Goal: Transaction & Acquisition: Purchase product/service

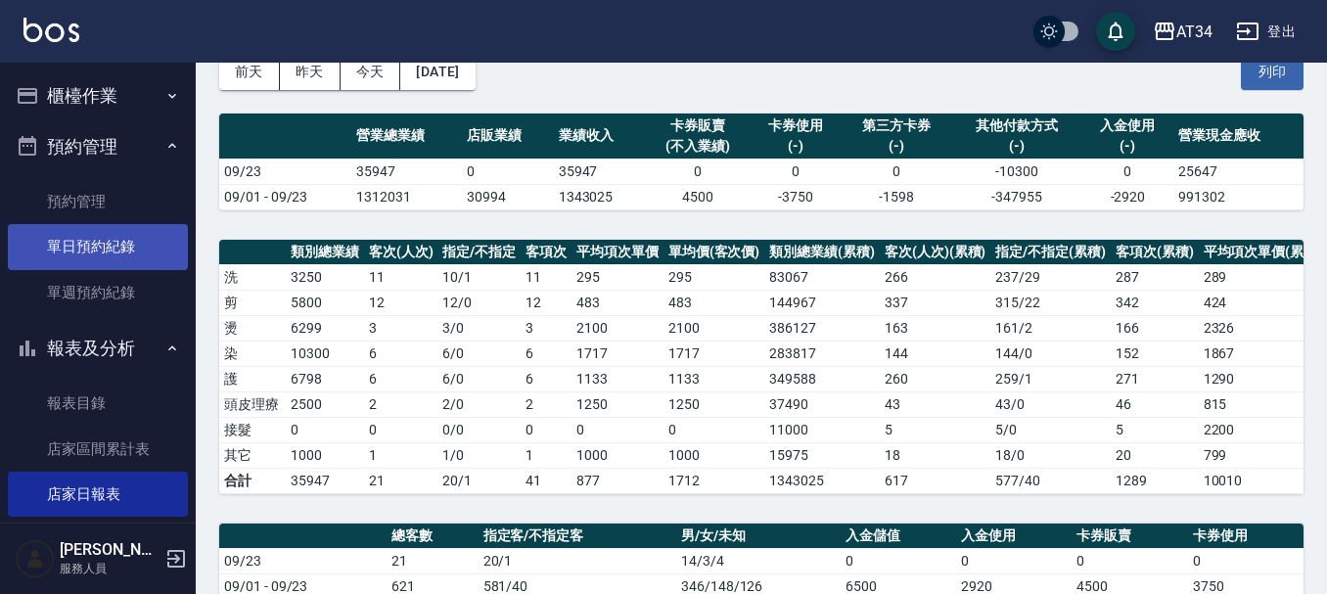
scroll to position [98, 0]
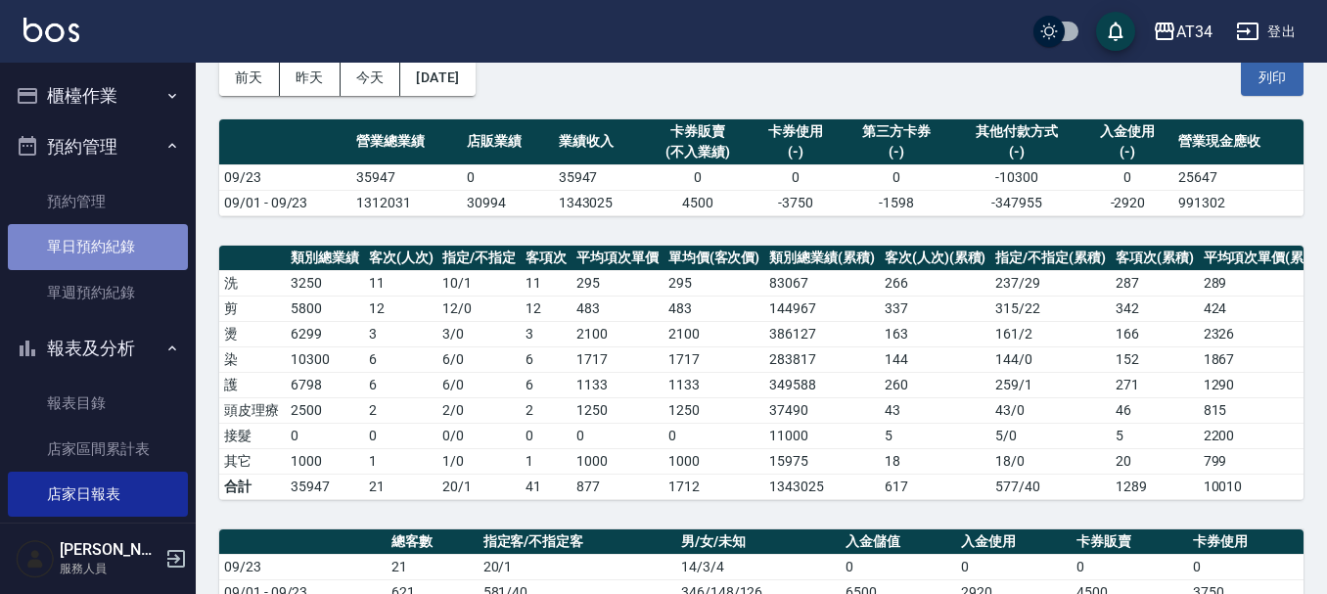
click at [114, 250] on link "單日預約紀錄" at bounding box center [98, 246] width 180 height 45
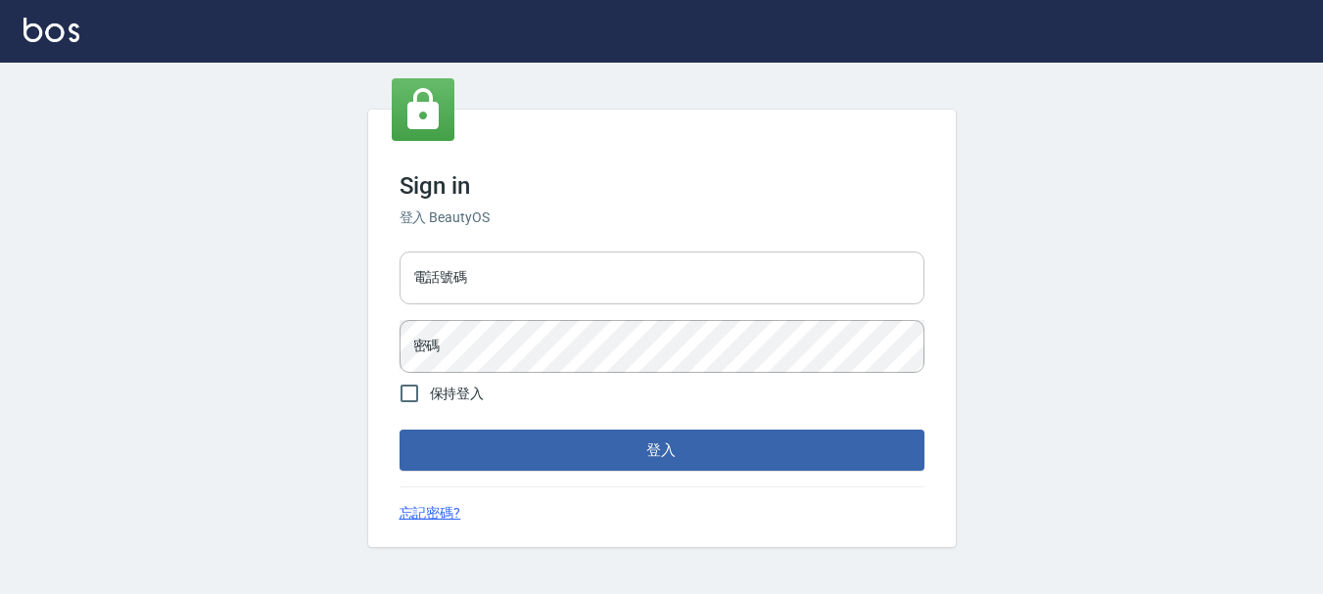
click at [460, 292] on input "電話號碼" at bounding box center [661, 278] width 525 height 53
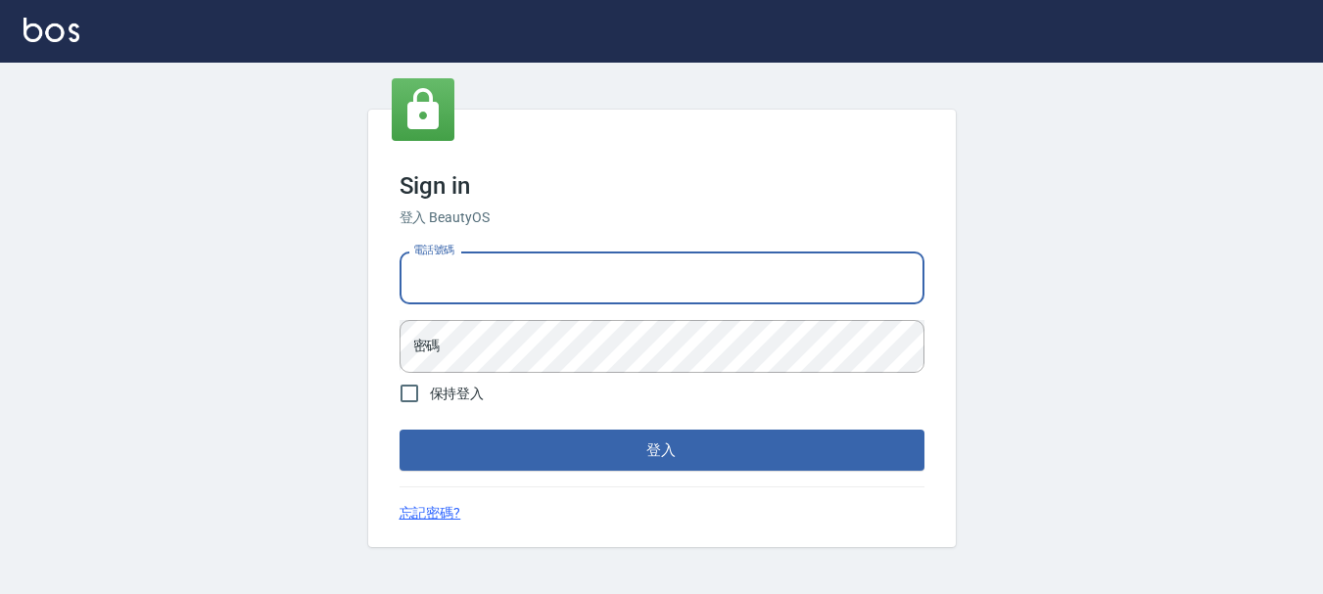
type input "0989752772"
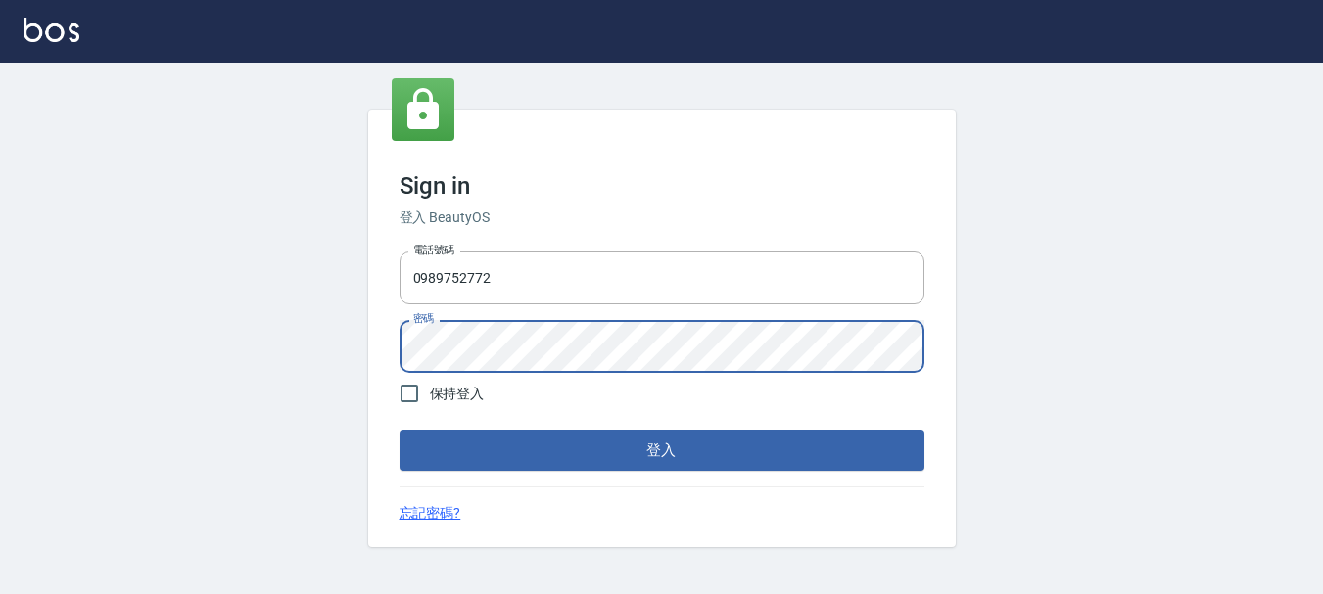
click at [399, 430] on button "登入" at bounding box center [661, 450] width 525 height 41
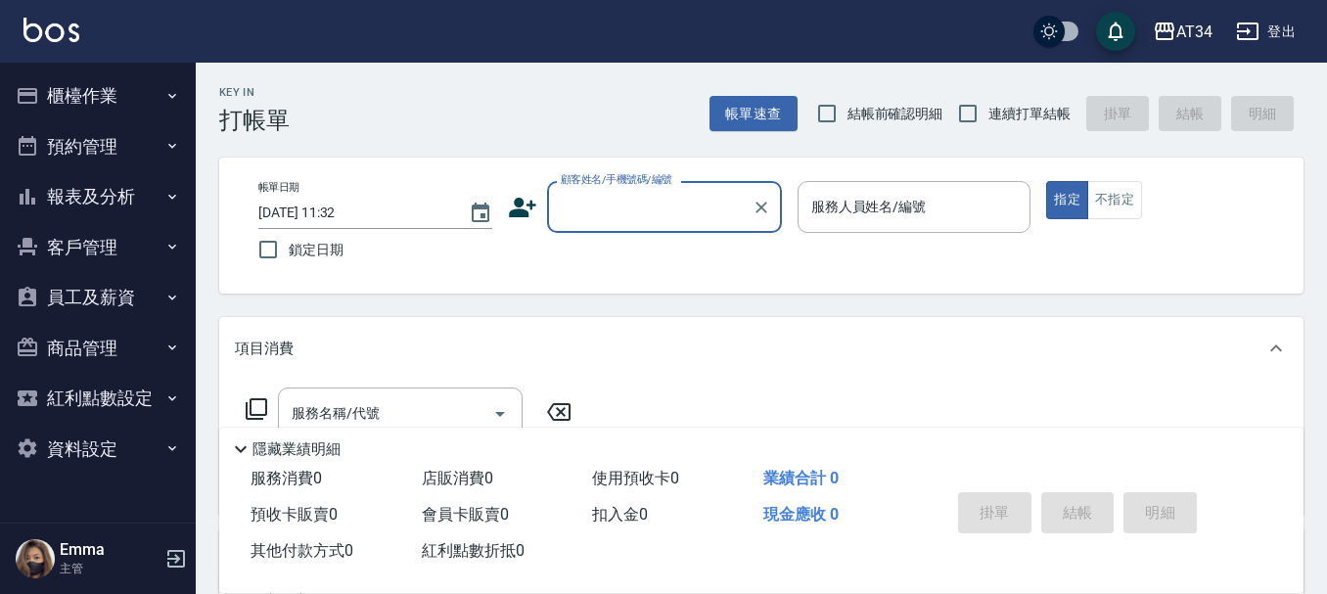
click at [100, 137] on button "預約管理" at bounding box center [98, 146] width 180 height 51
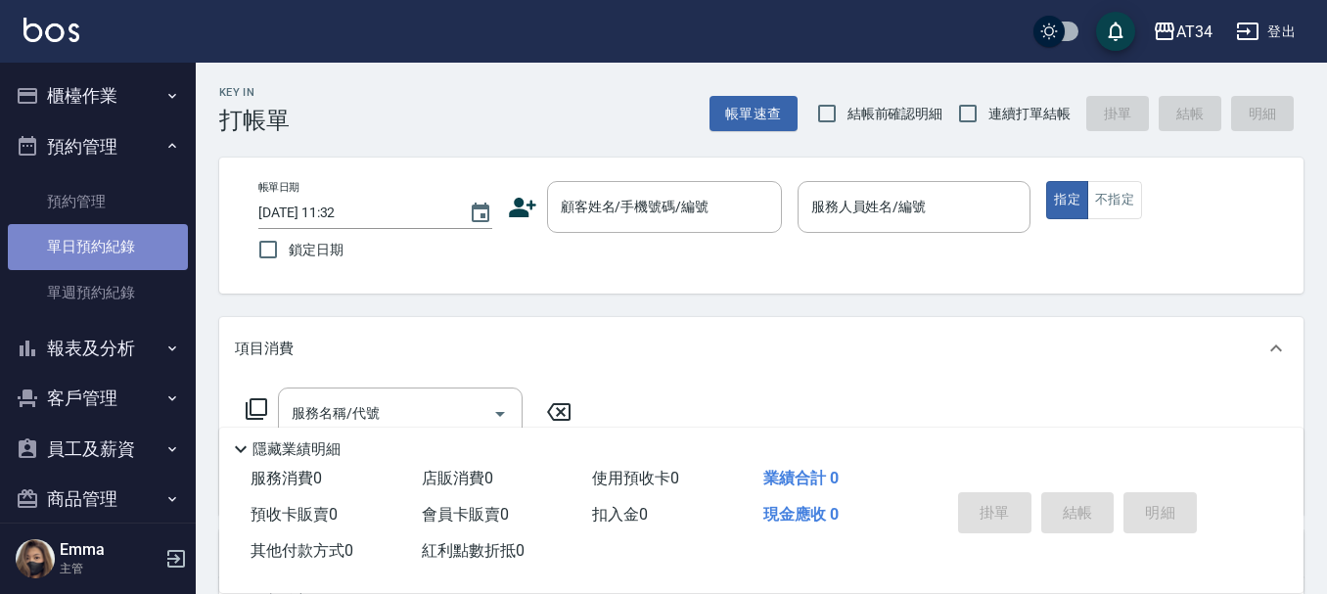
click at [98, 245] on link "單日預約紀錄" at bounding box center [98, 246] width 180 height 45
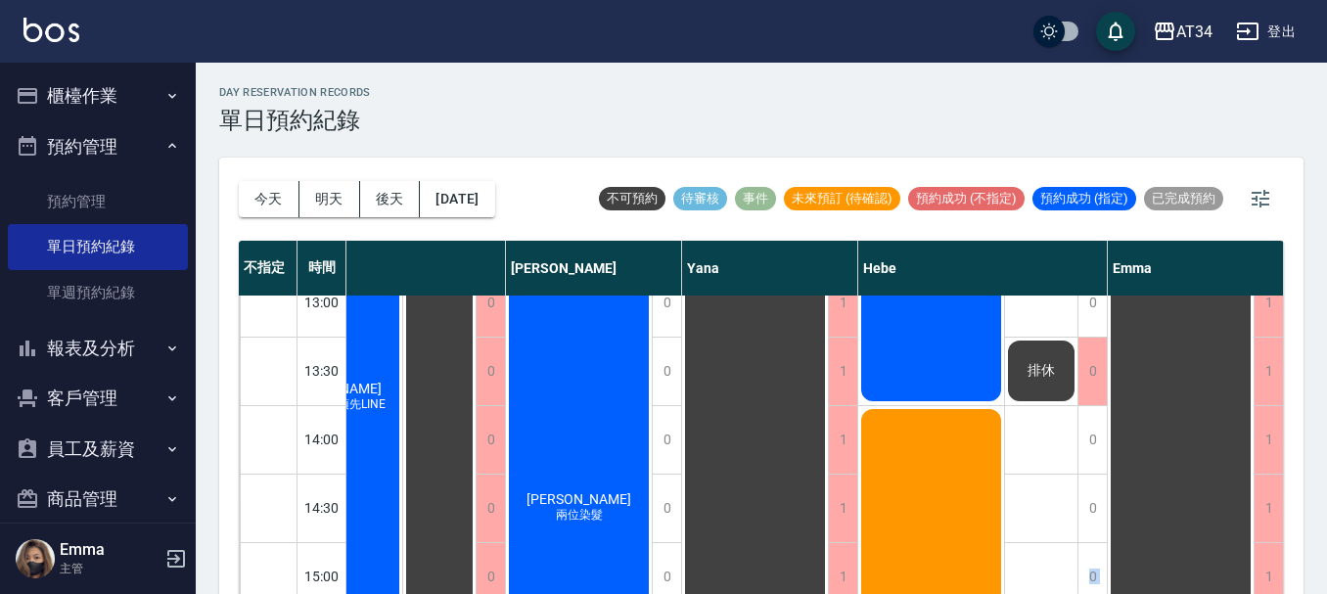
scroll to position [437, 1172]
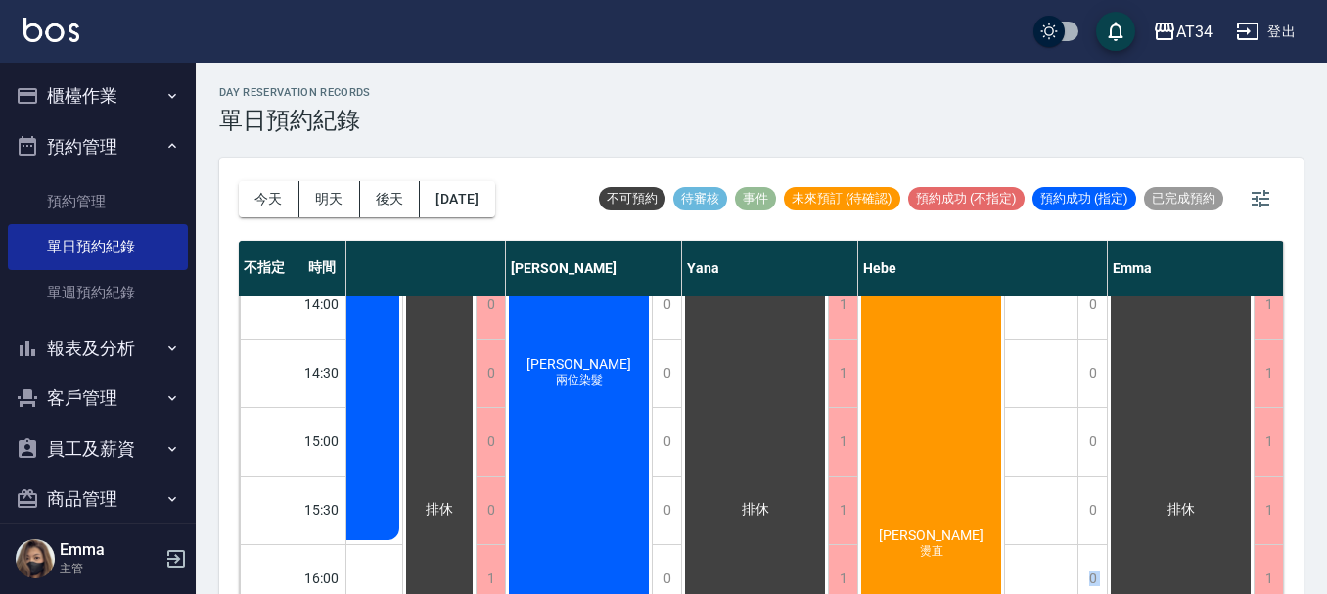
drag, startPoint x: 923, startPoint y: 581, endPoint x: 859, endPoint y: 584, distance: 64.7
click at [859, 584] on div "不指定 時間 [PERSON_NAME] [PERSON_NAME] Seven [PERSON_NAME] [PERSON_NAME] [PERSON_NA…" at bounding box center [761, 419] width 1045 height 356
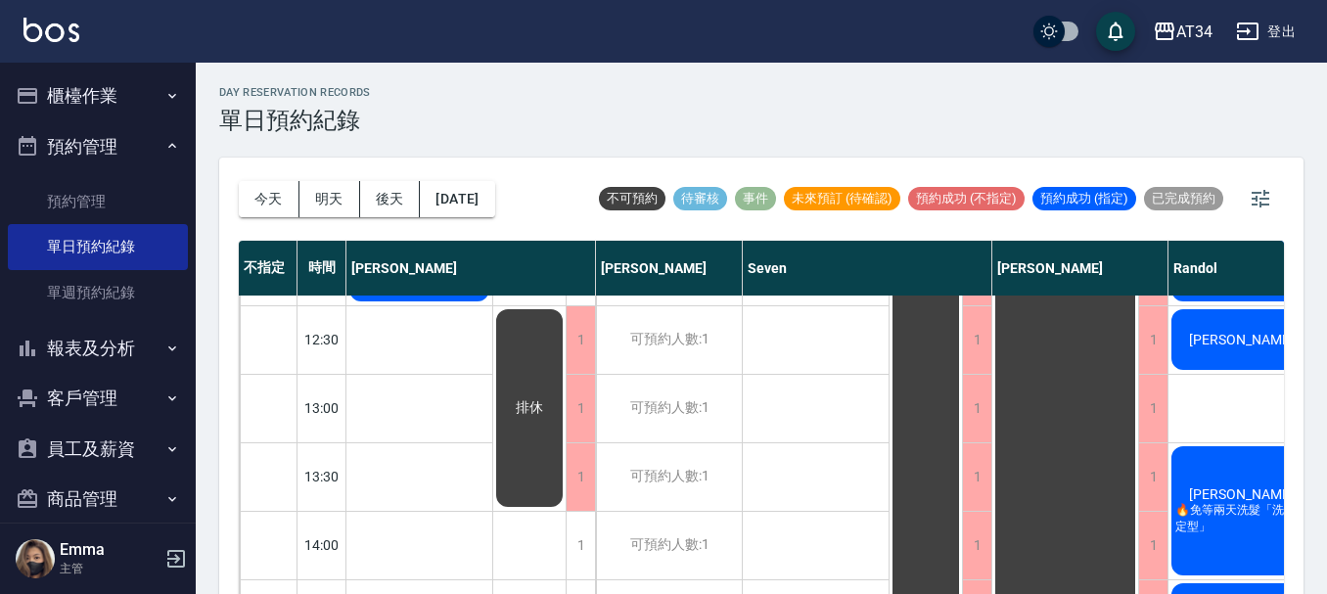
scroll to position [0, 0]
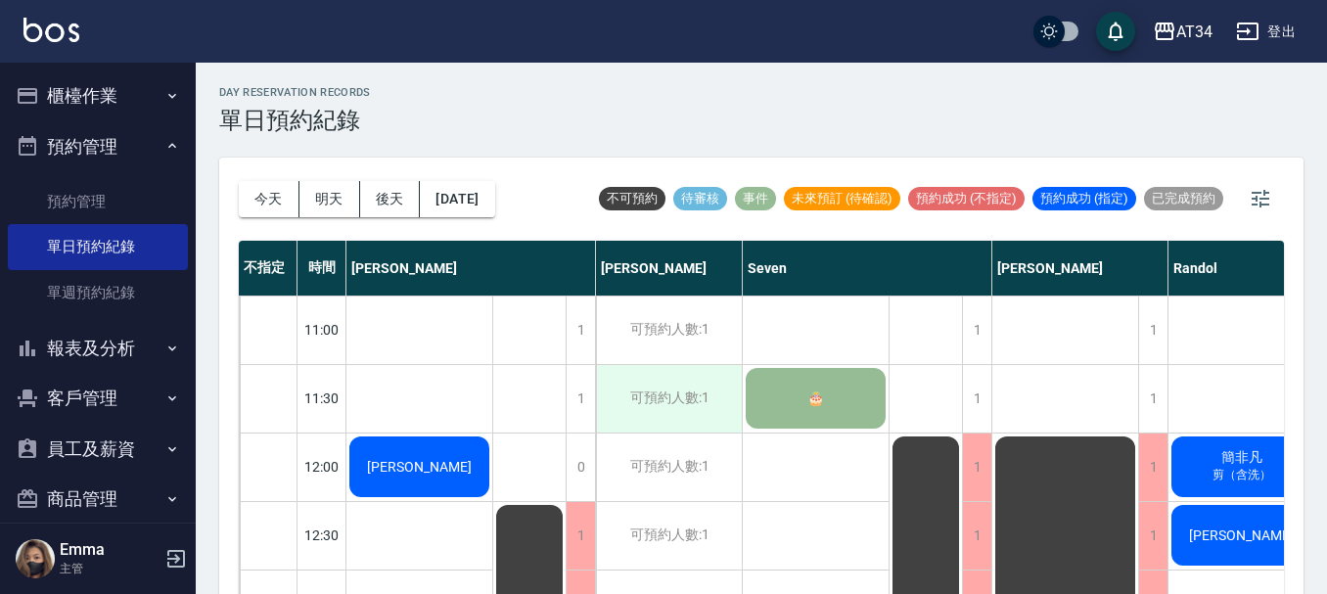
click at [607, 418] on div "可預約人數:1" at bounding box center [669, 399] width 146 height 68
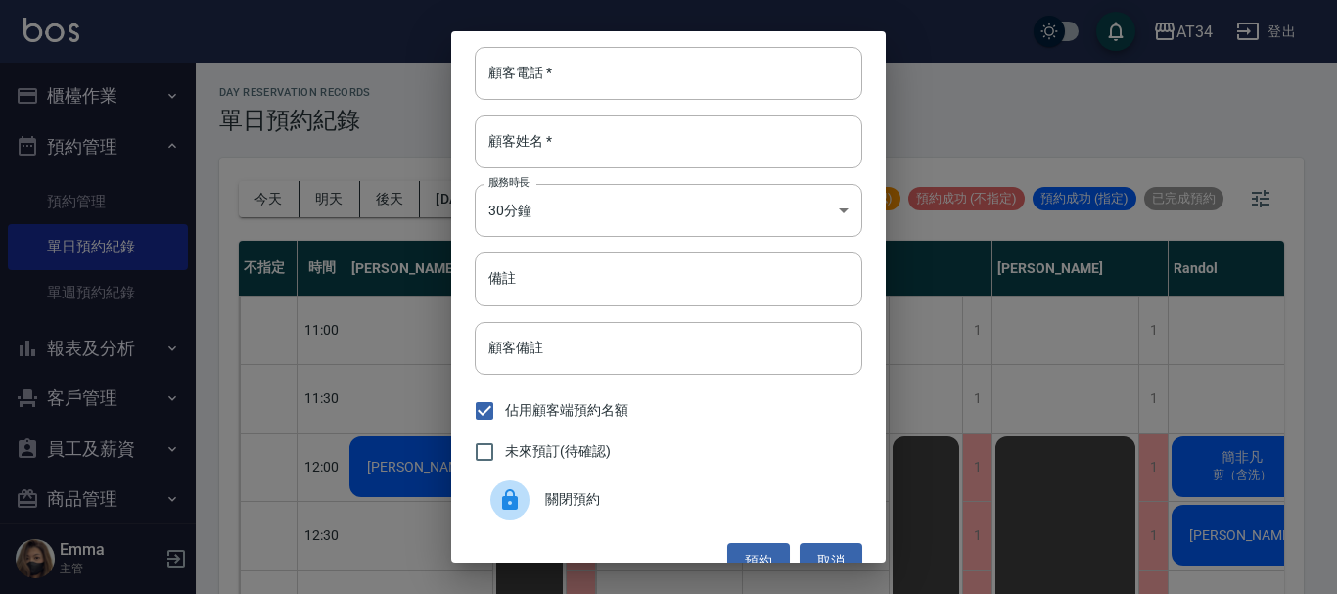
click at [818, 563] on div "顧客電話   * 顧客電話   * 顧客姓名   * 顧客姓名   * 服務時長 30分鐘 1 服務時長 備註 備註 顧客備註 顧客備註 佔用顧客端預約名額 …" at bounding box center [668, 297] width 1337 height 594
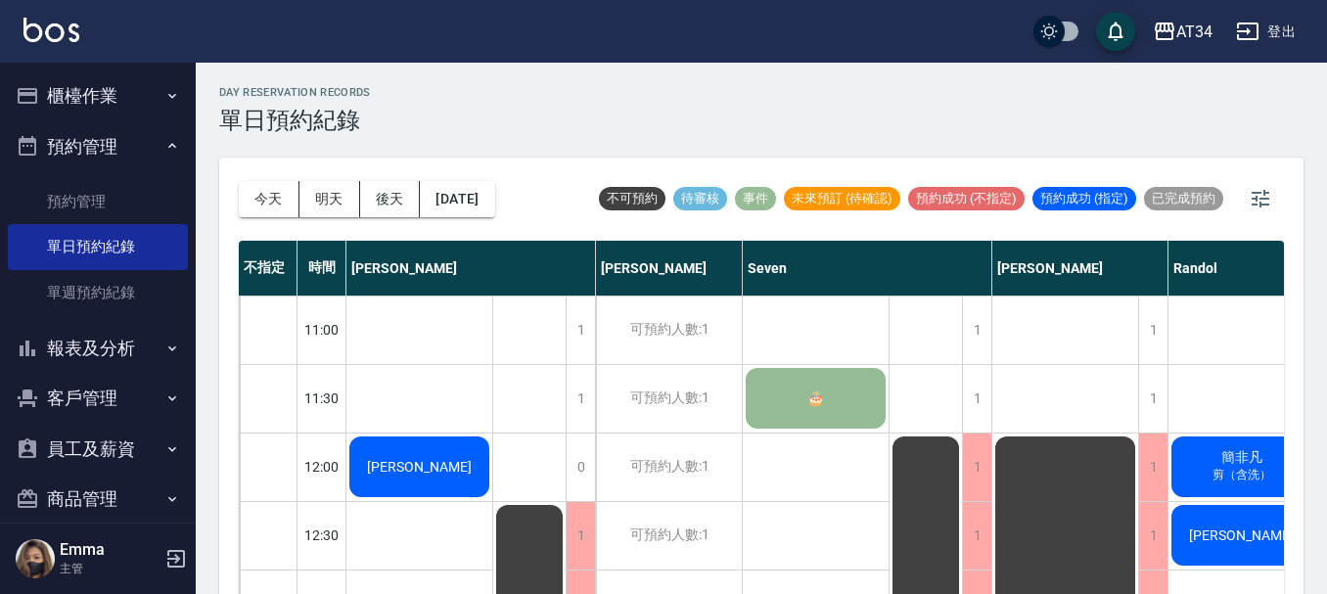
click at [316, 216] on button "明天" at bounding box center [330, 199] width 61 height 36
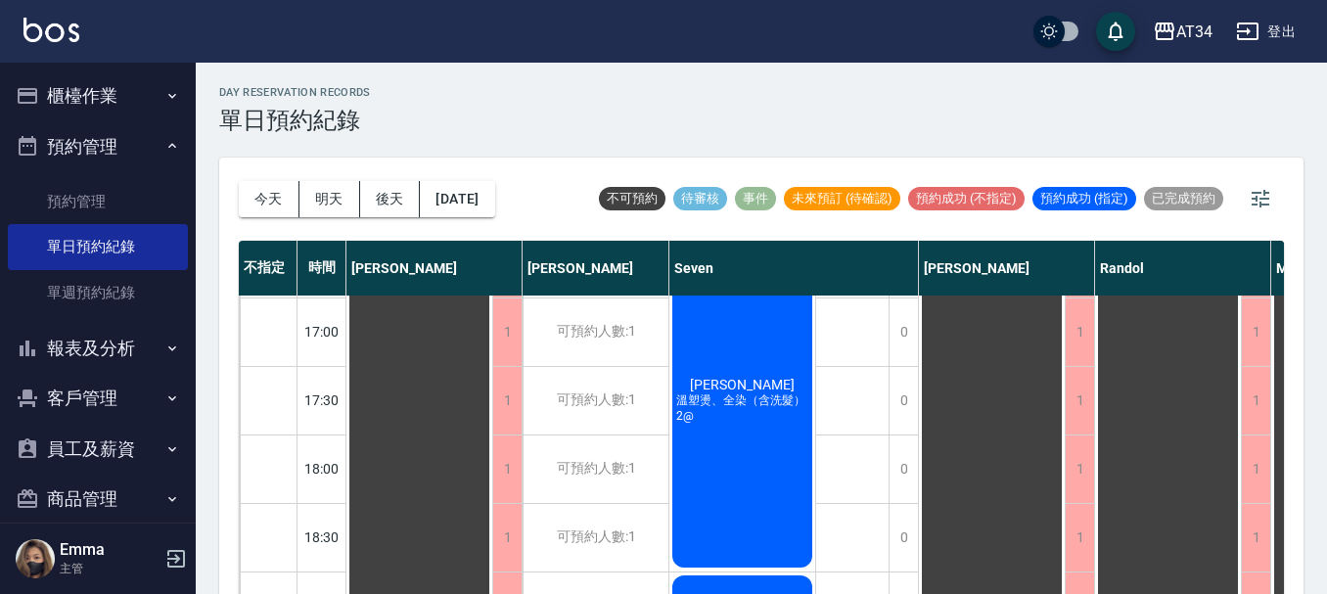
scroll to position [948, 0]
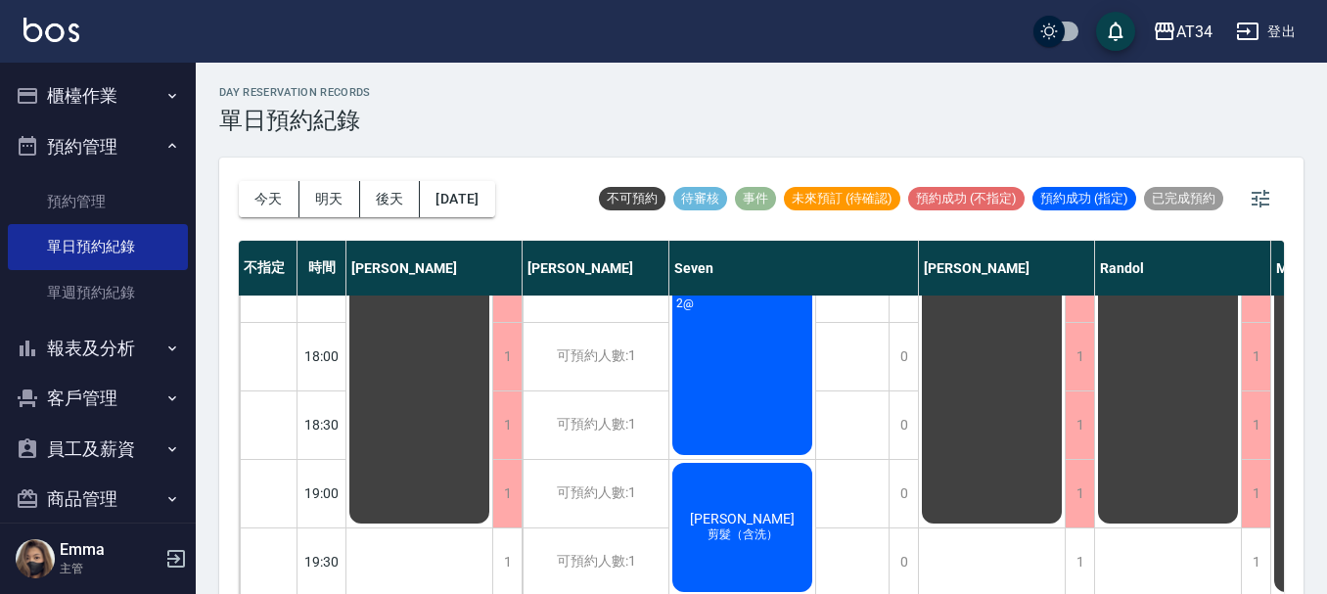
click at [300, 181] on button "明天" at bounding box center [330, 199] width 61 height 36
click at [692, 488] on div "[PERSON_NAME] 剪髮（含洗）" at bounding box center [743, 527] width 146 height 135
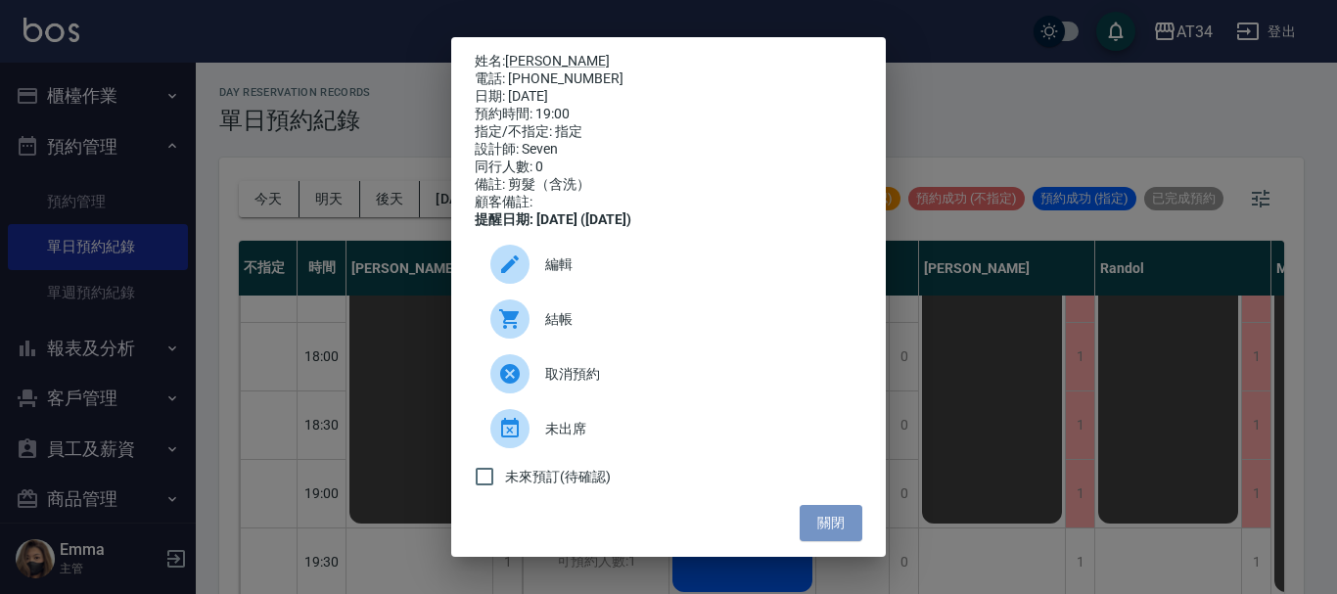
click at [828, 518] on div "姓名: [PERSON_NAME] 電話: [PHONE_NUMBER] 日期: [DATE] 預約時間: 19:00 指定/不指定: 指定 設計師: Sev…" at bounding box center [668, 297] width 435 height 520
click at [837, 536] on button "關閉" at bounding box center [831, 523] width 63 height 36
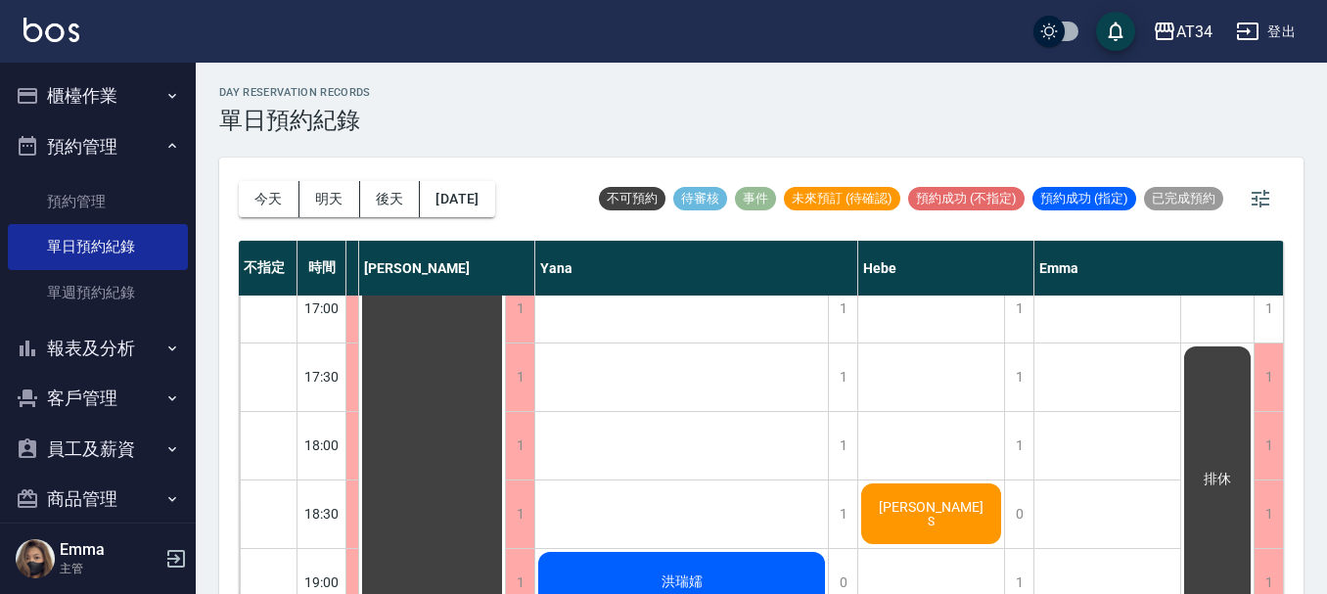
scroll to position [948, 1098]
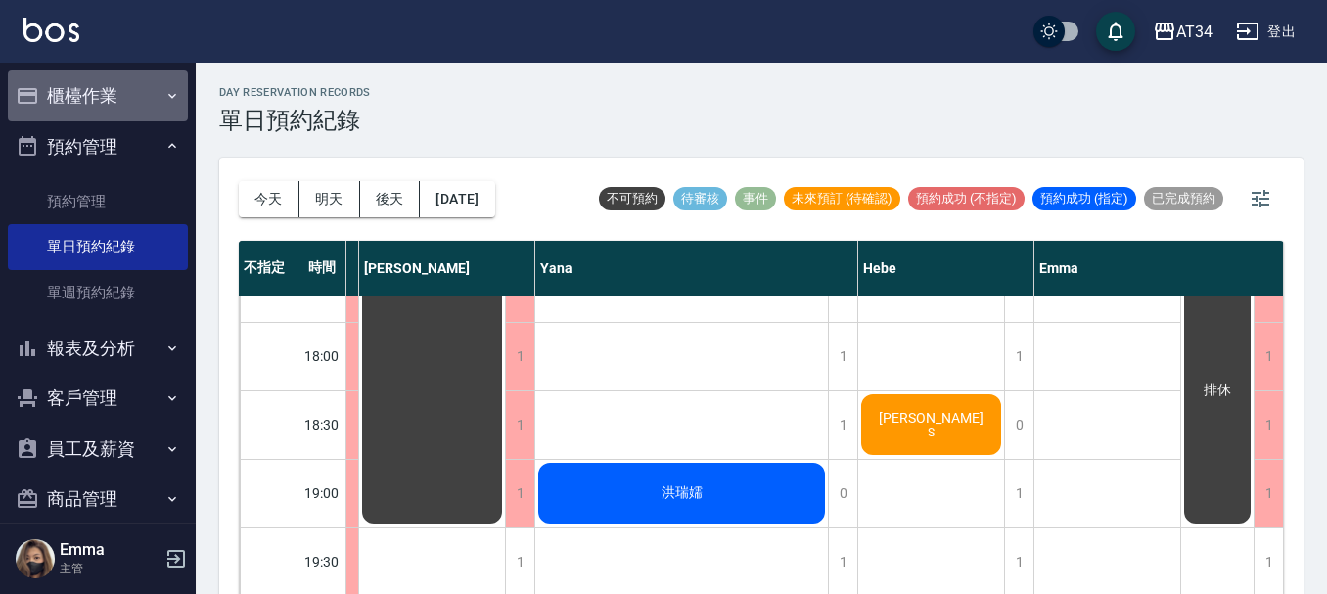
click at [97, 79] on button "櫃檯作業" at bounding box center [98, 95] width 180 height 51
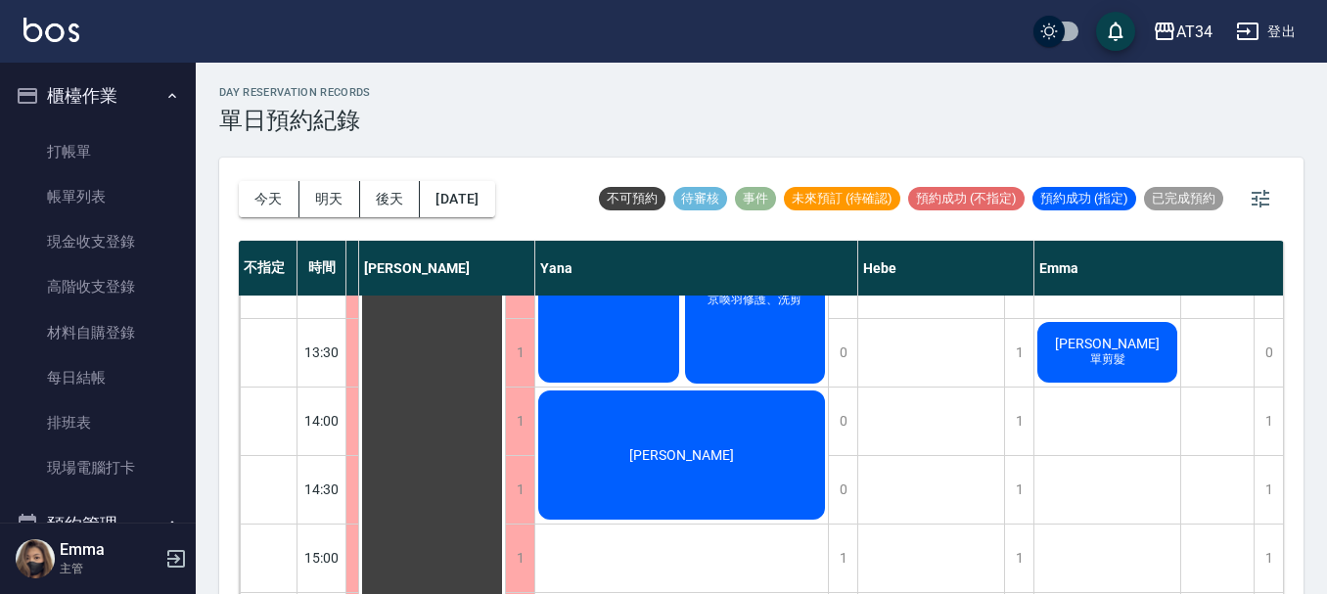
scroll to position [0, 1098]
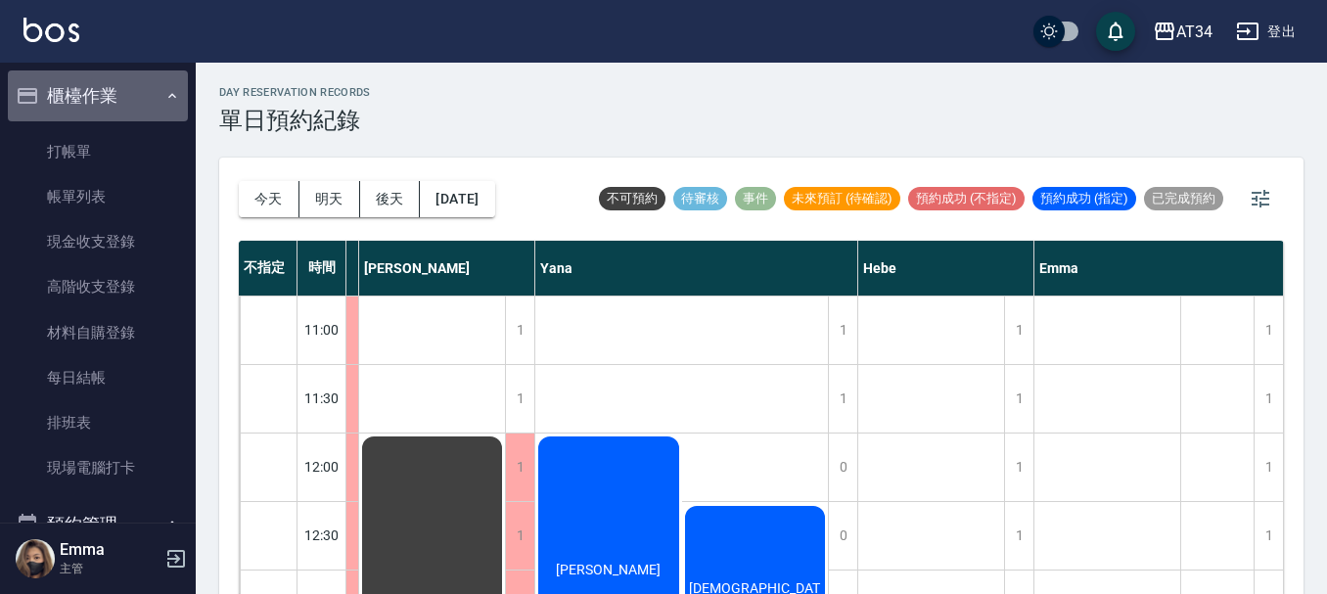
click at [140, 83] on button "櫃檯作業" at bounding box center [98, 95] width 180 height 51
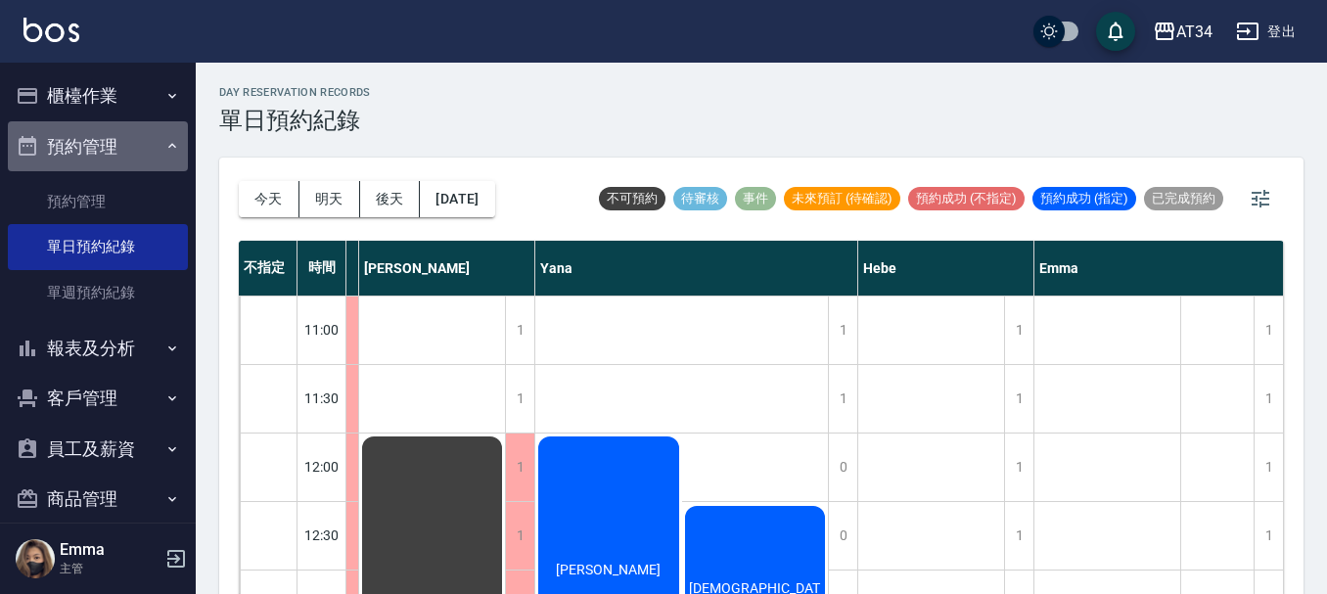
click at [132, 132] on button "預約管理" at bounding box center [98, 146] width 180 height 51
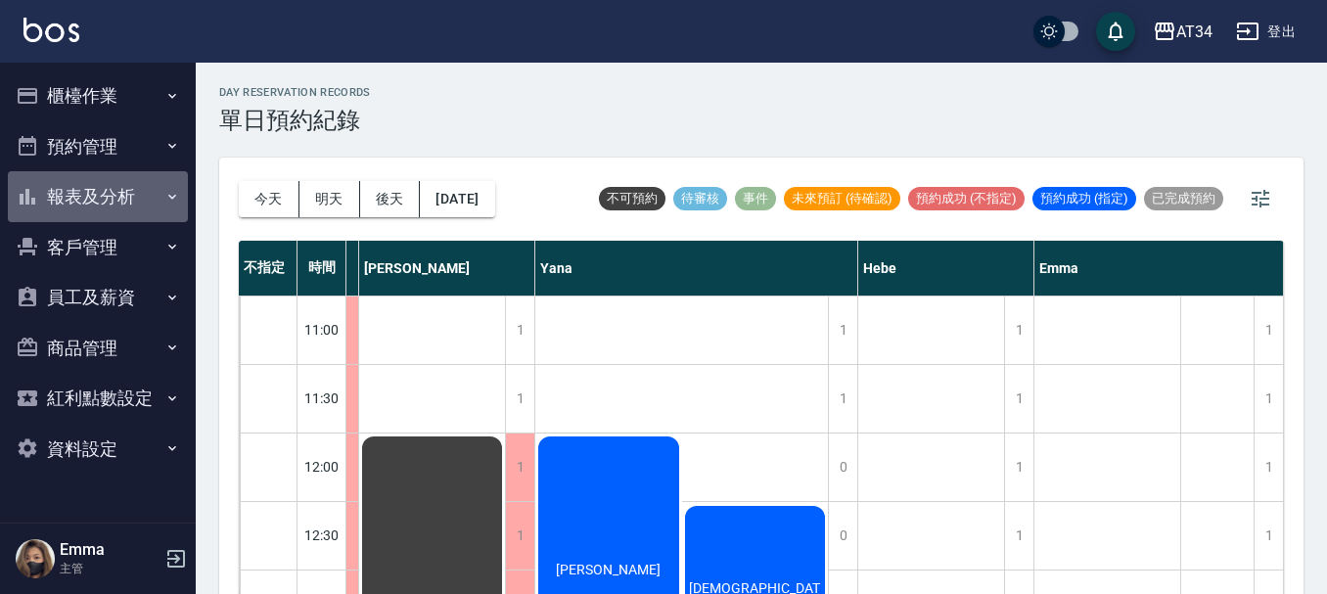
click at [128, 204] on button "報表及分析" at bounding box center [98, 196] width 180 height 51
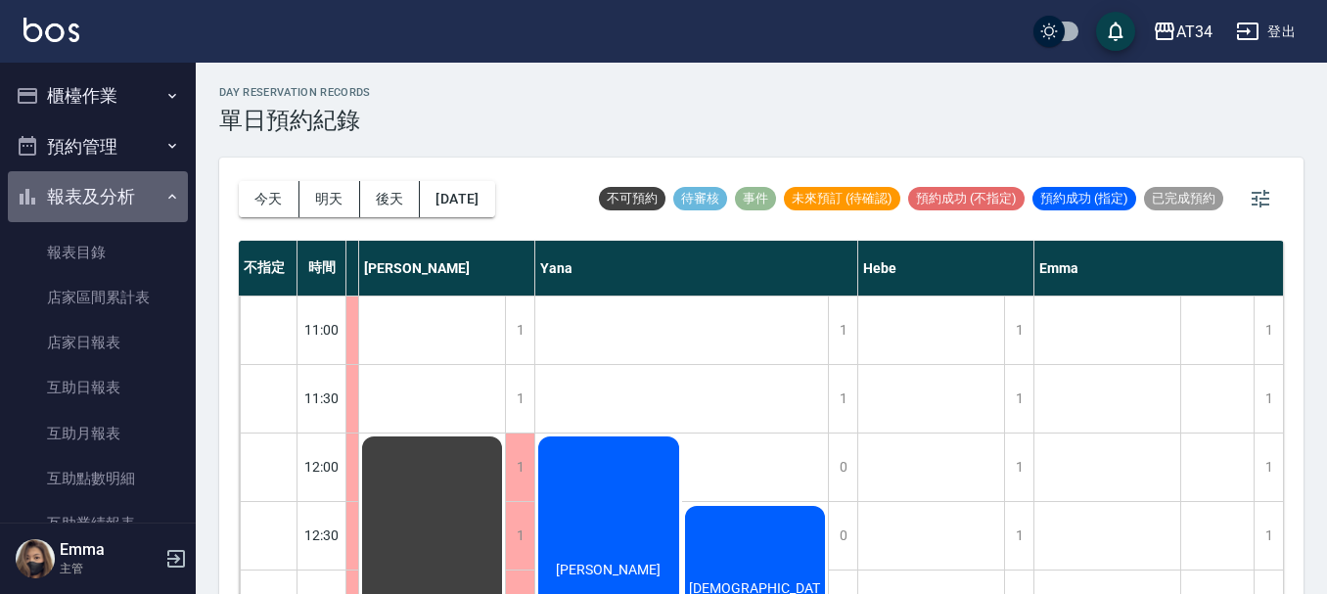
click at [138, 186] on button "報表及分析" at bounding box center [98, 196] width 180 height 51
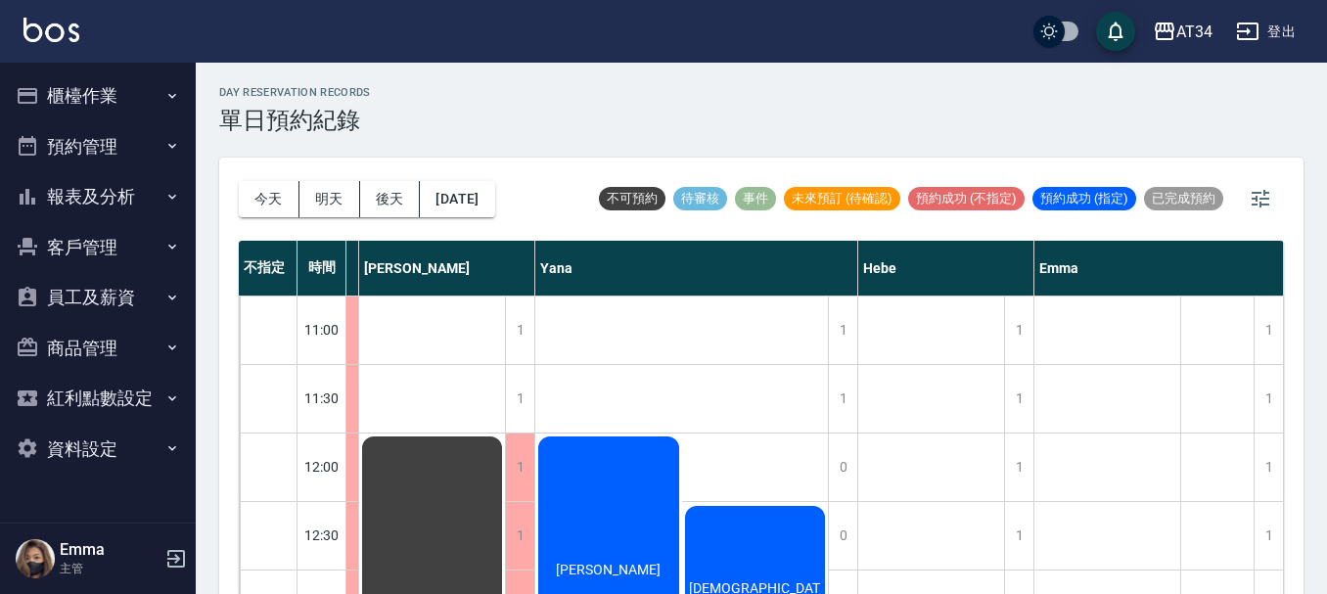
click at [132, 244] on button "客戶管理" at bounding box center [98, 247] width 180 height 51
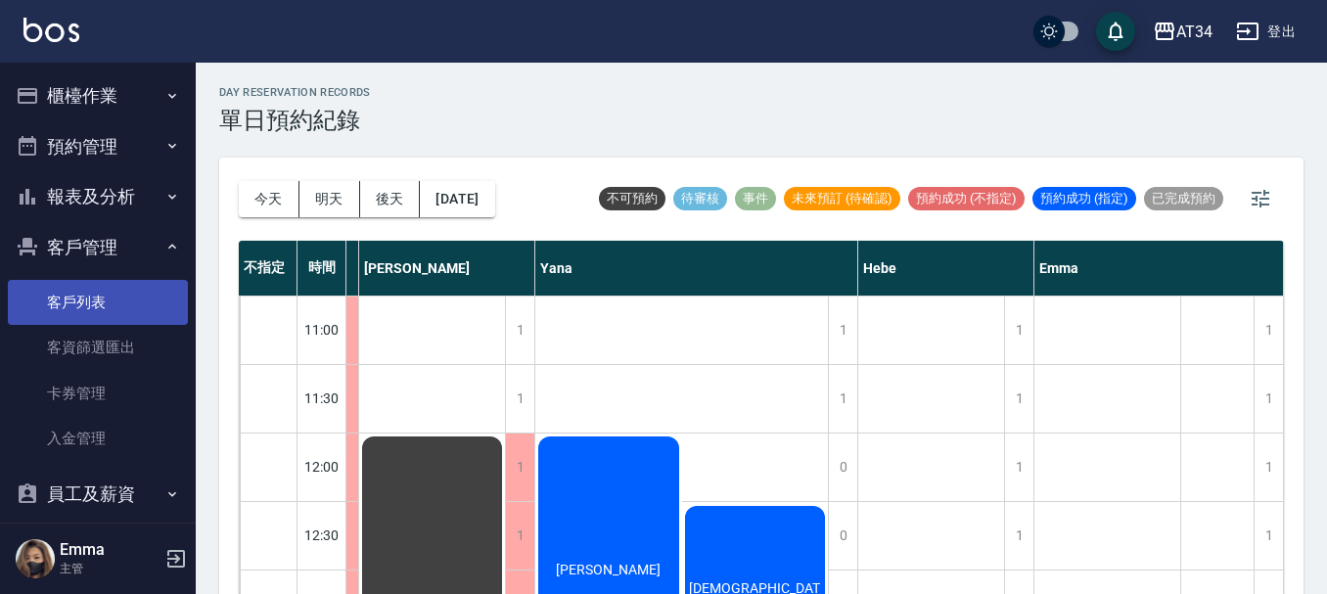
click at [131, 299] on link "客戶列表" at bounding box center [98, 302] width 180 height 45
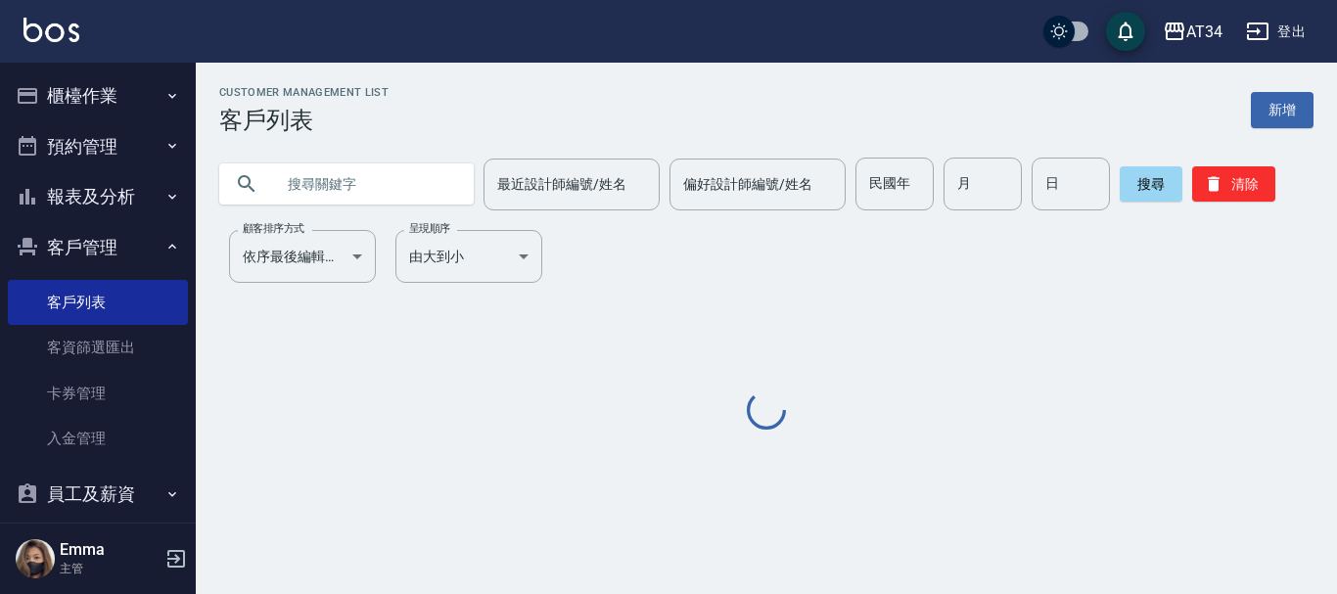
click at [424, 198] on input "text" at bounding box center [366, 184] width 184 height 53
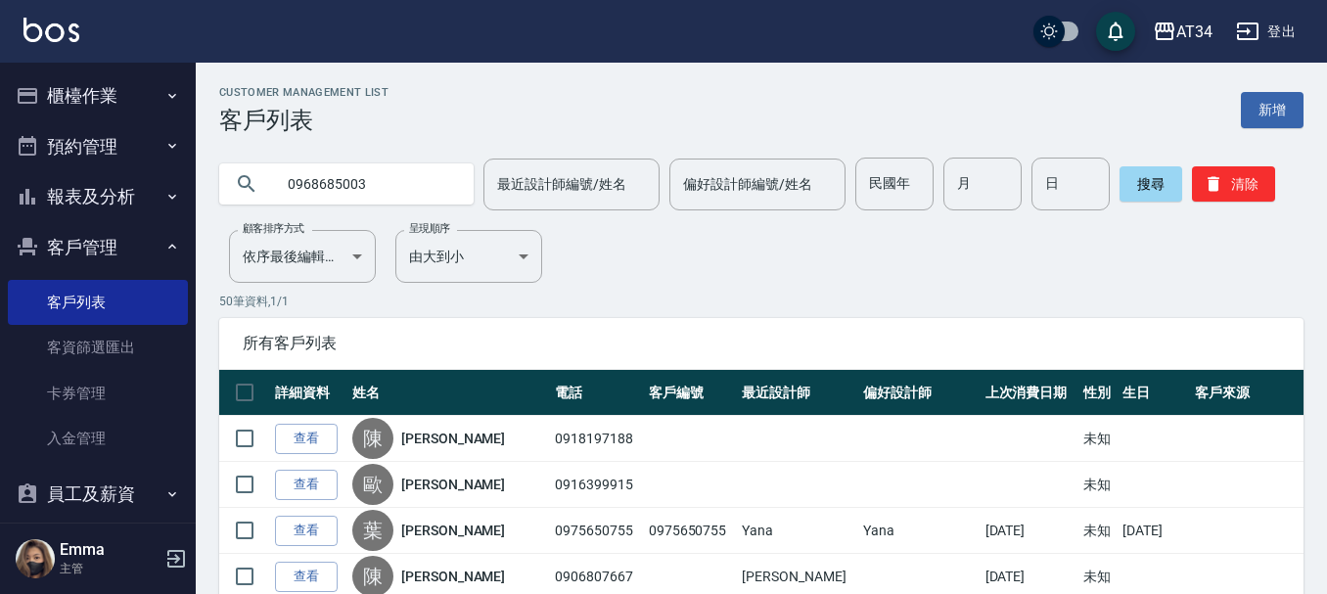
type input "0968685003"
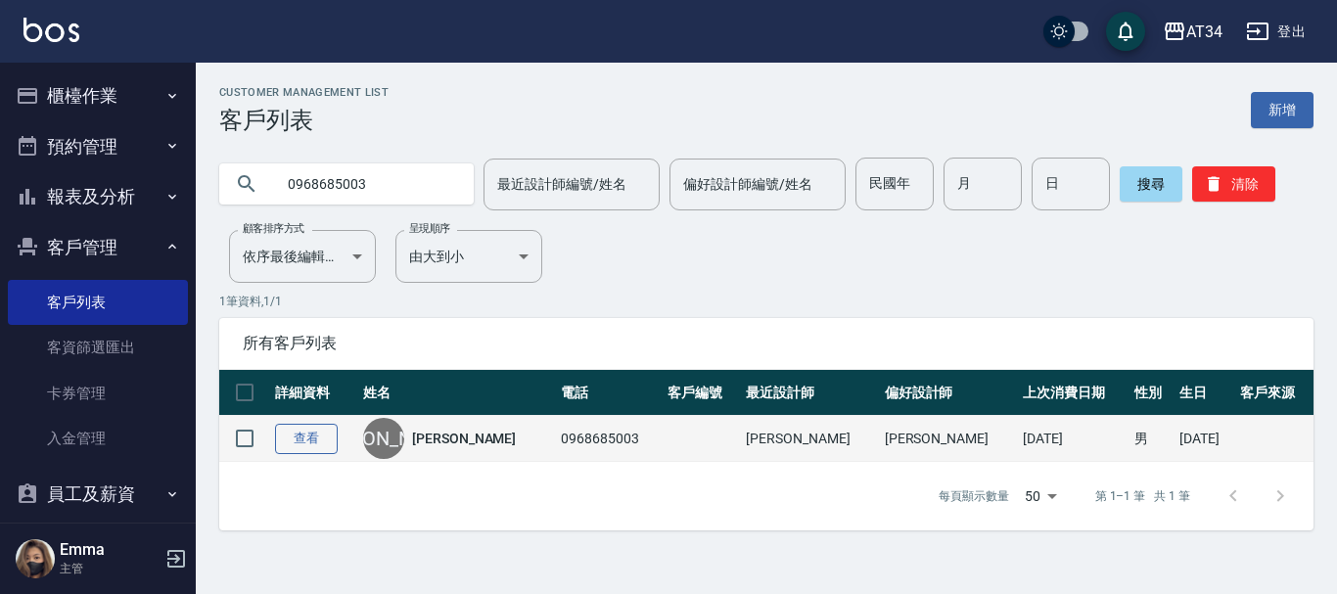
click at [290, 441] on link "查看" at bounding box center [306, 439] width 63 height 30
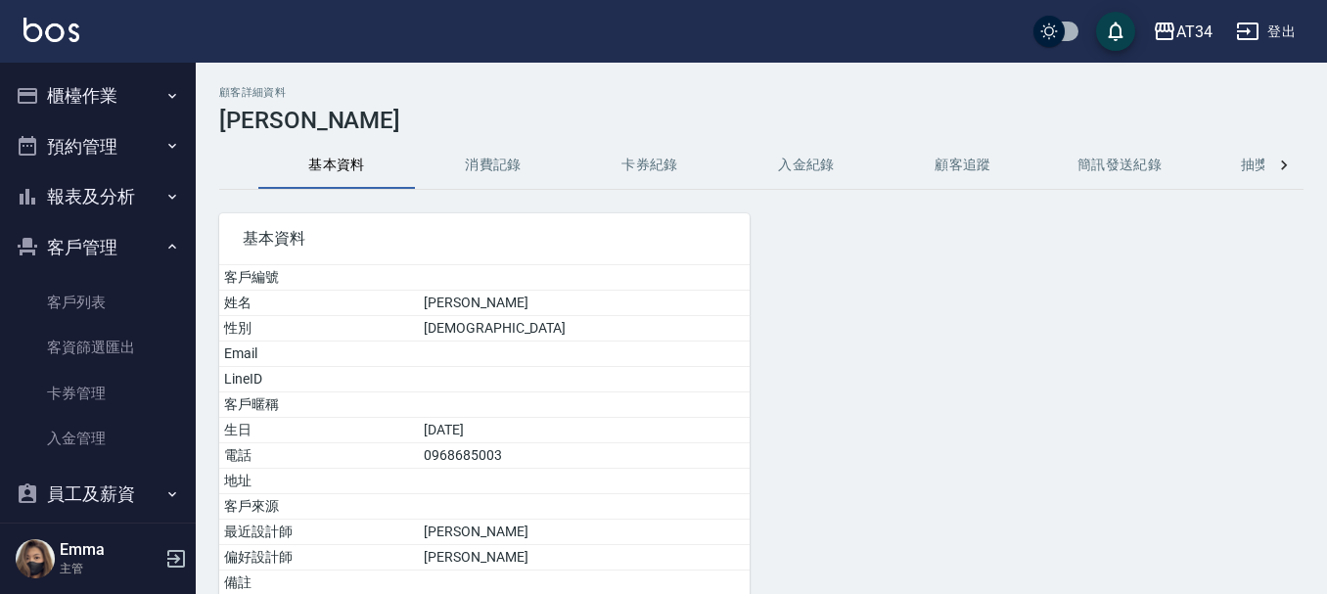
click at [527, 163] on button "消費記錄" at bounding box center [493, 165] width 157 height 47
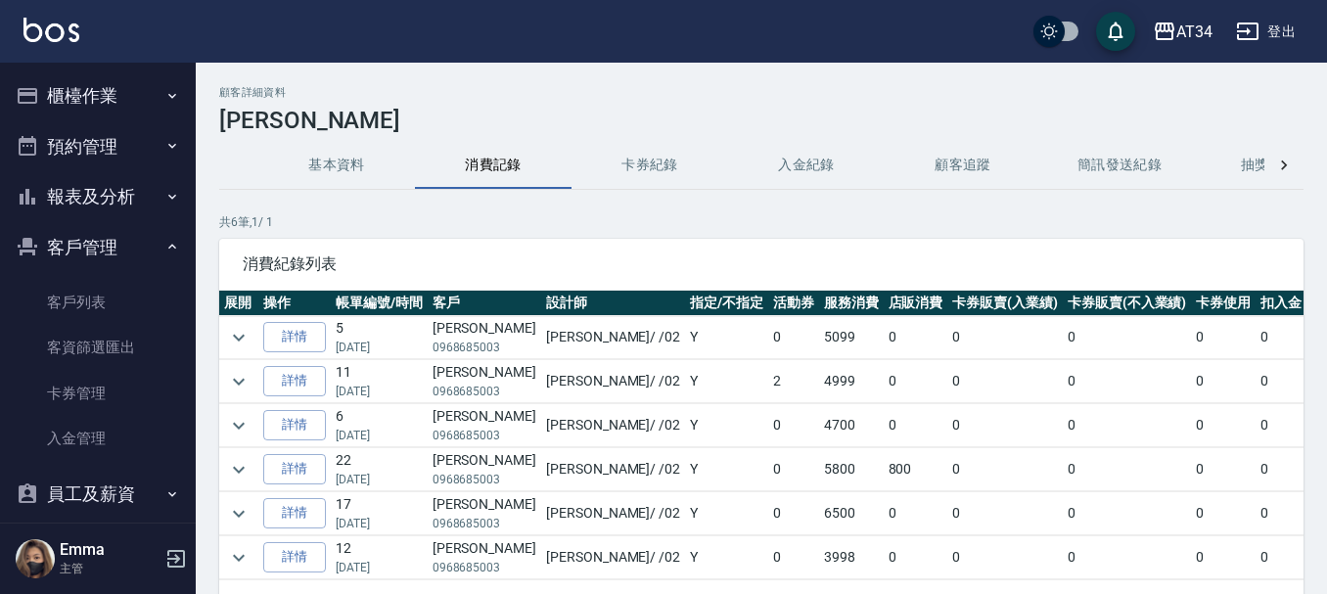
click at [88, 143] on button "預約管理" at bounding box center [98, 146] width 180 height 51
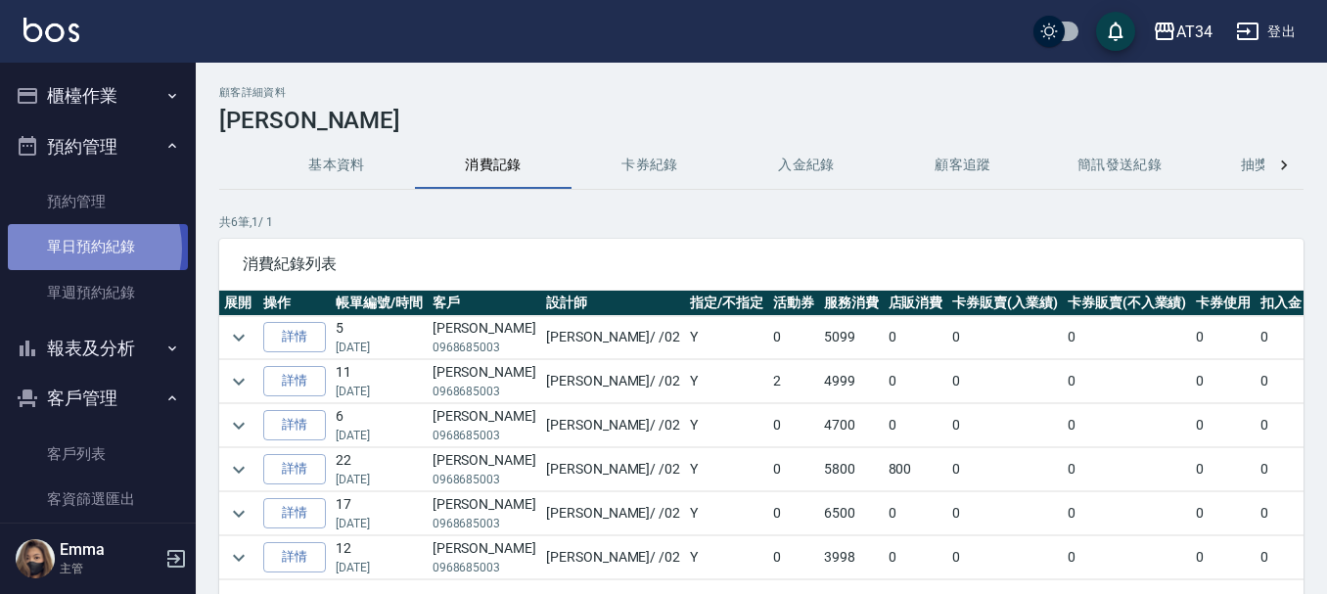
click at [75, 249] on link "單日預約紀錄" at bounding box center [98, 246] width 180 height 45
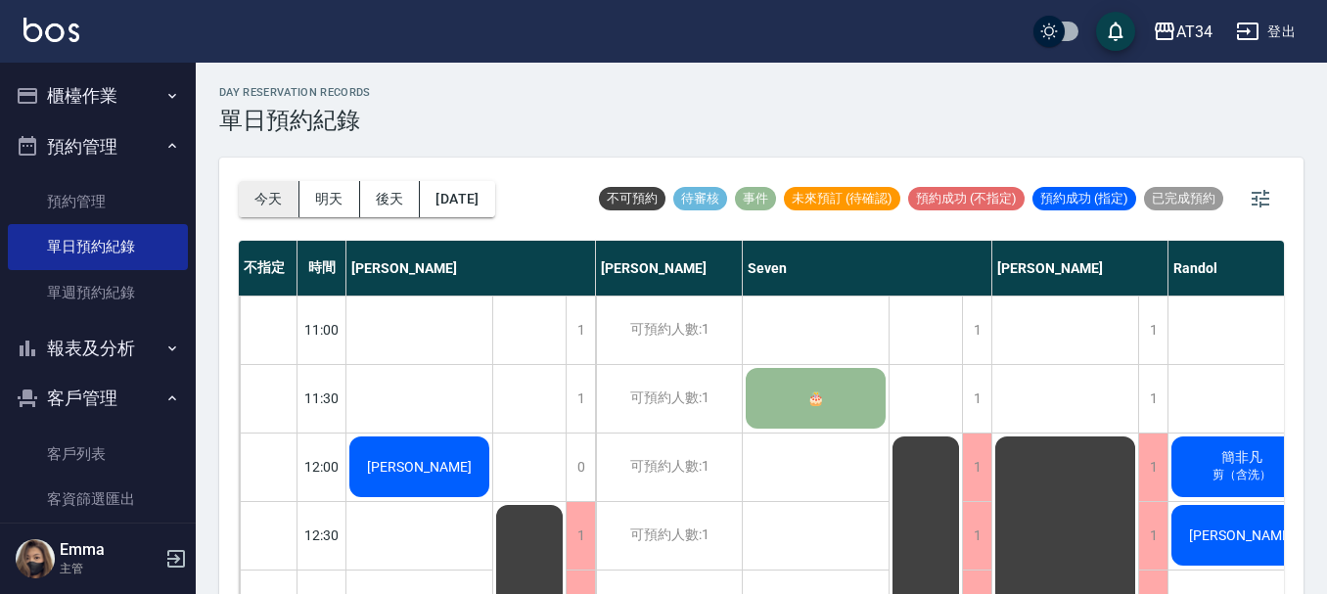
click at [267, 195] on button "今天" at bounding box center [269, 199] width 61 height 36
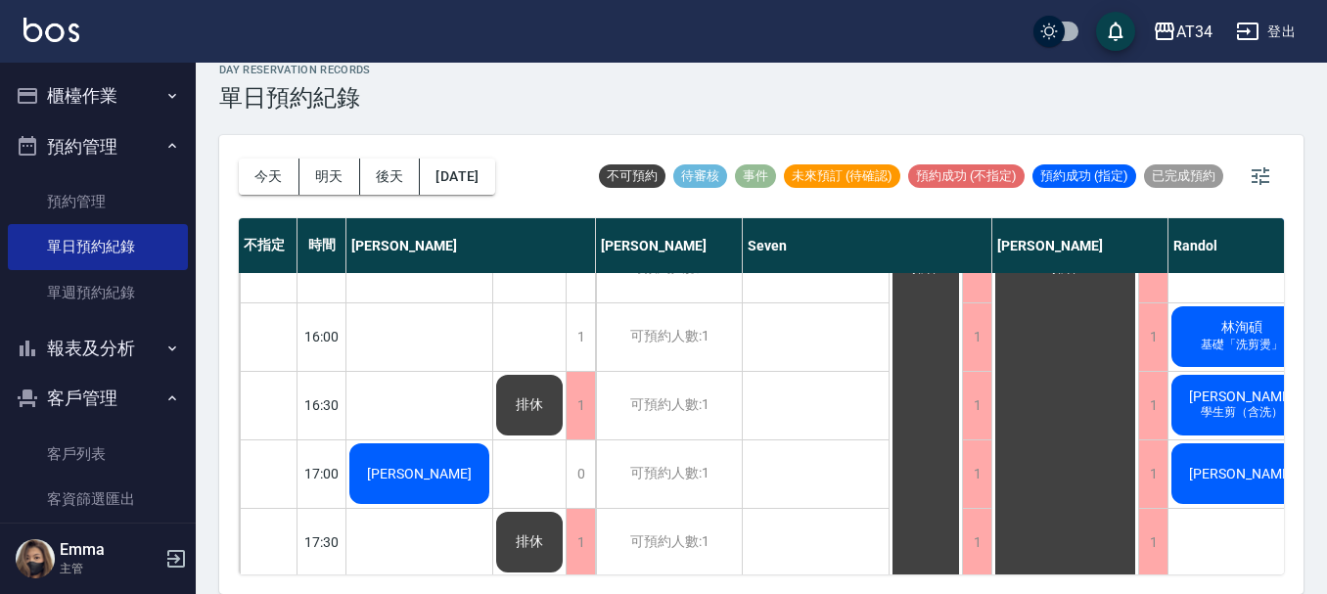
scroll to position [685, 0]
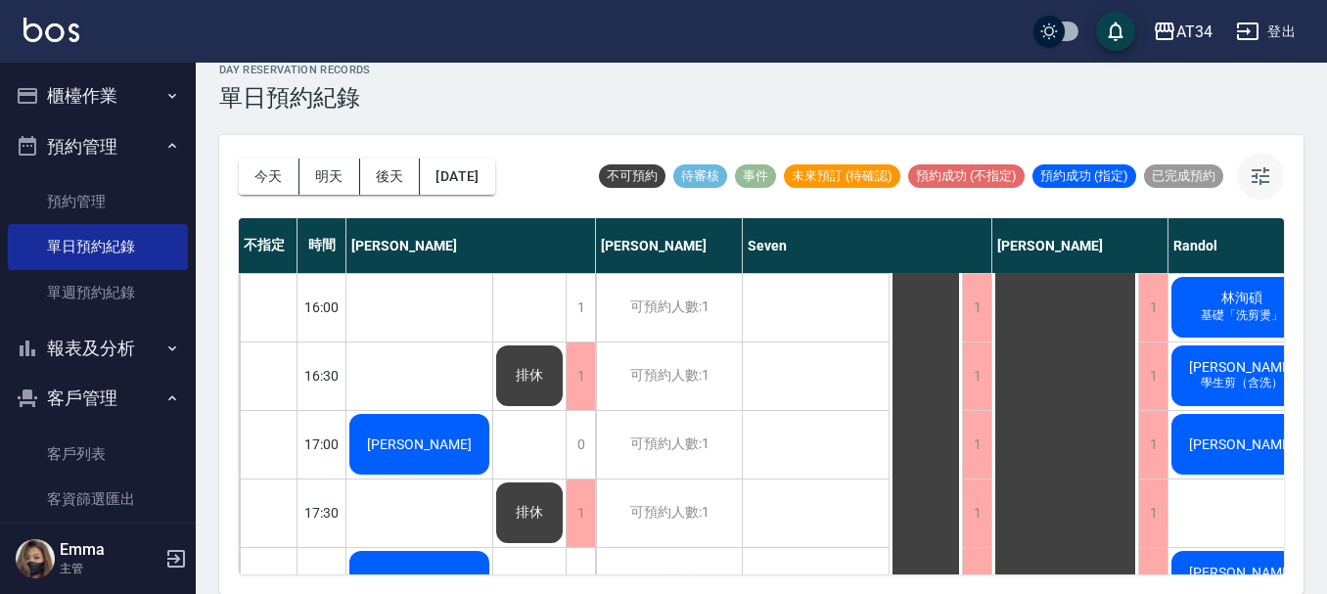
click at [1262, 178] on icon "button" at bounding box center [1260, 175] width 23 height 23
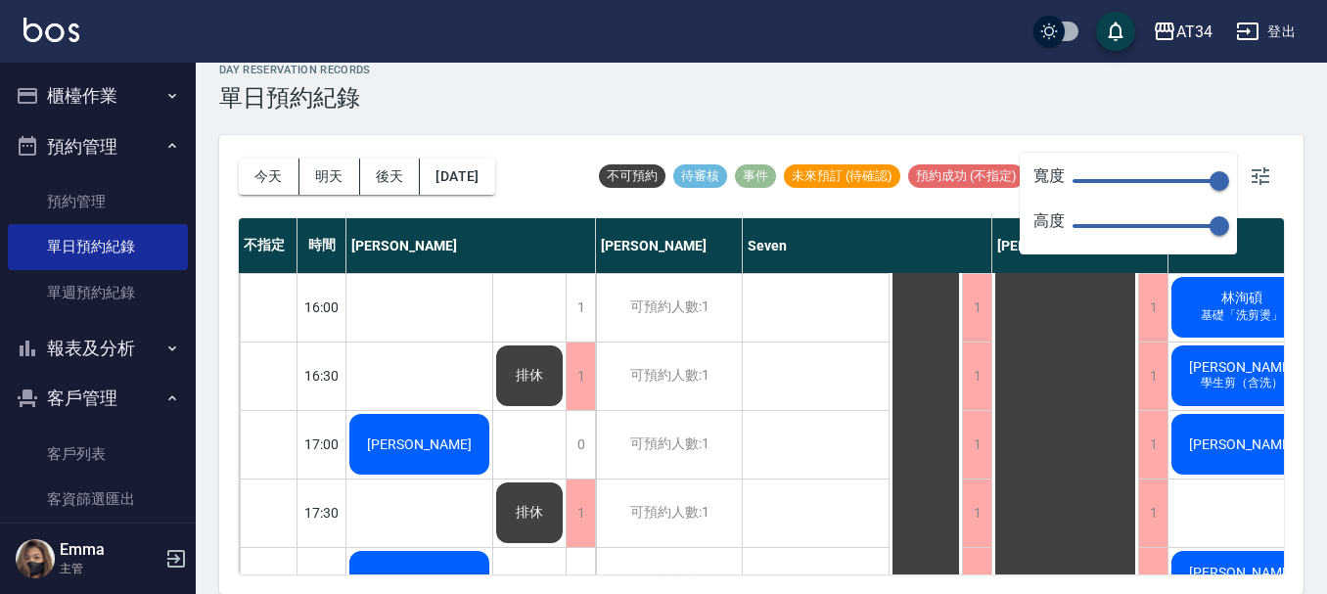
click at [1114, 179] on span at bounding box center [1146, 181] width 147 height 4
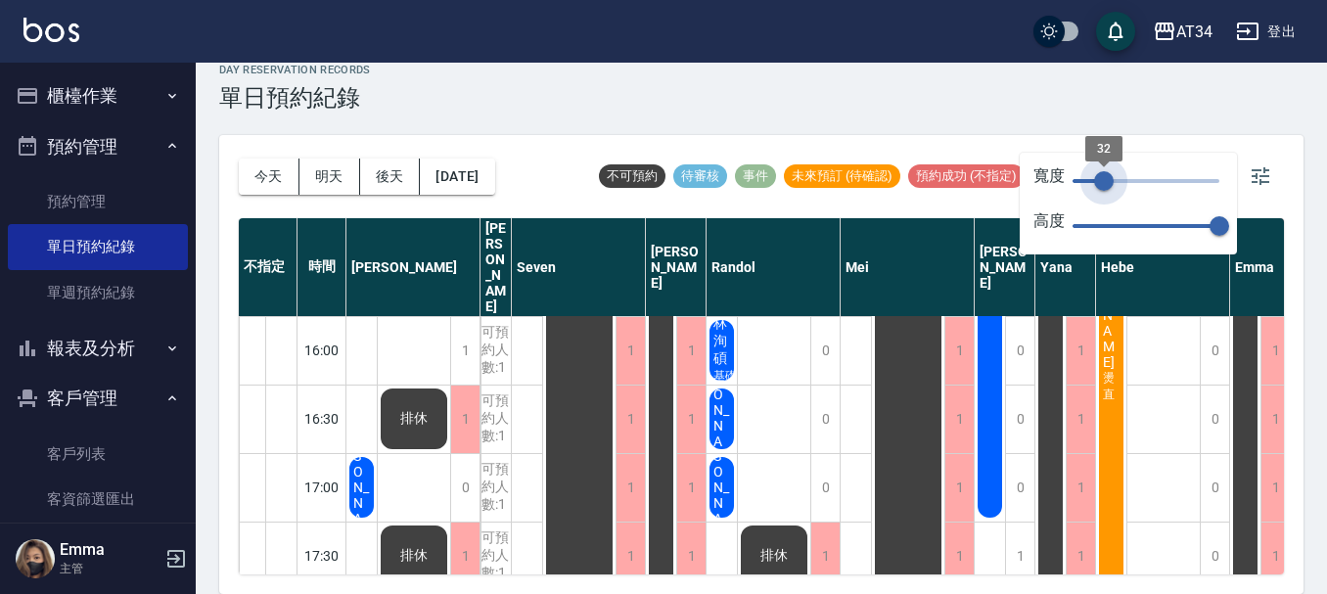
click at [1104, 175] on span "32" at bounding box center [1104, 181] width 20 height 20
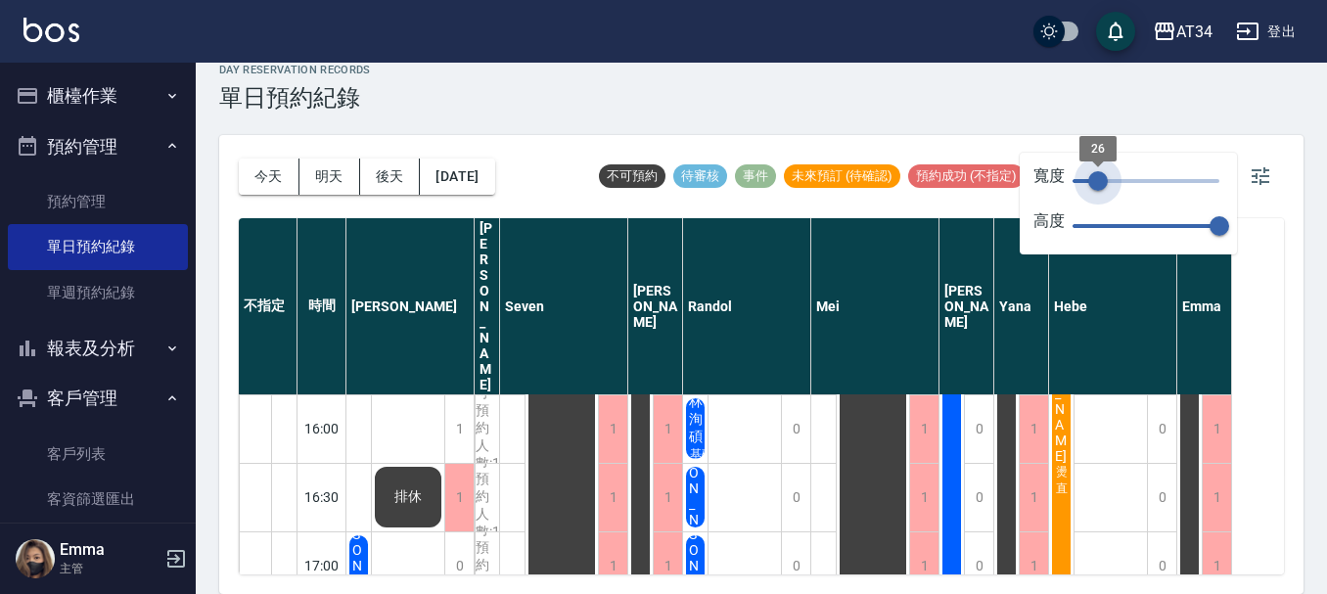
type input "30"
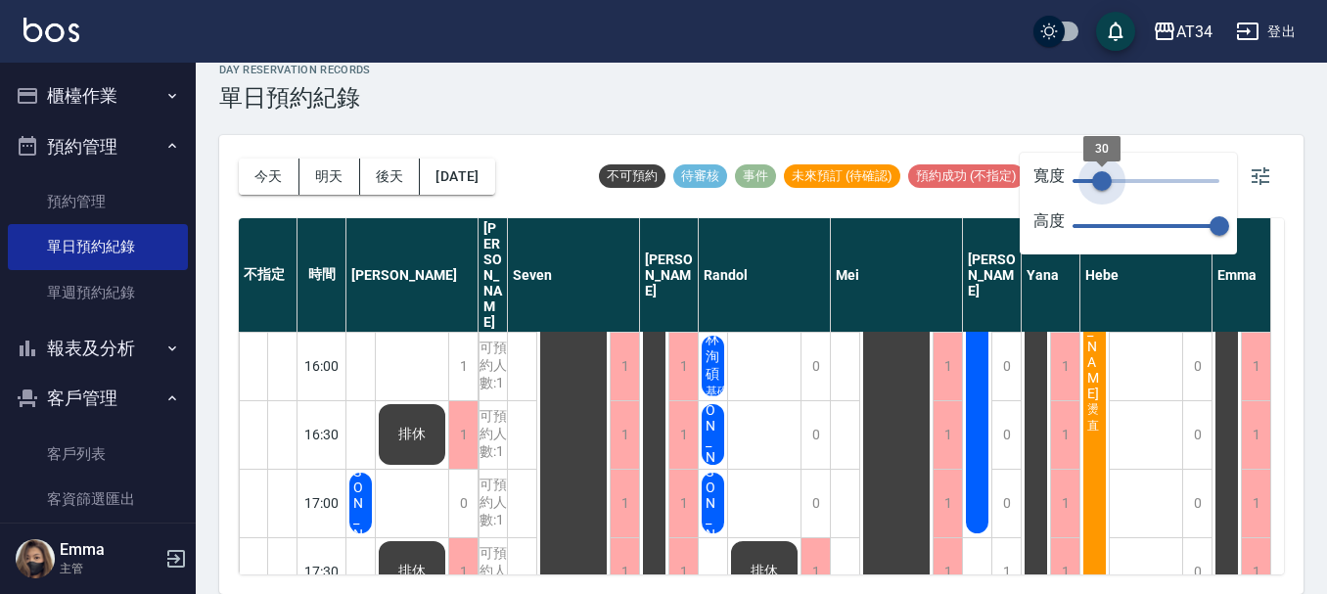
click at [1102, 178] on span "30" at bounding box center [1102, 181] width 20 height 20
click at [821, 470] on div "0" at bounding box center [815, 504] width 29 height 68
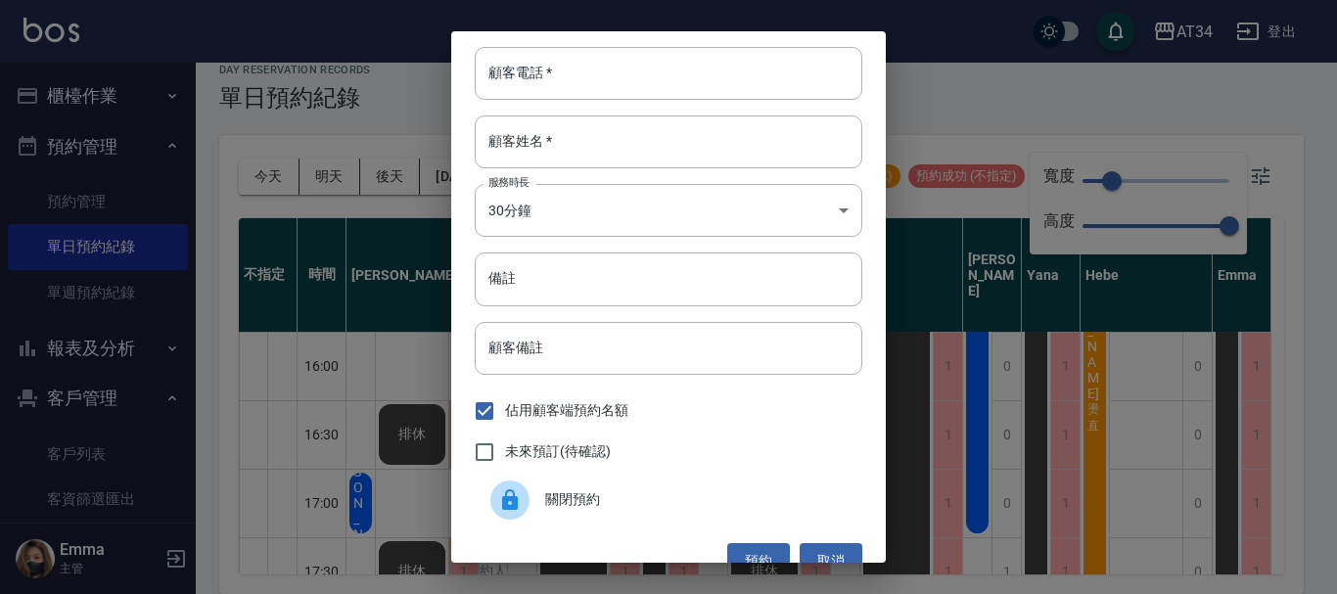
click at [1212, 393] on div "顧客電話   * 顧客電話   * 顧客姓名   * 顧客姓名   * 服務時長 30分鐘 1 服務時長 備註 備註 顧客備註 顧客備註 佔用顧客端預約名額 …" at bounding box center [668, 297] width 1337 height 594
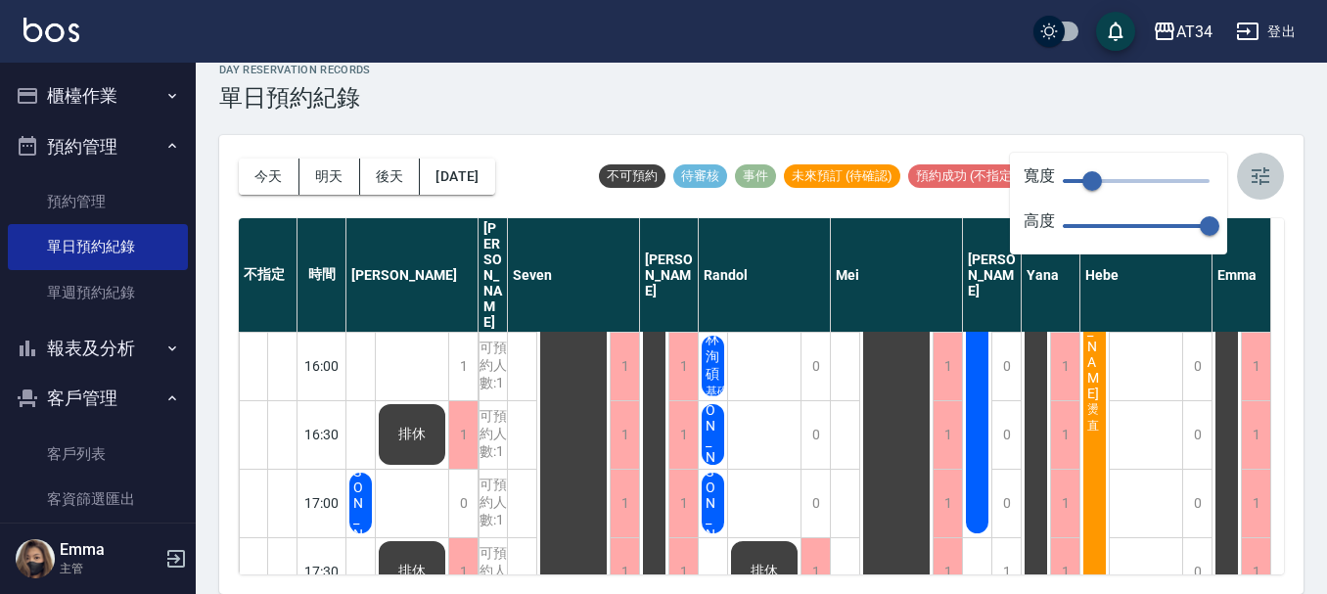
click at [1255, 172] on icon "button" at bounding box center [1260, 175] width 23 height 23
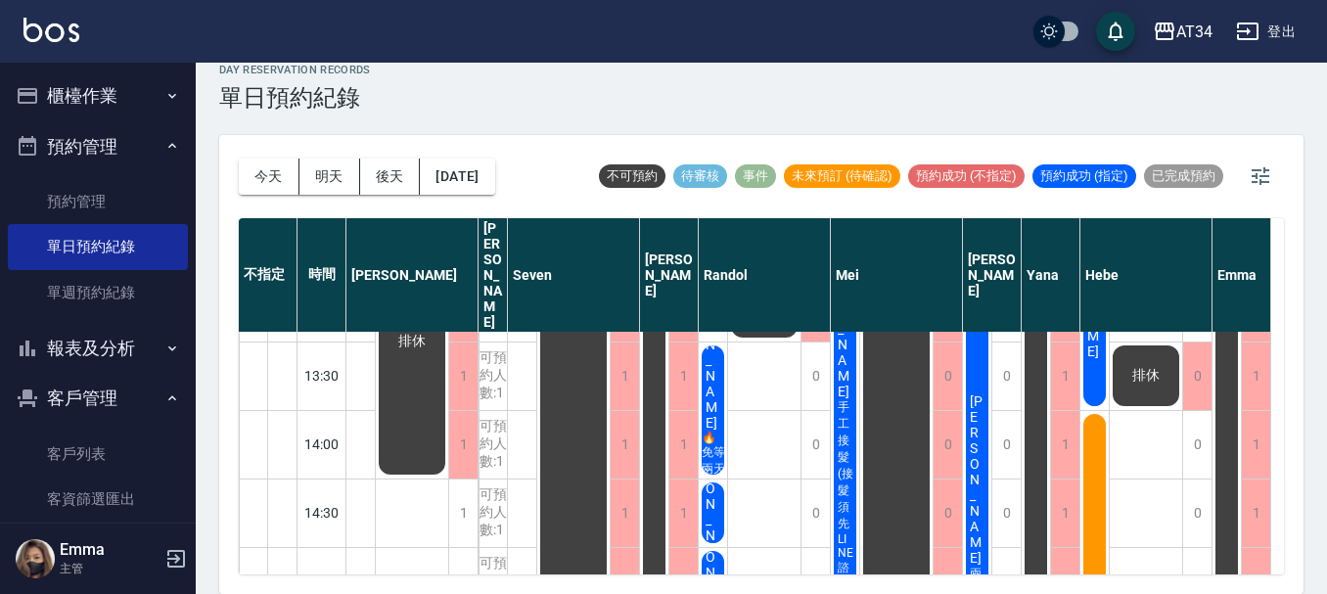
scroll to position [98, 0]
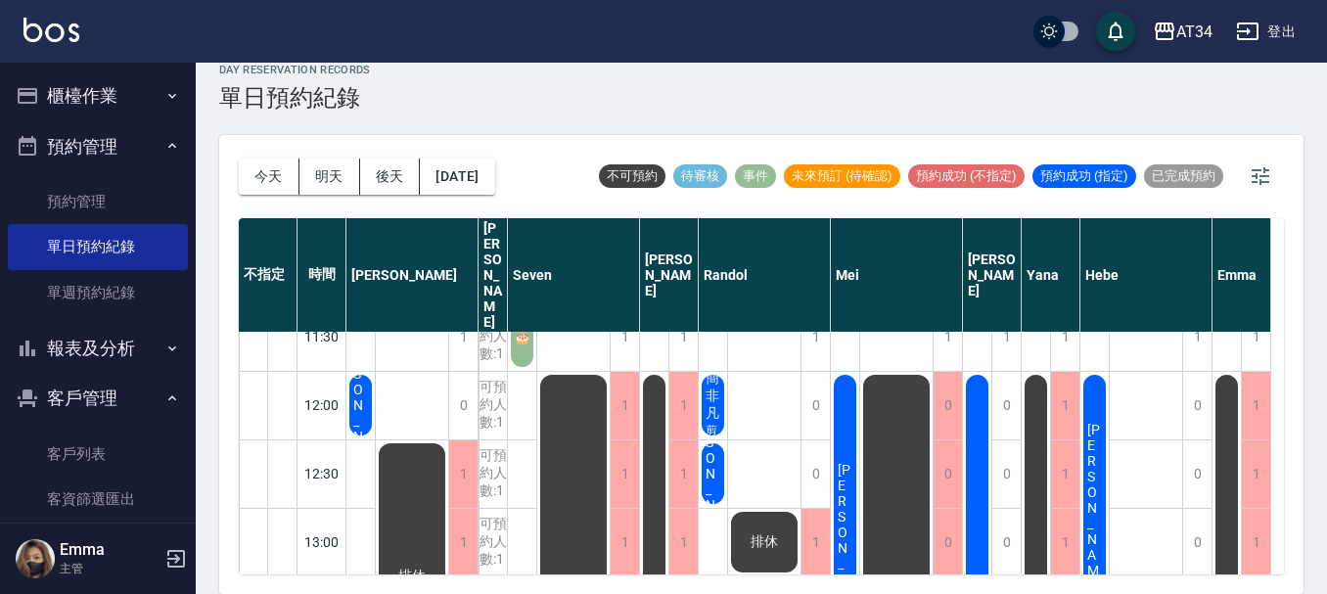
click at [1099, 392] on div "[PERSON_NAME]" at bounding box center [1095, 508] width 28 height 272
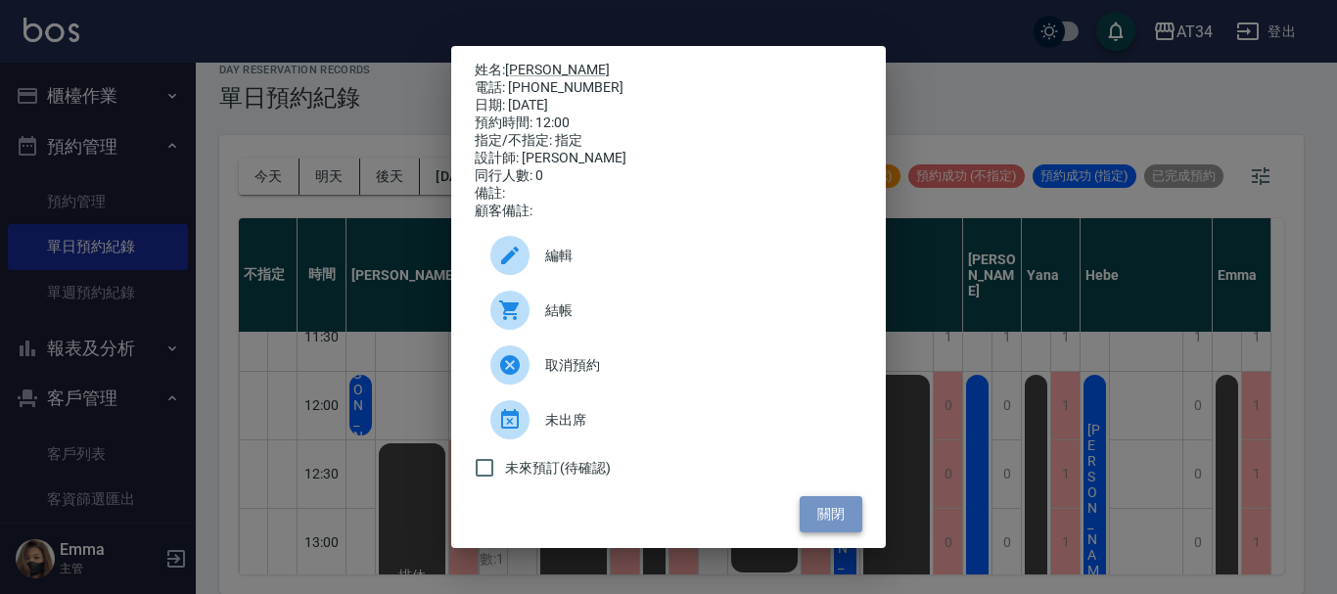
click at [830, 526] on button "關閉" at bounding box center [831, 514] width 63 height 36
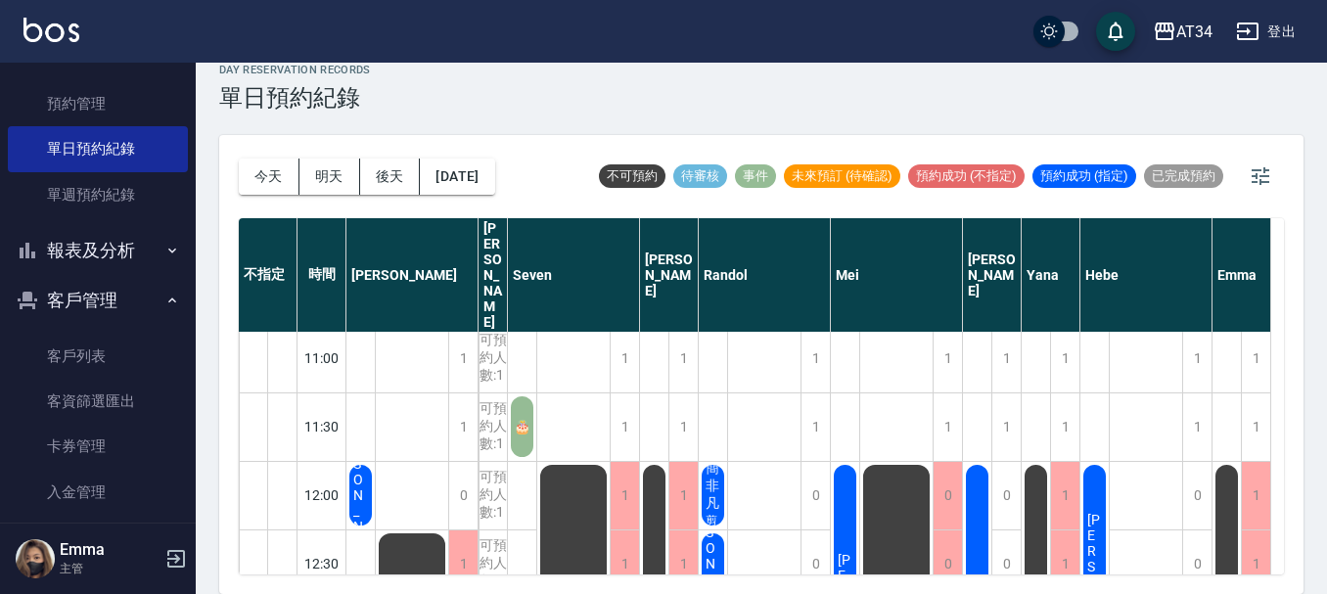
click at [143, 251] on button "報表及分析" at bounding box center [98, 250] width 180 height 51
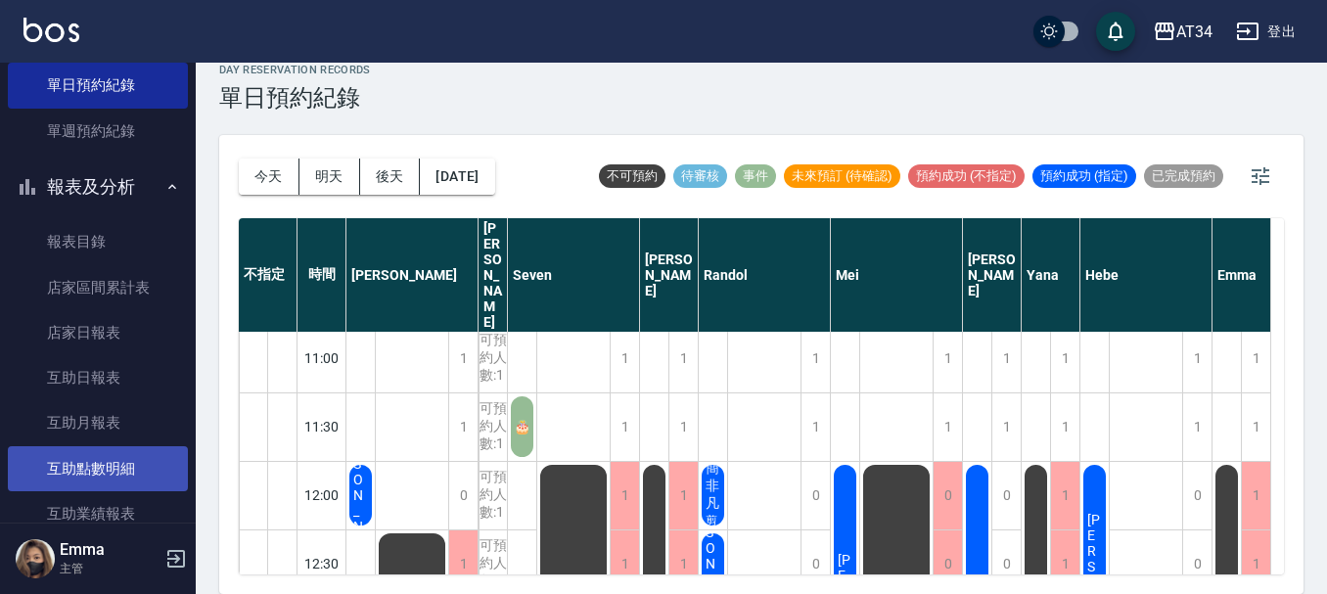
scroll to position [196, 0]
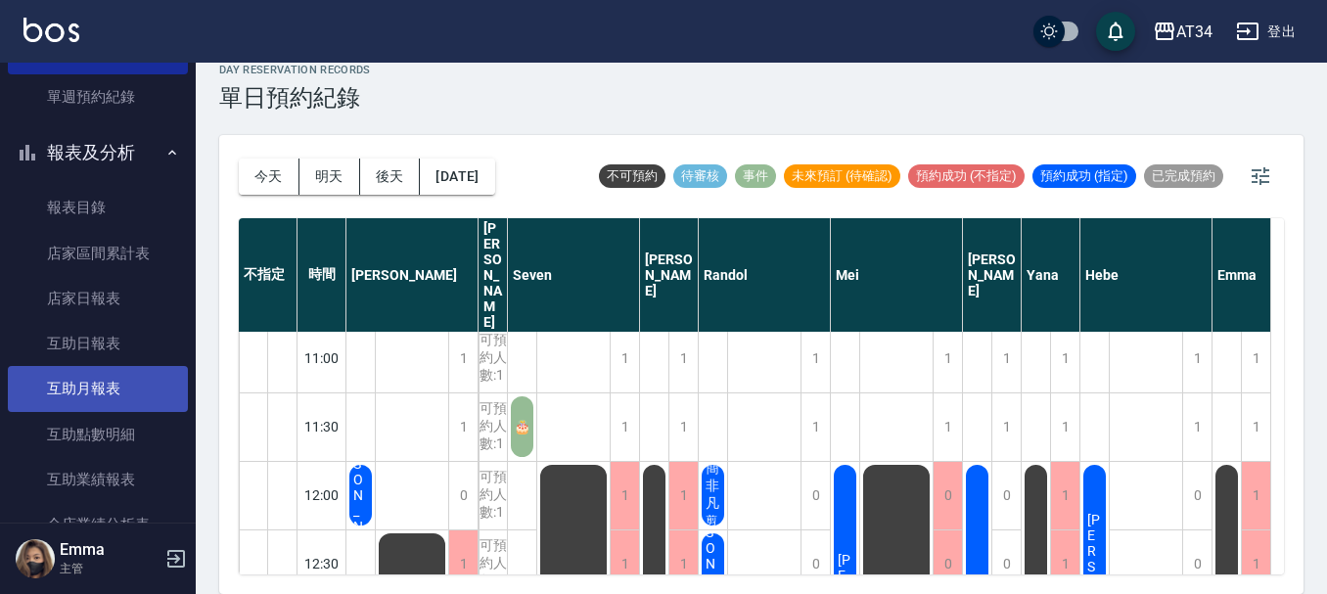
click at [124, 392] on link "互助月報表" at bounding box center [98, 388] width 180 height 45
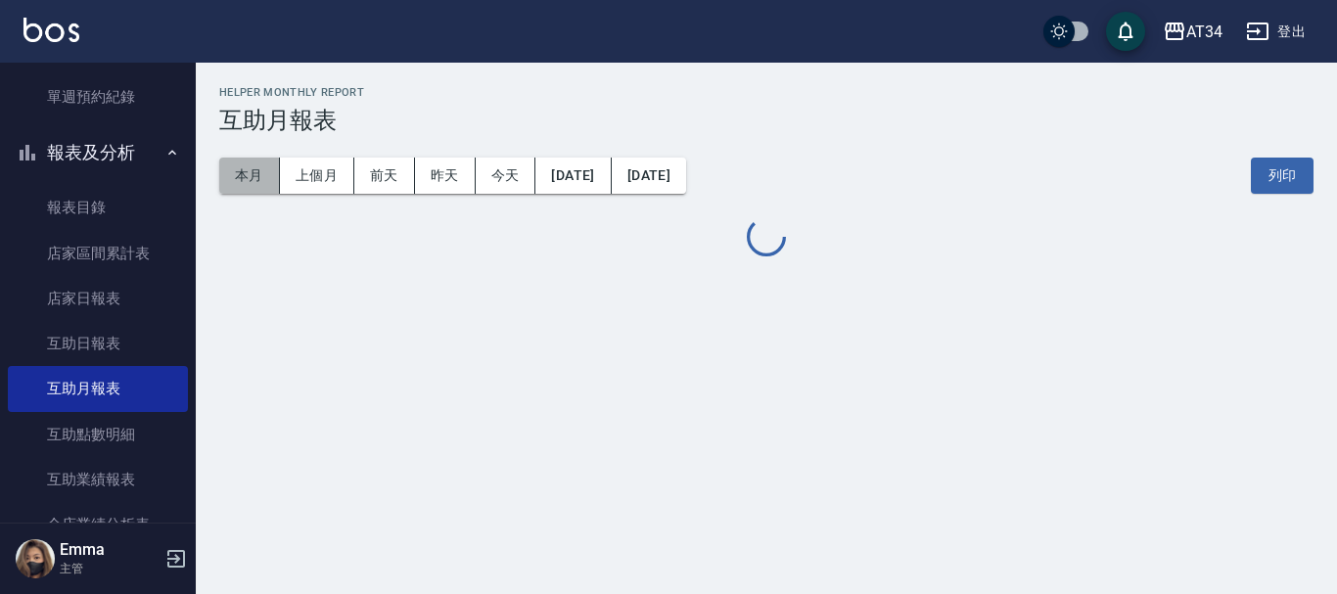
click at [252, 186] on button "本月" at bounding box center [249, 176] width 61 height 36
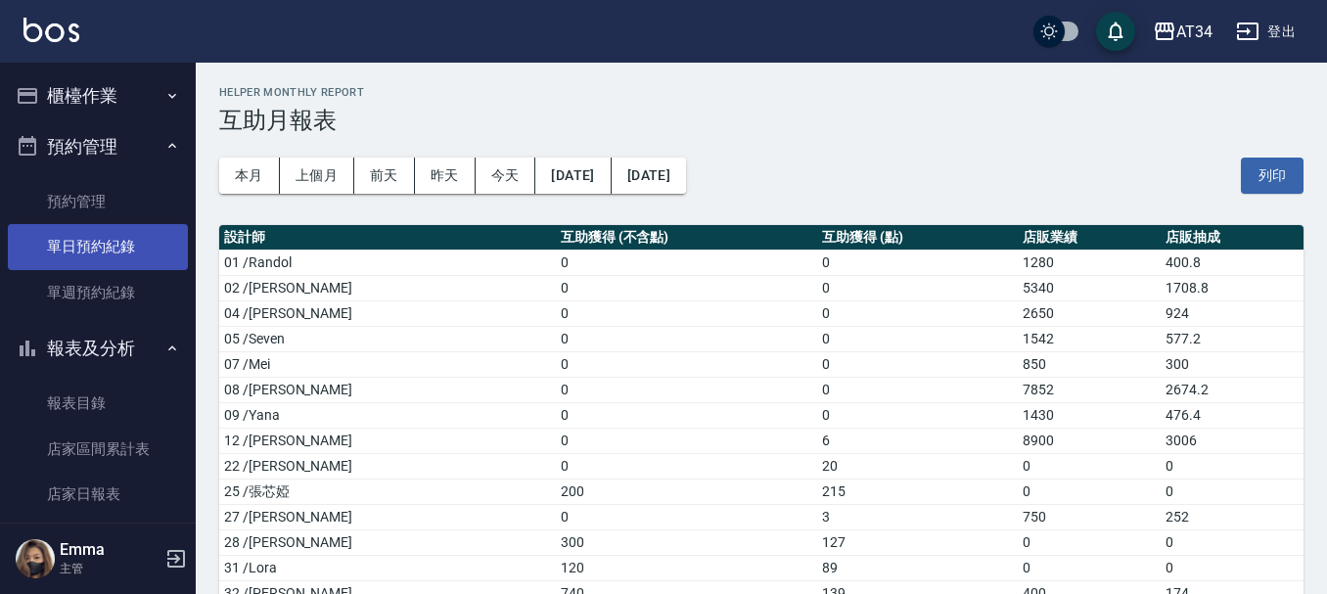
click at [112, 246] on link "單日預約紀錄" at bounding box center [98, 246] width 180 height 45
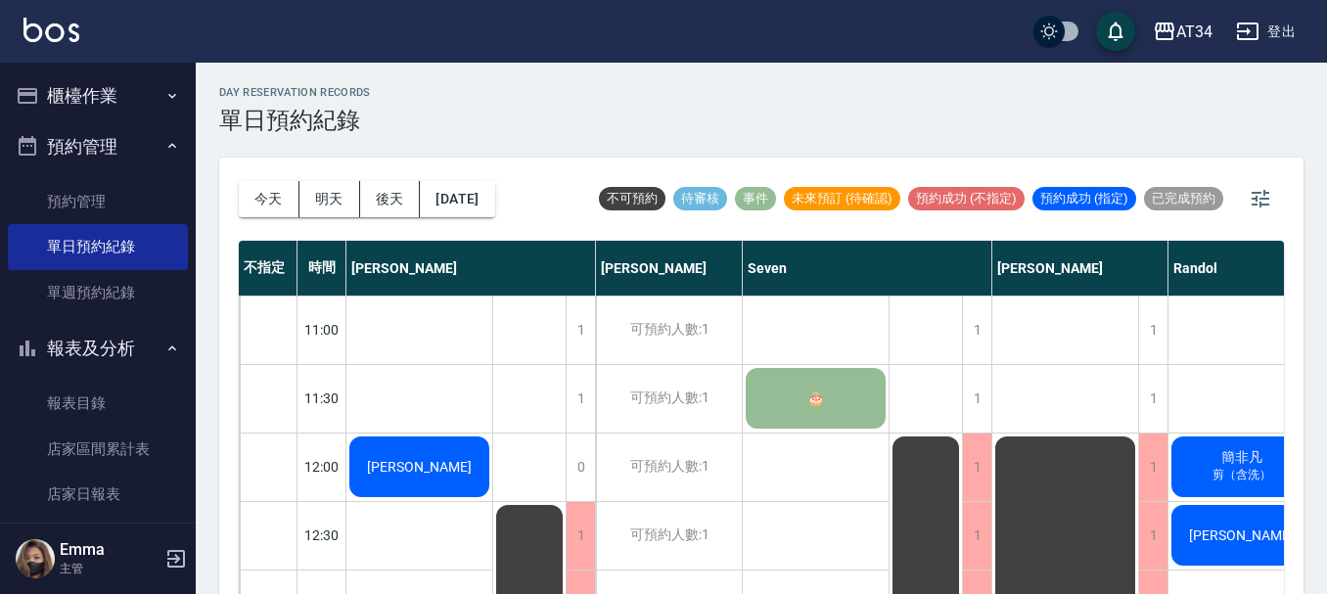
scroll to position [0, 574]
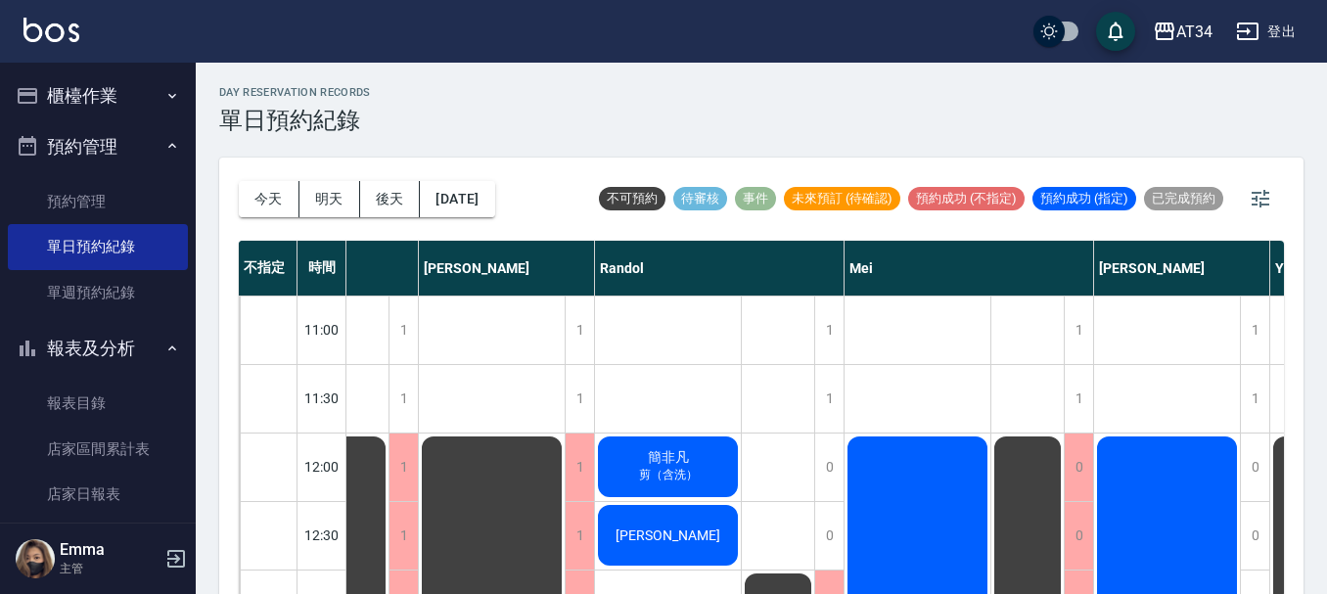
click at [110, 134] on button "預約管理" at bounding box center [98, 146] width 180 height 51
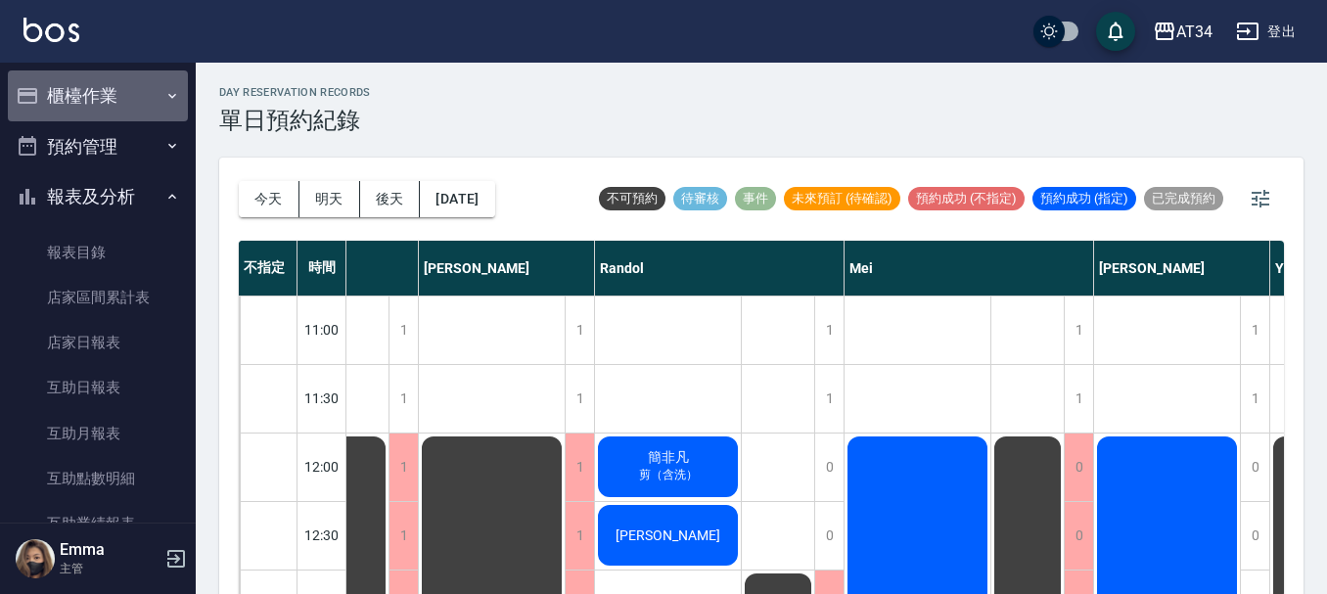
click at [126, 109] on button "櫃檯作業" at bounding box center [98, 95] width 180 height 51
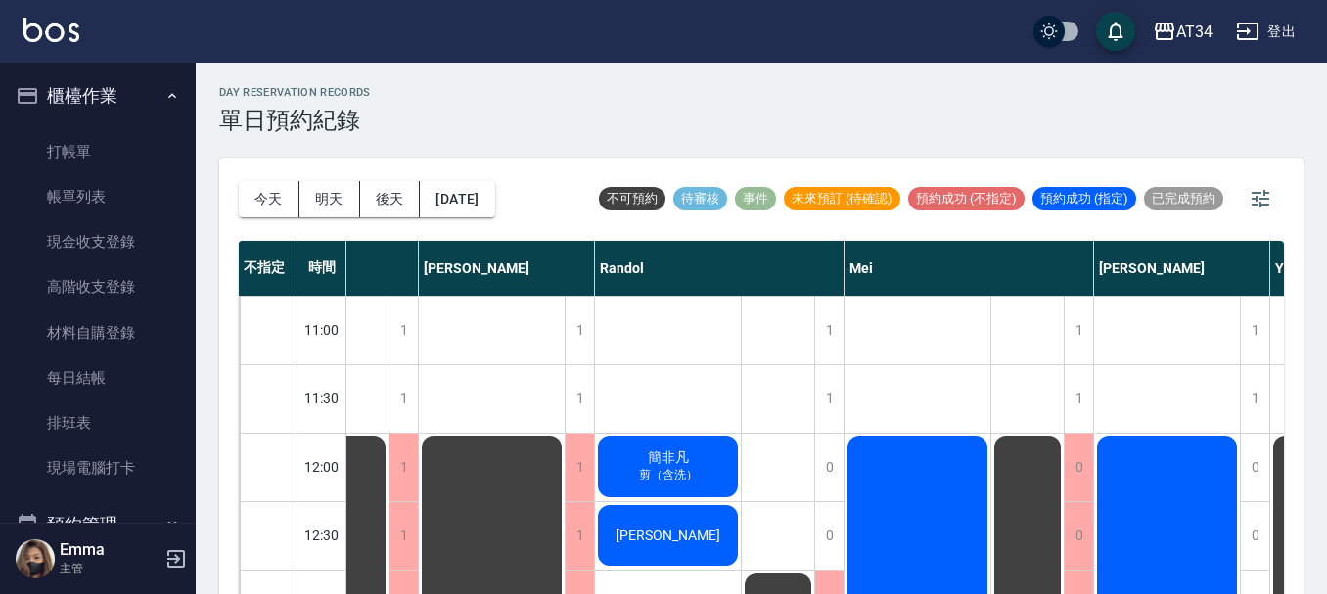
click at [129, 98] on button "櫃檯作業" at bounding box center [98, 95] width 180 height 51
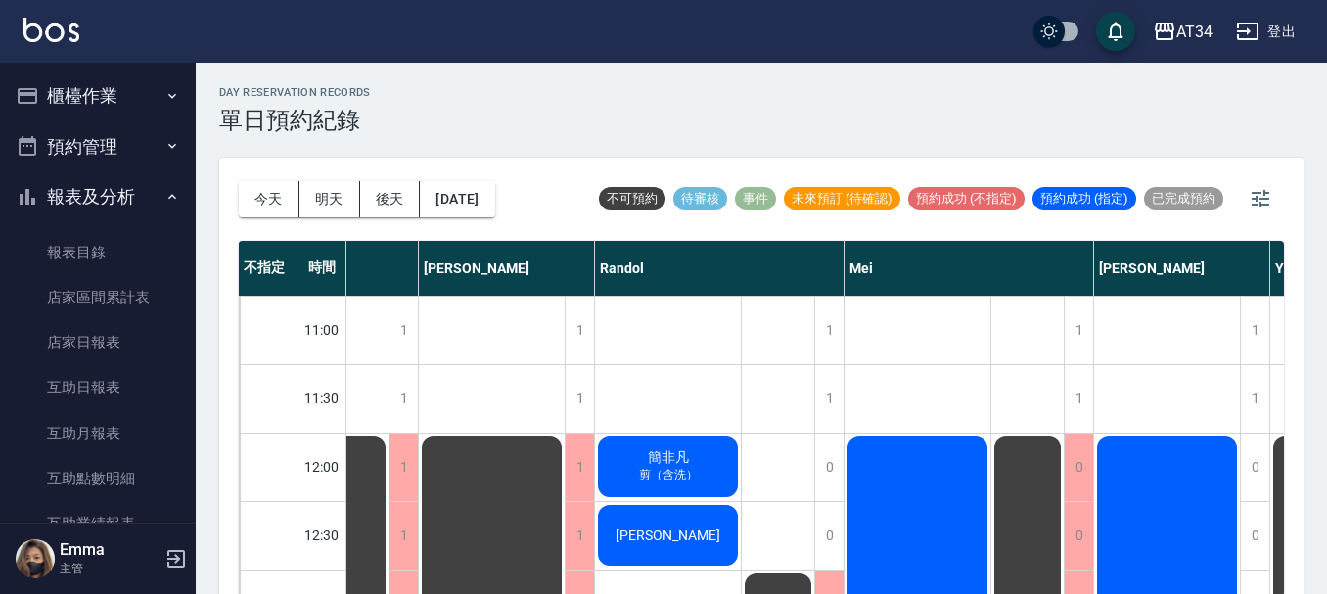
click at [75, 194] on button "報表及分析" at bounding box center [98, 196] width 180 height 51
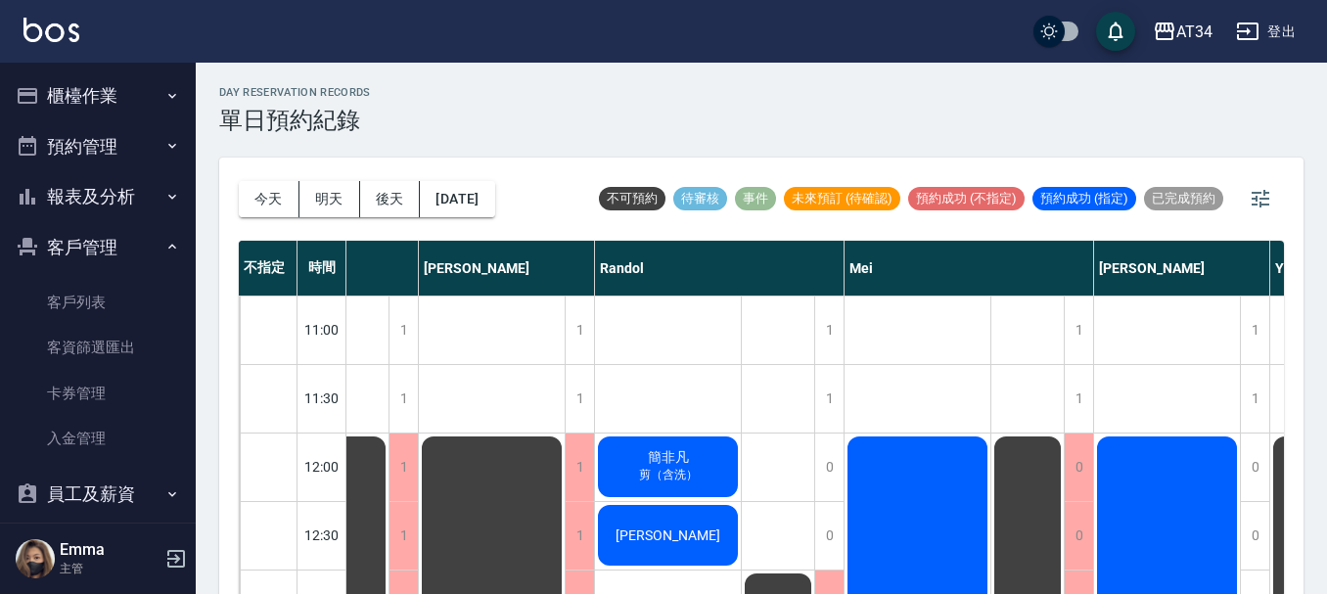
click at [111, 245] on button "客戶管理" at bounding box center [98, 247] width 180 height 51
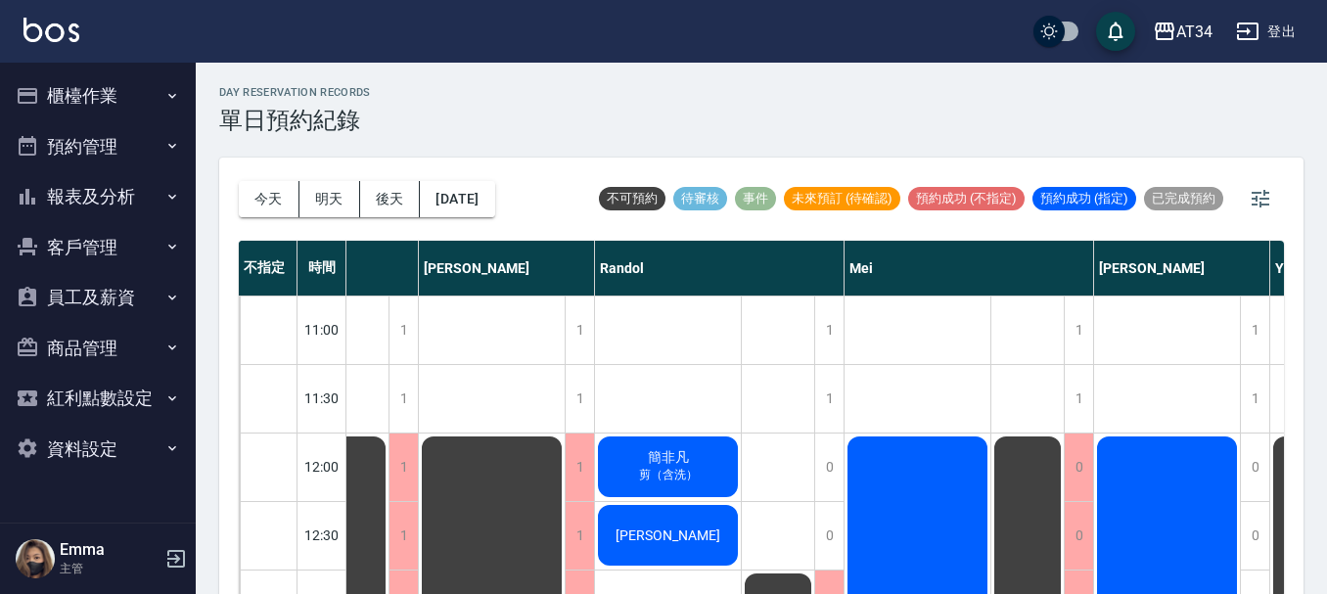
click at [101, 242] on button "客戶管理" at bounding box center [98, 247] width 180 height 51
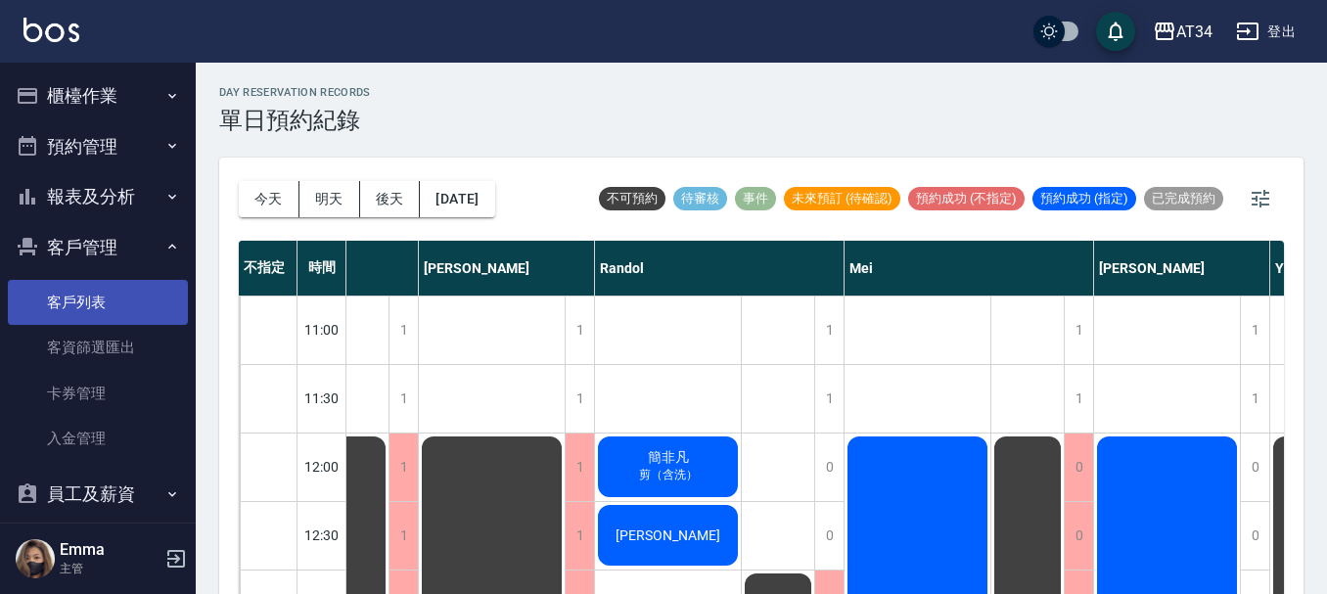
click at [101, 302] on link "客戶列表" at bounding box center [98, 302] width 180 height 45
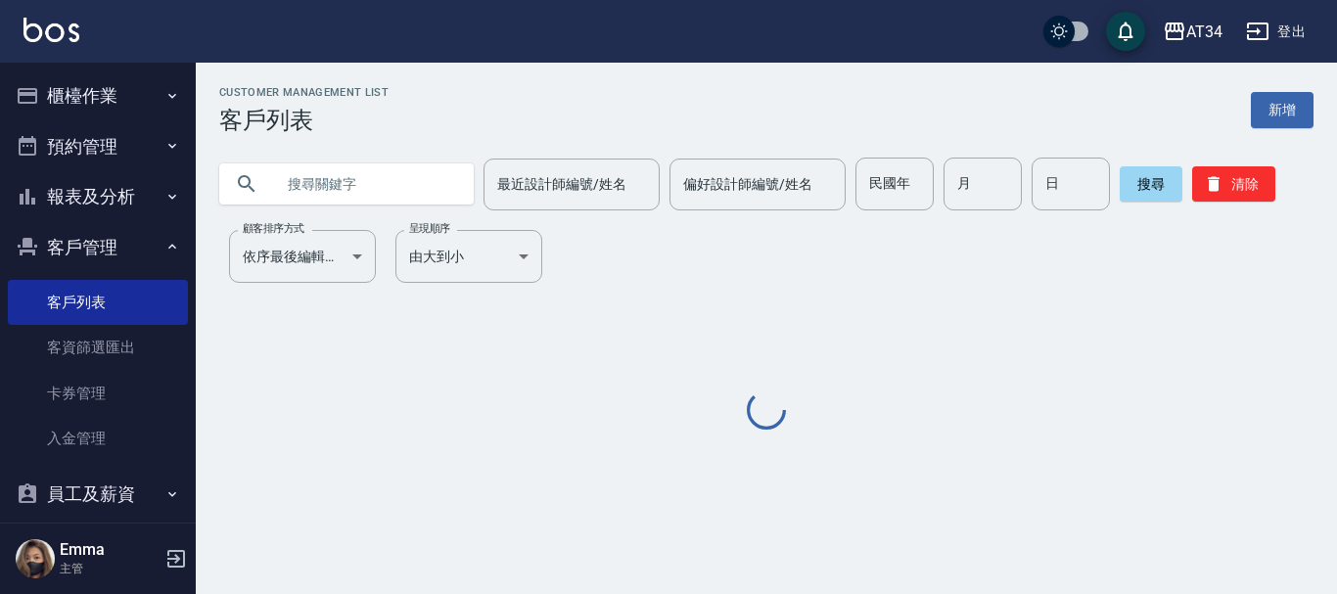
click at [436, 168] on input "text" at bounding box center [366, 184] width 184 height 53
type input "t"
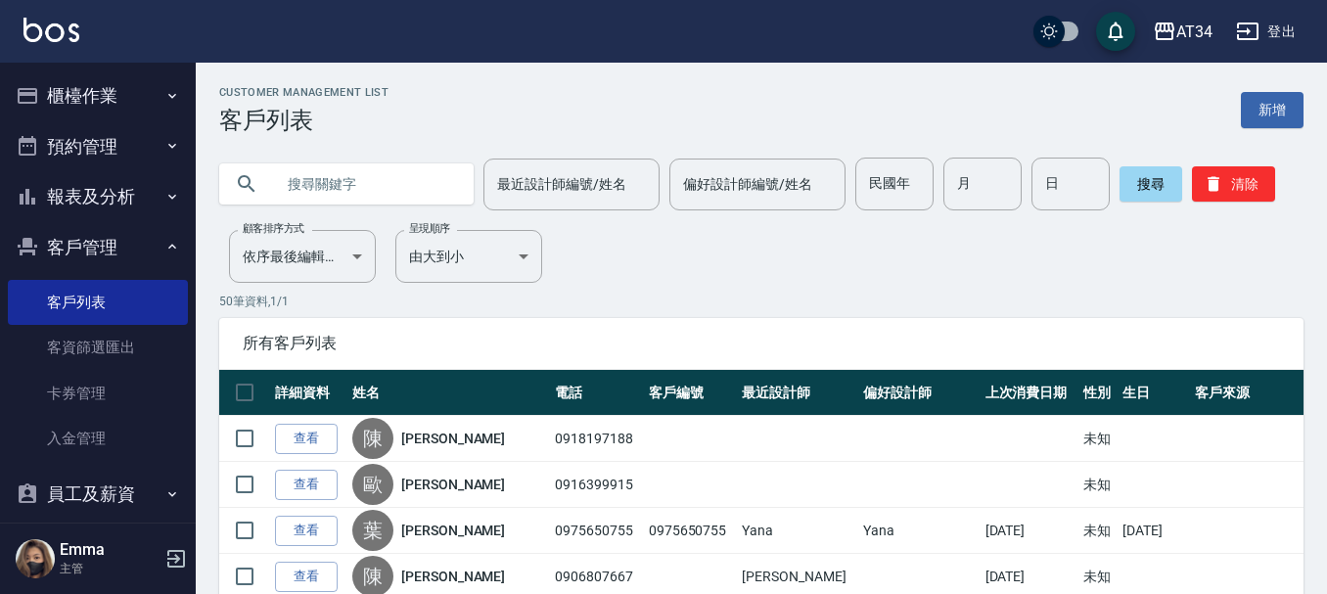
type input "S"
type input "ㄎ"
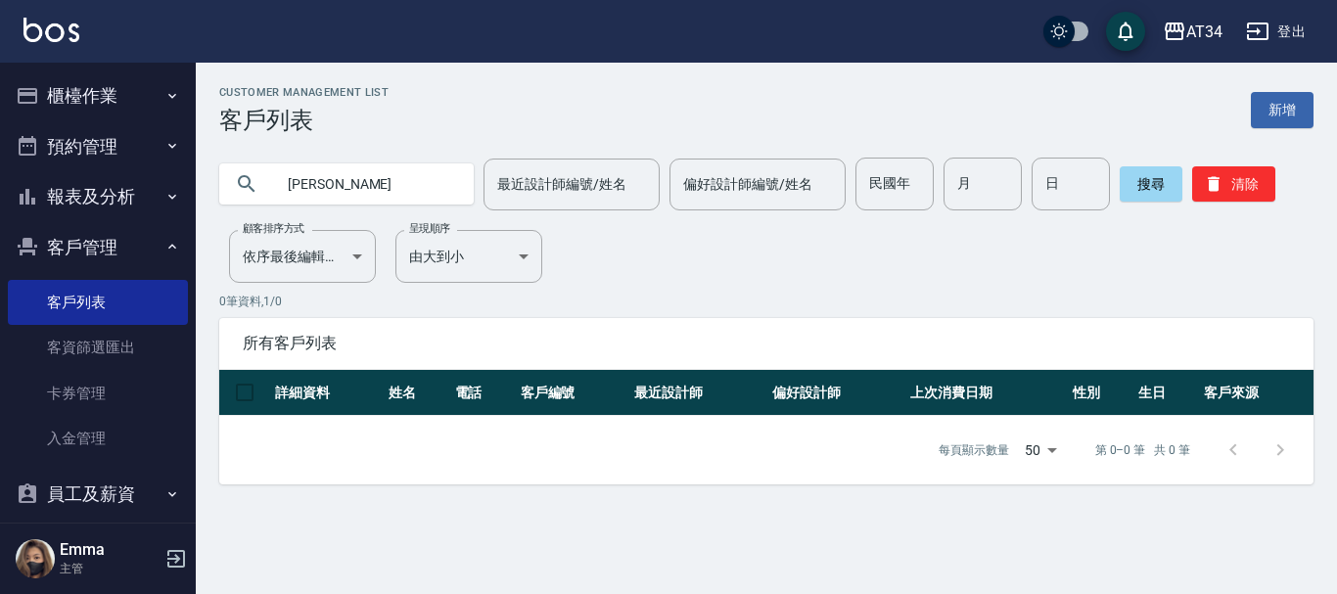
click at [383, 165] on input "[PERSON_NAME]" at bounding box center [366, 184] width 184 height 53
type input "[PERSON_NAME]"
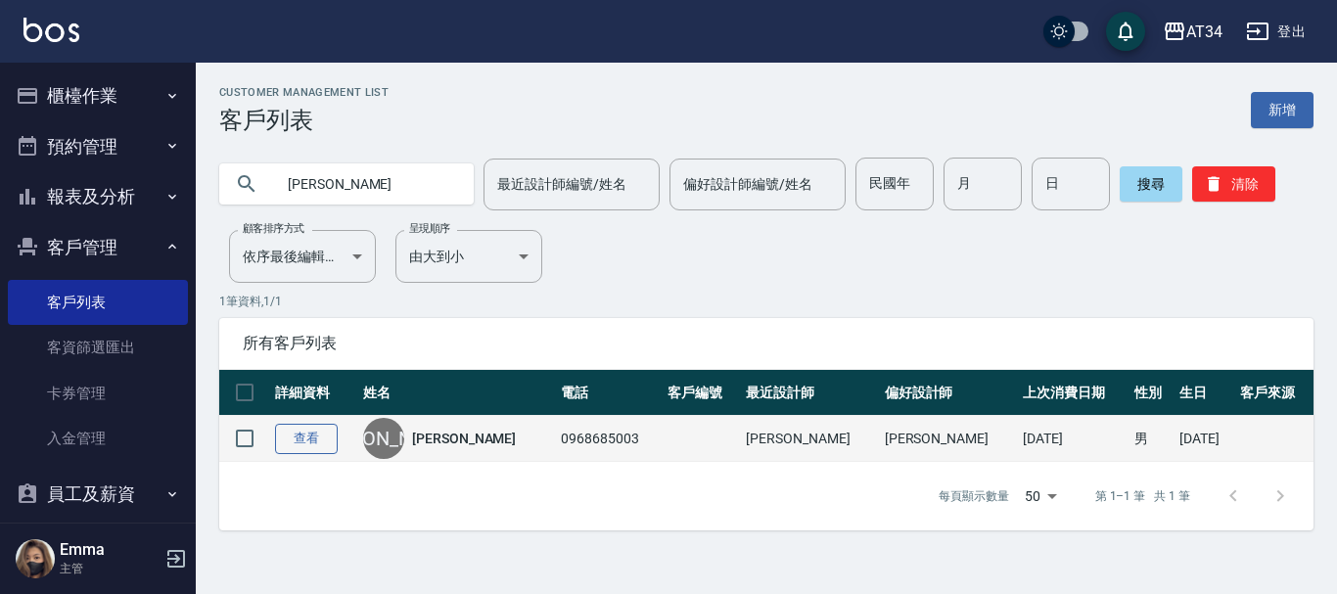
click at [326, 435] on link "查看" at bounding box center [306, 439] width 63 height 30
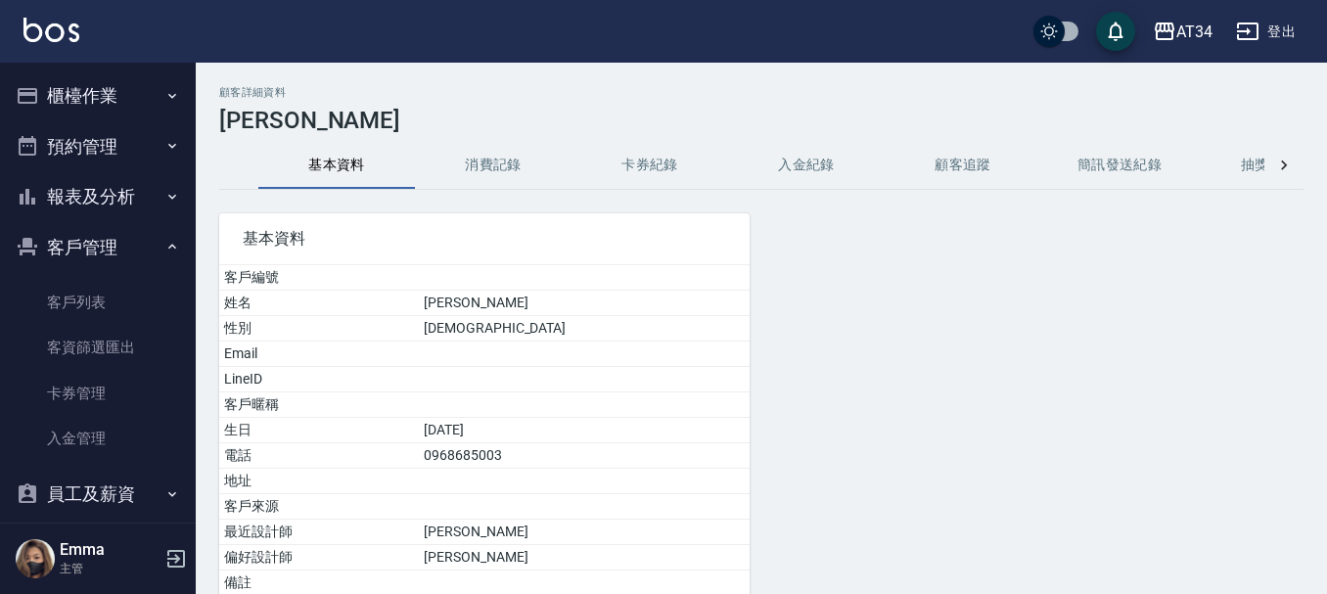
click at [516, 175] on button "消費記錄" at bounding box center [493, 165] width 157 height 47
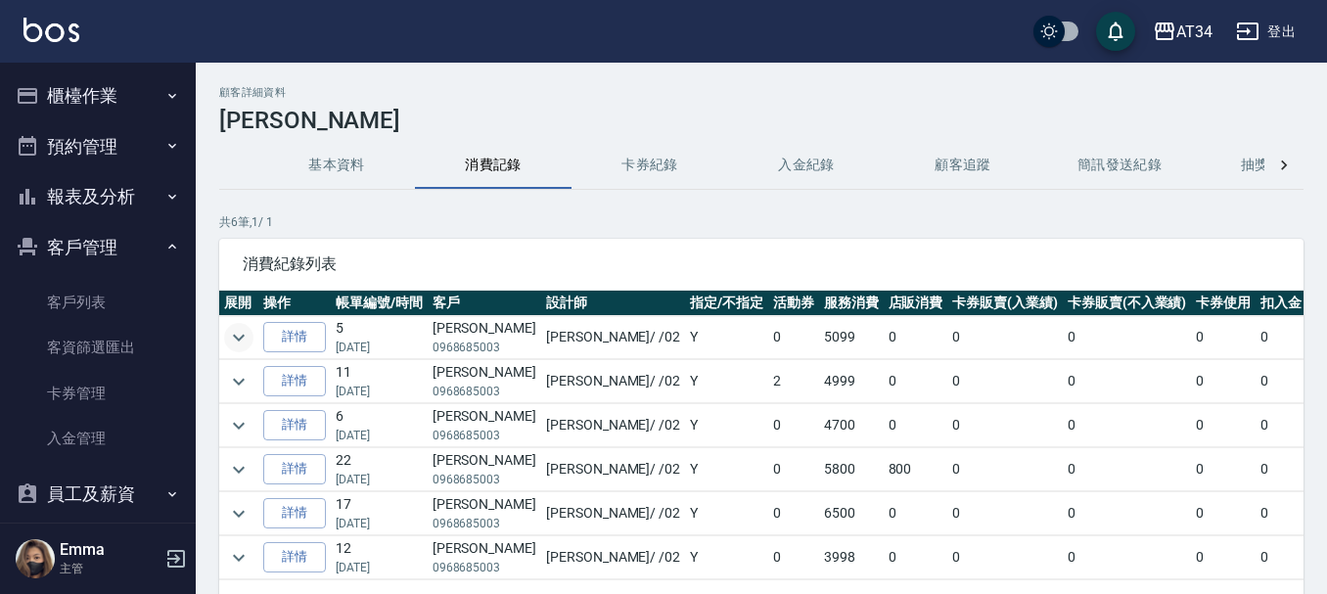
click at [246, 332] on icon "expand row" at bounding box center [238, 337] width 23 height 23
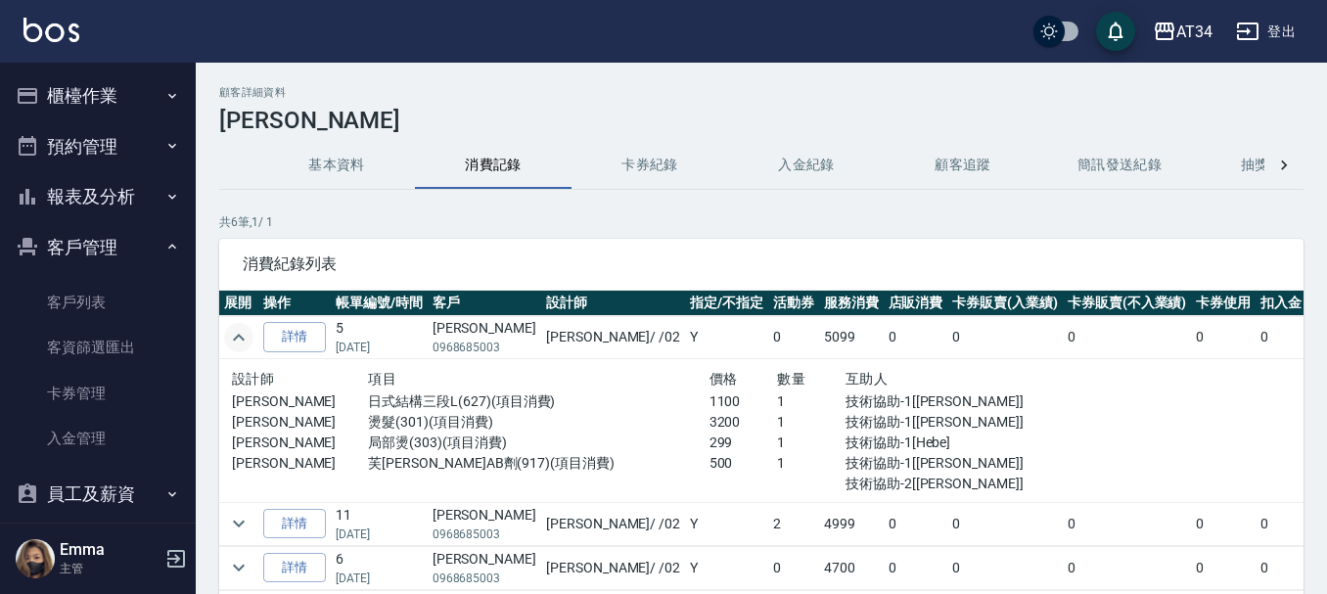
click at [246, 332] on icon "expand row" at bounding box center [238, 337] width 23 height 23
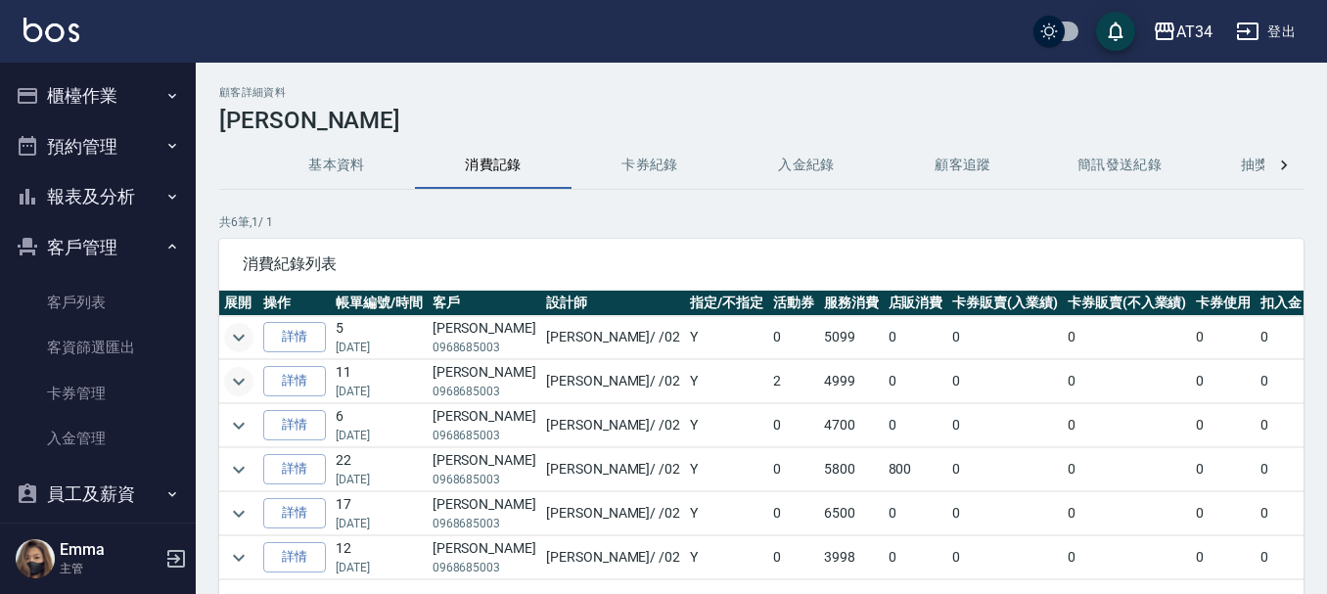
click at [248, 381] on icon "expand row" at bounding box center [238, 381] width 23 height 23
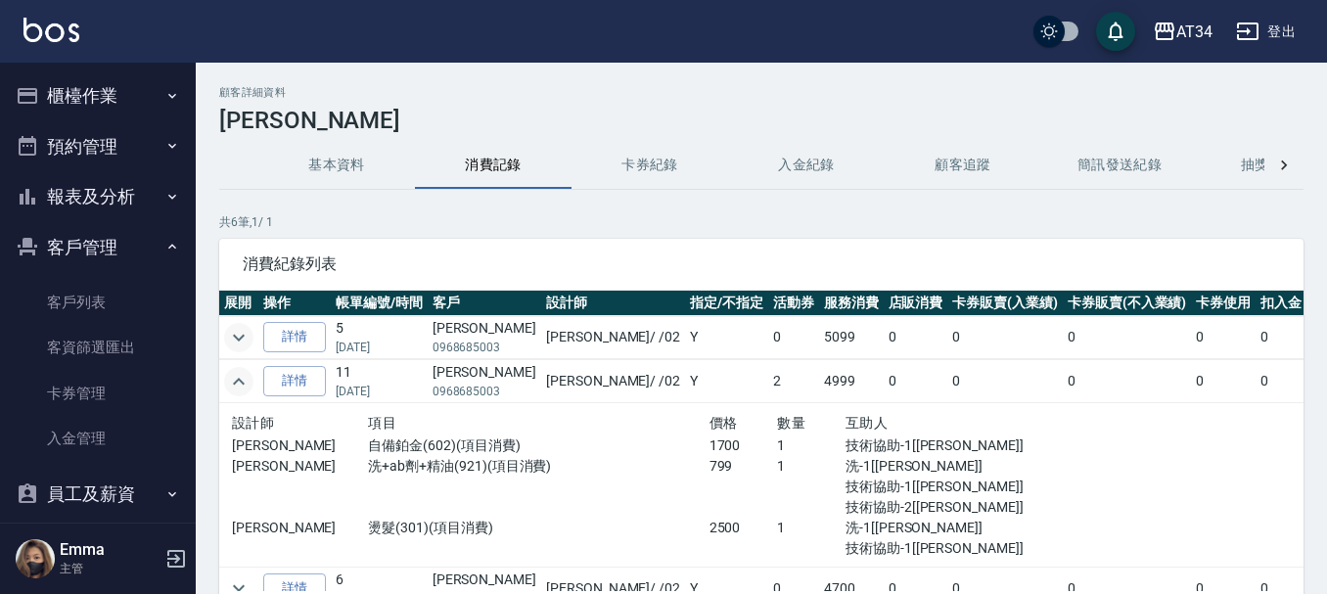
click at [248, 381] on icon "expand row" at bounding box center [238, 381] width 23 height 23
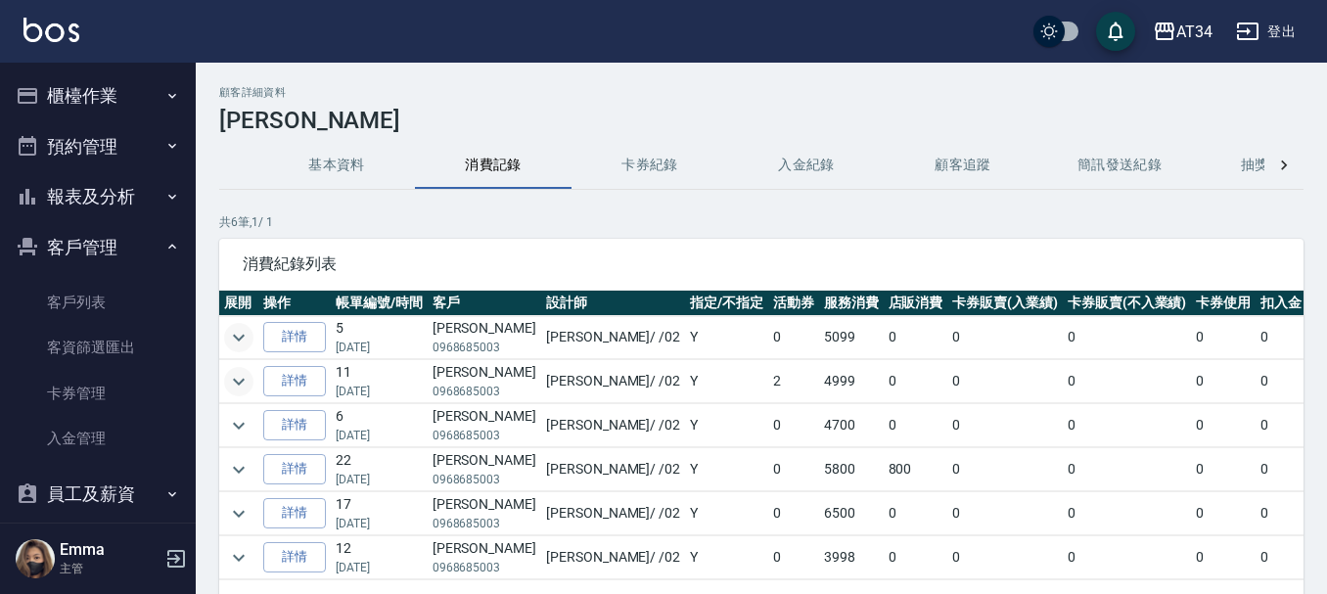
click at [102, 97] on button "櫃檯作業" at bounding box center [98, 95] width 180 height 51
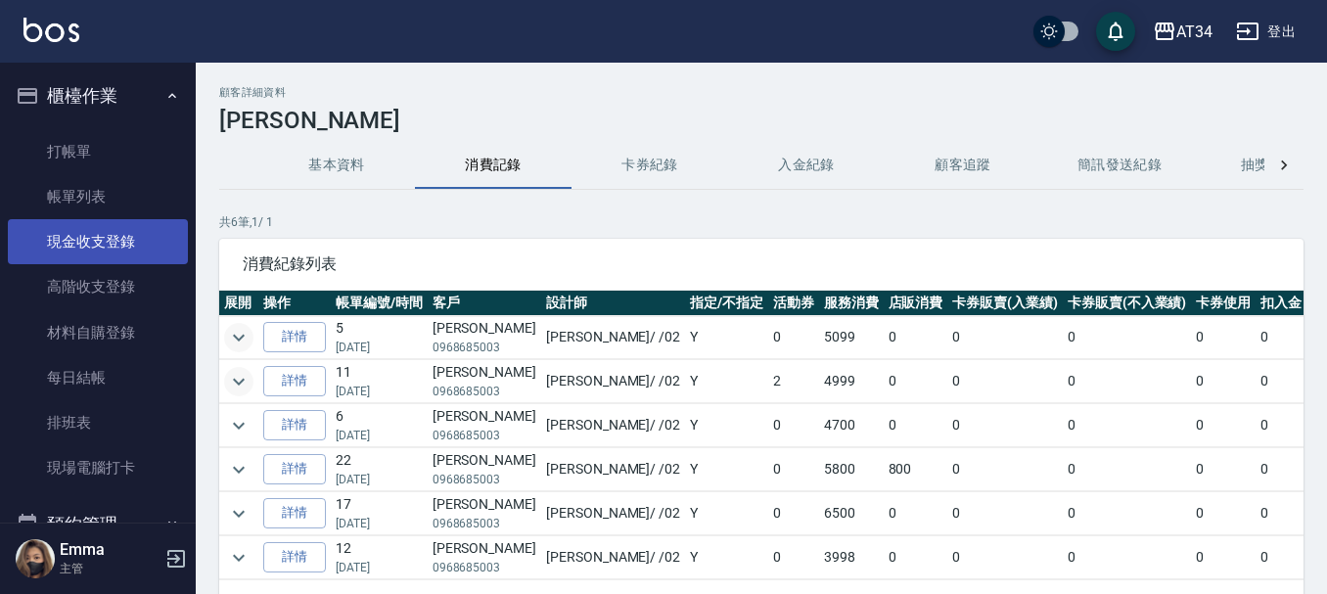
click at [95, 228] on link "現金收支登錄" at bounding box center [98, 241] width 180 height 45
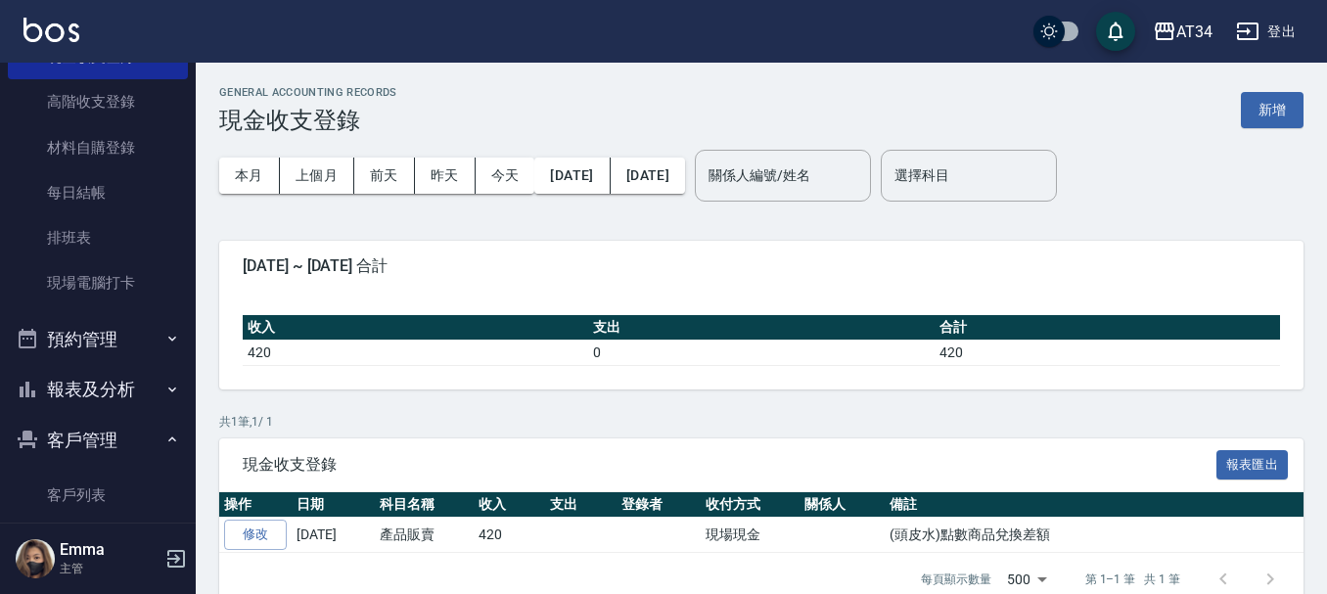
scroll to position [196, 0]
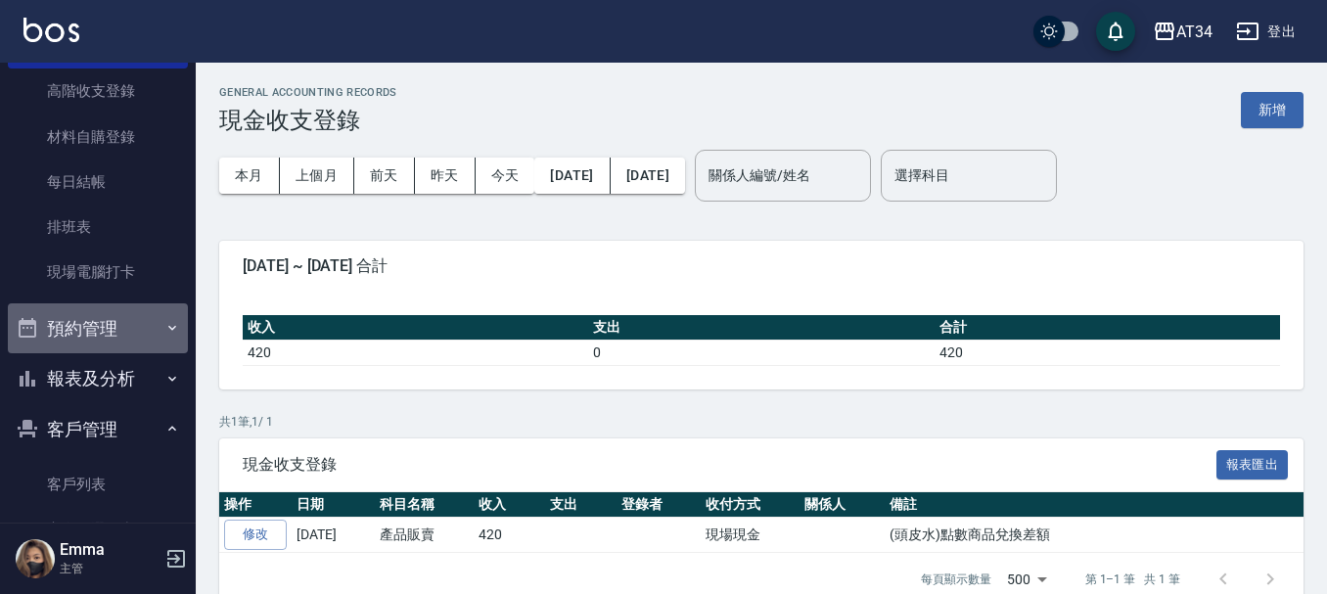
click at [99, 328] on button "預約管理" at bounding box center [98, 328] width 180 height 51
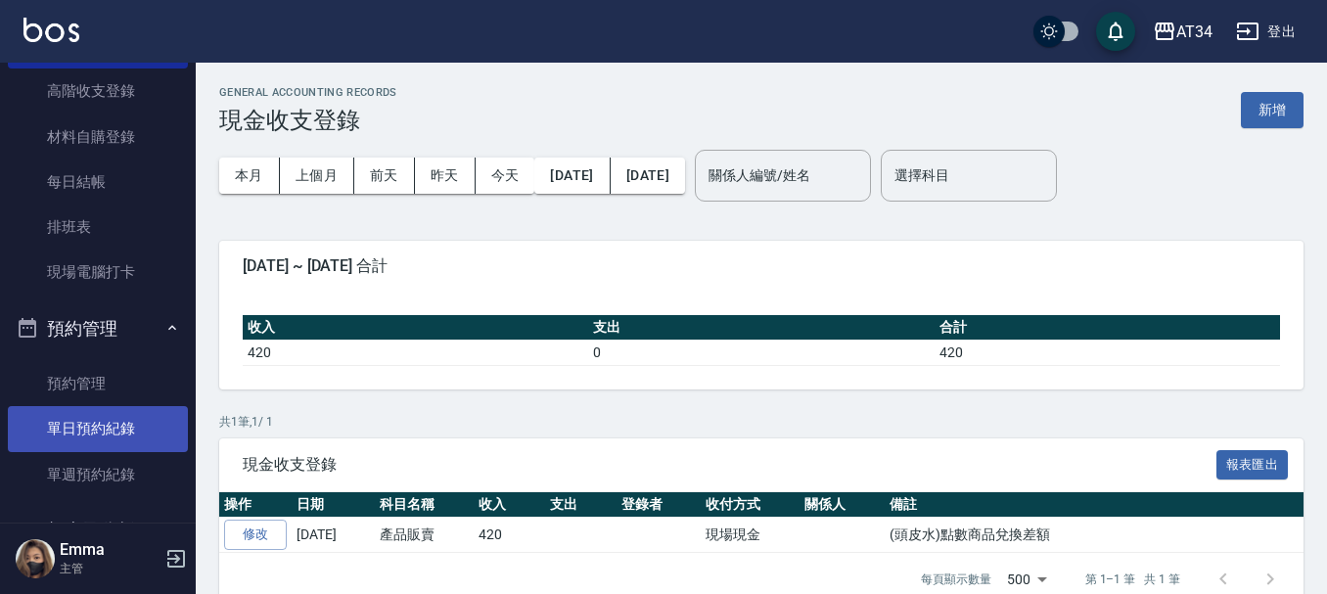
click at [110, 427] on link "單日預約紀錄" at bounding box center [98, 428] width 180 height 45
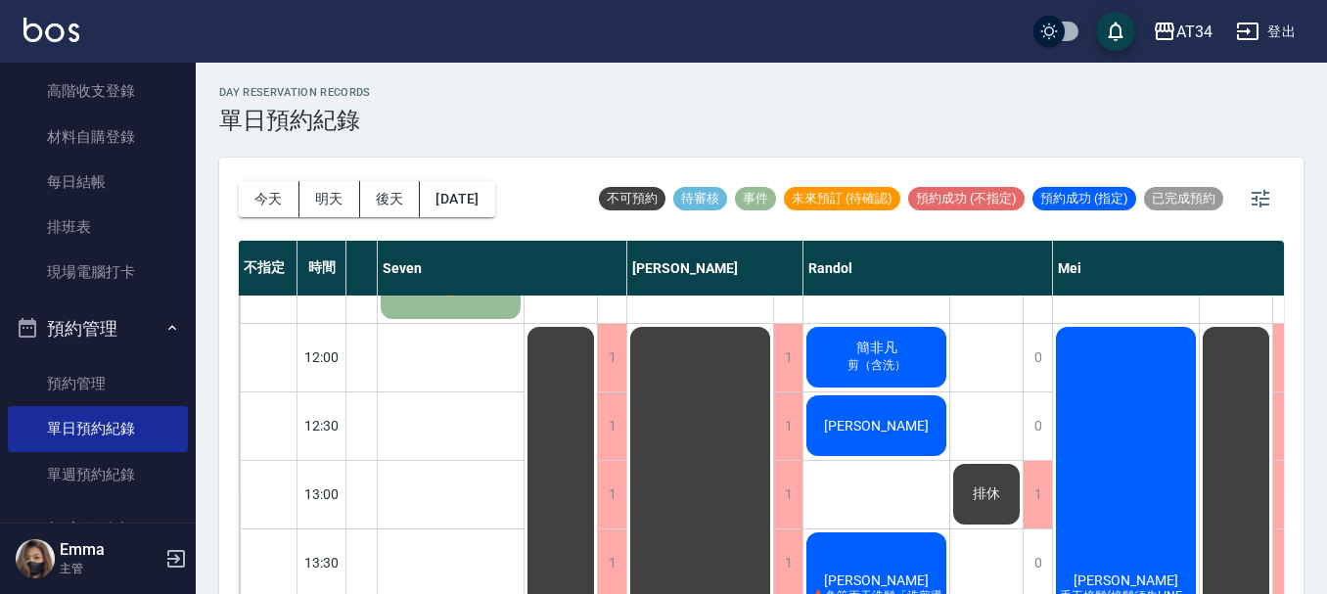
scroll to position [98, 365]
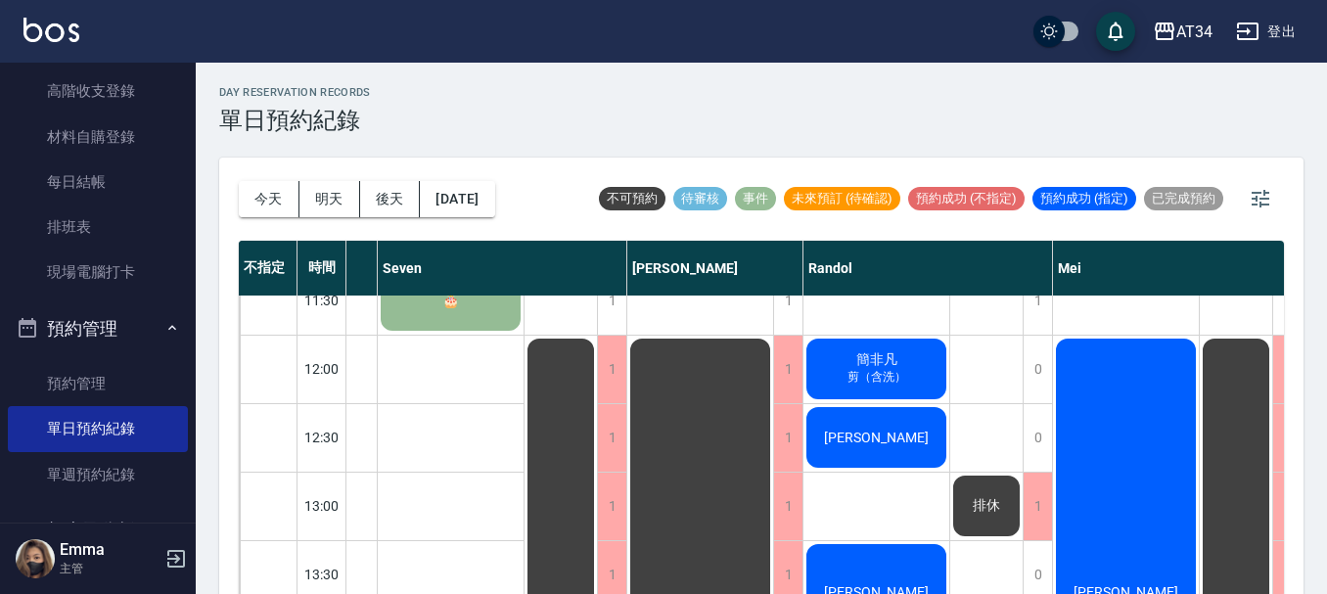
click at [854, 436] on span "[PERSON_NAME]" at bounding box center [876, 438] width 113 height 16
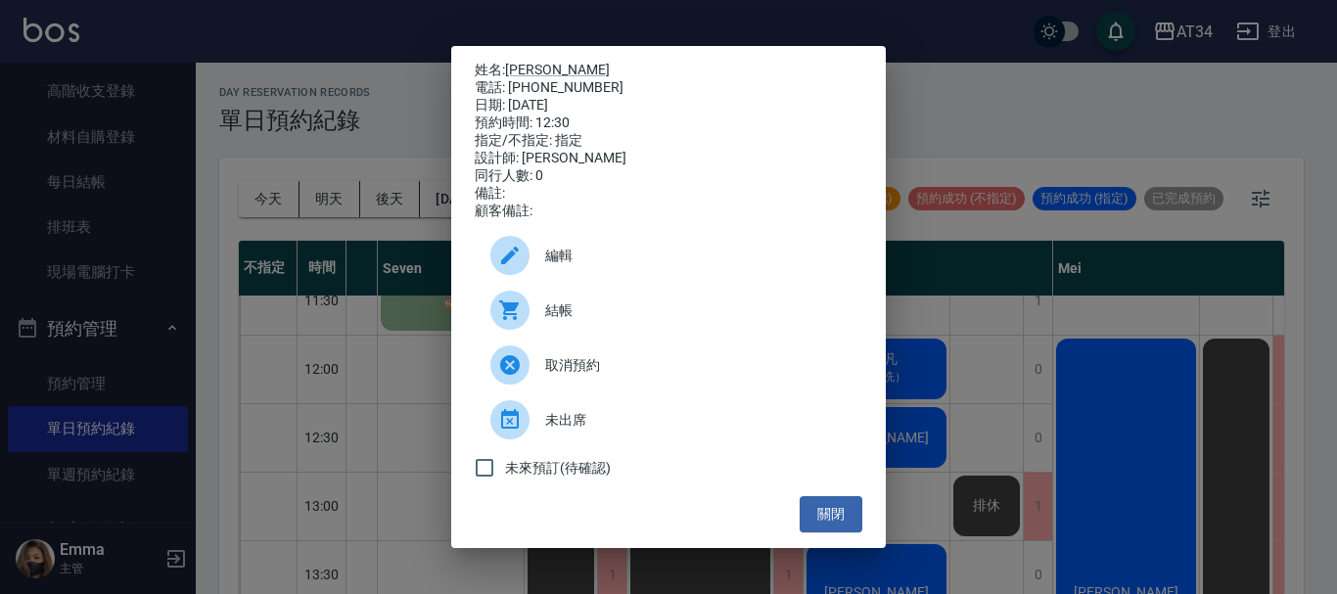
click at [1024, 382] on div "姓名: [PERSON_NAME] 電話: [PHONE_NUMBER] 日期: [DATE] 預約時間: 12:30 指定/不指定: 指定 設計師: [PE…" at bounding box center [668, 297] width 1337 height 594
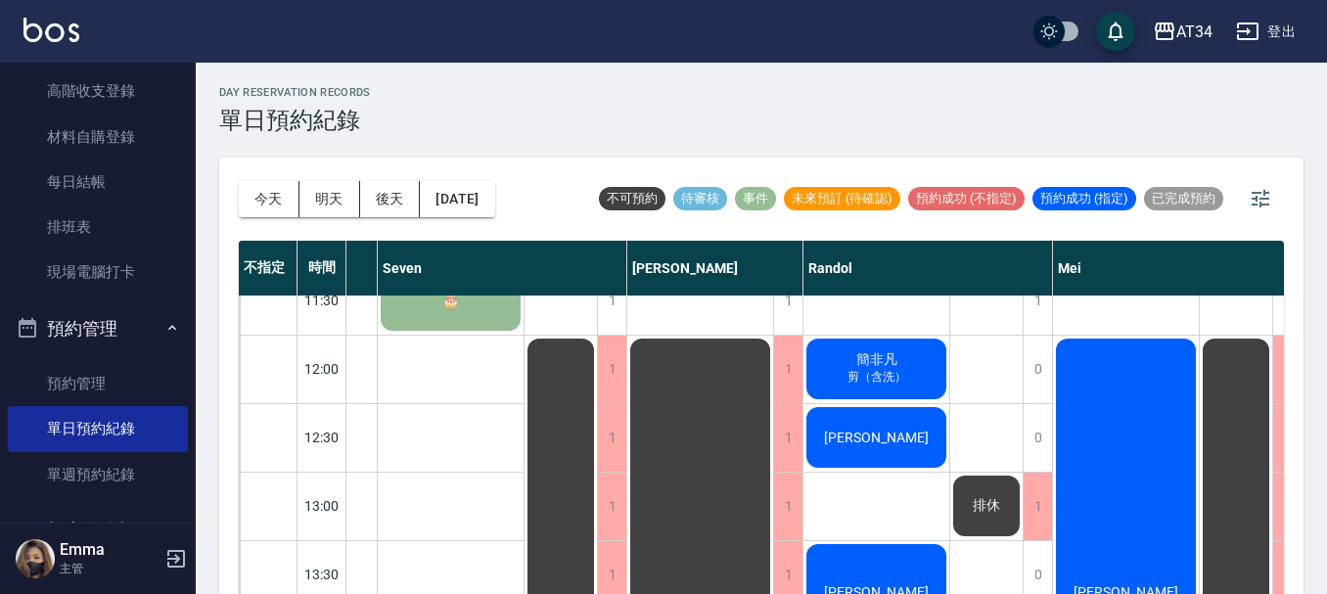
scroll to position [0, 365]
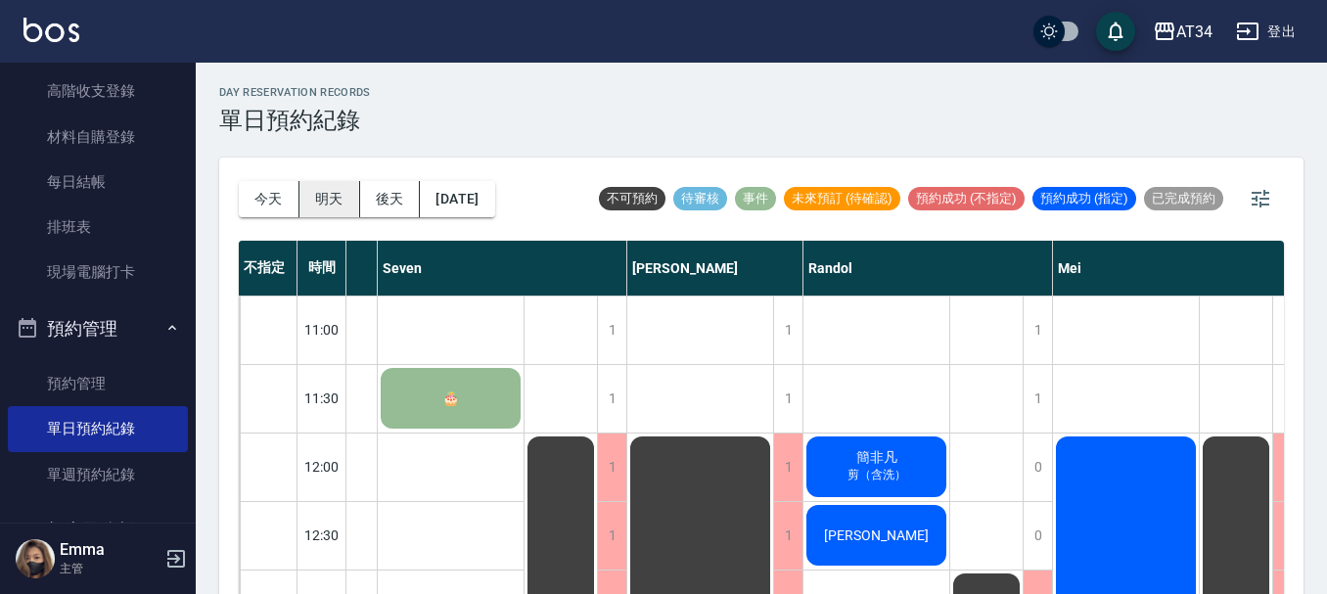
click at [320, 199] on button "明天" at bounding box center [330, 199] width 61 height 36
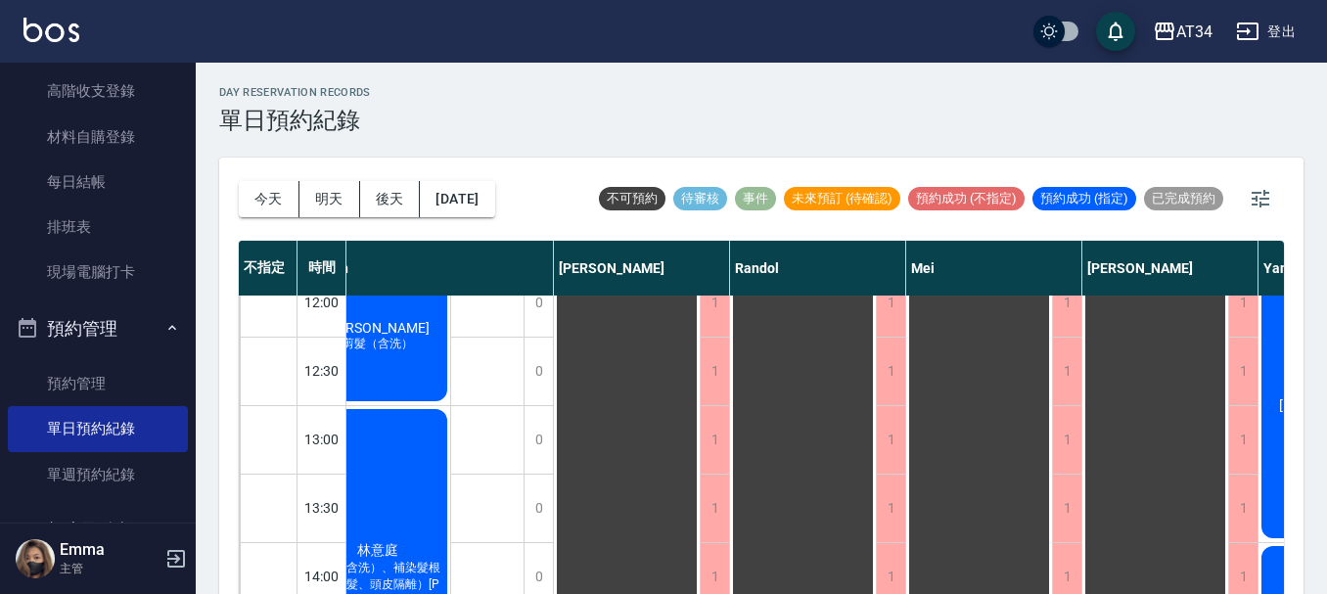
scroll to position [0, 365]
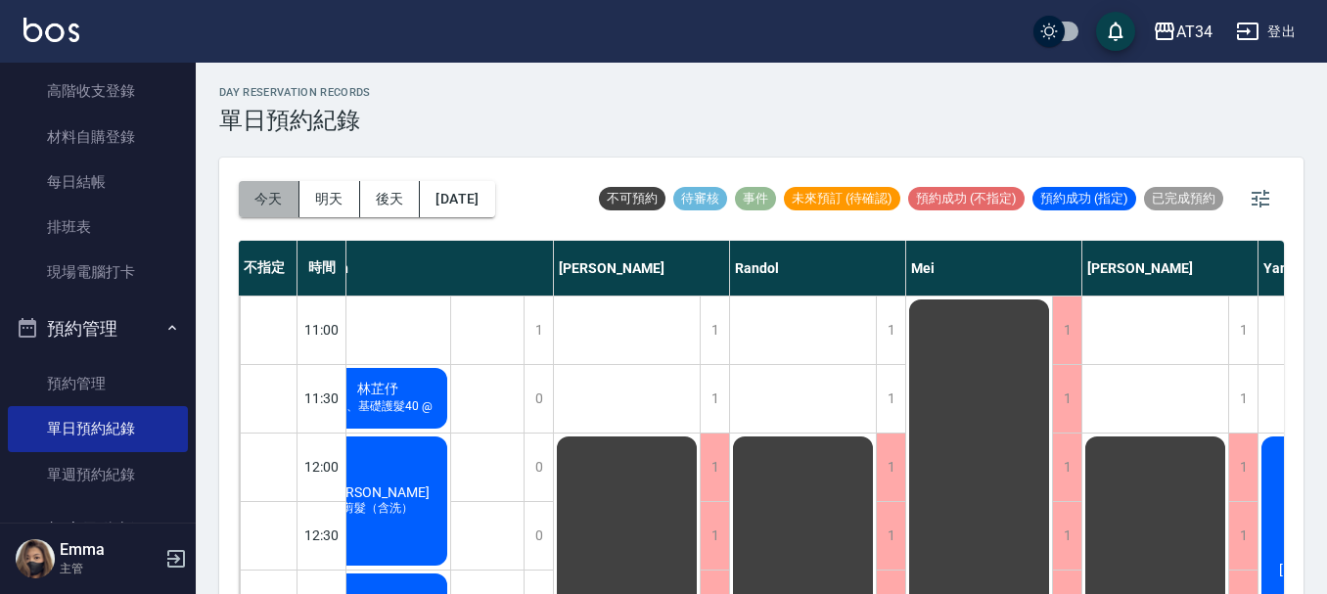
click at [282, 199] on button "今天" at bounding box center [269, 199] width 61 height 36
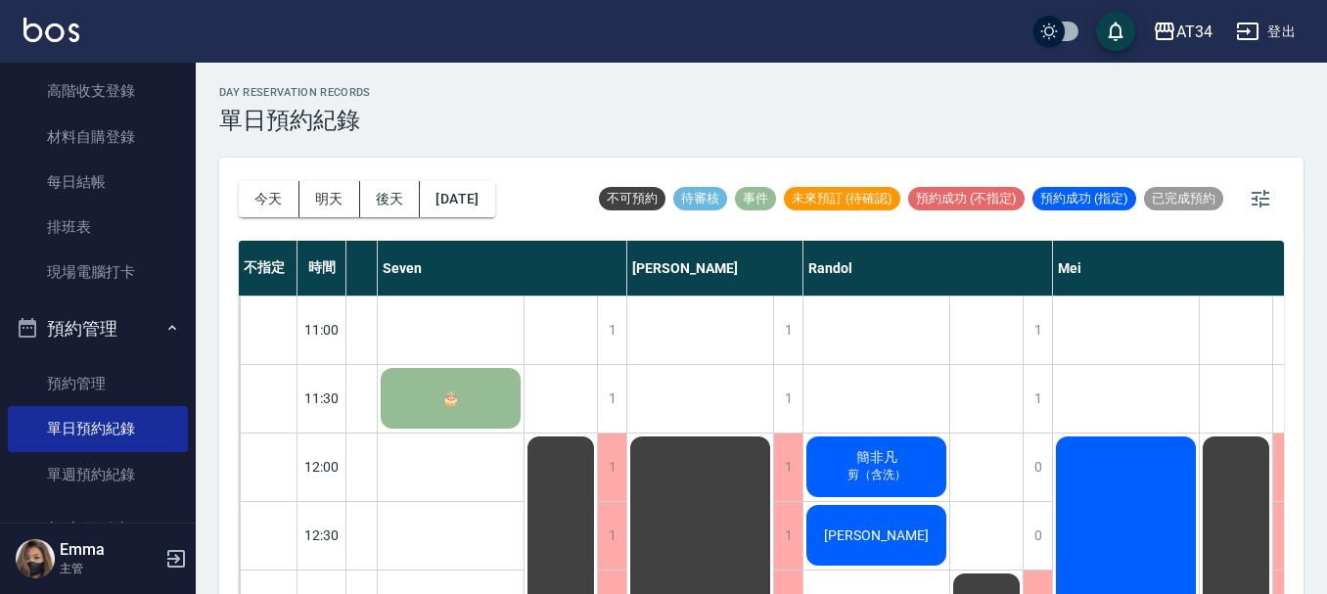
scroll to position [98, 365]
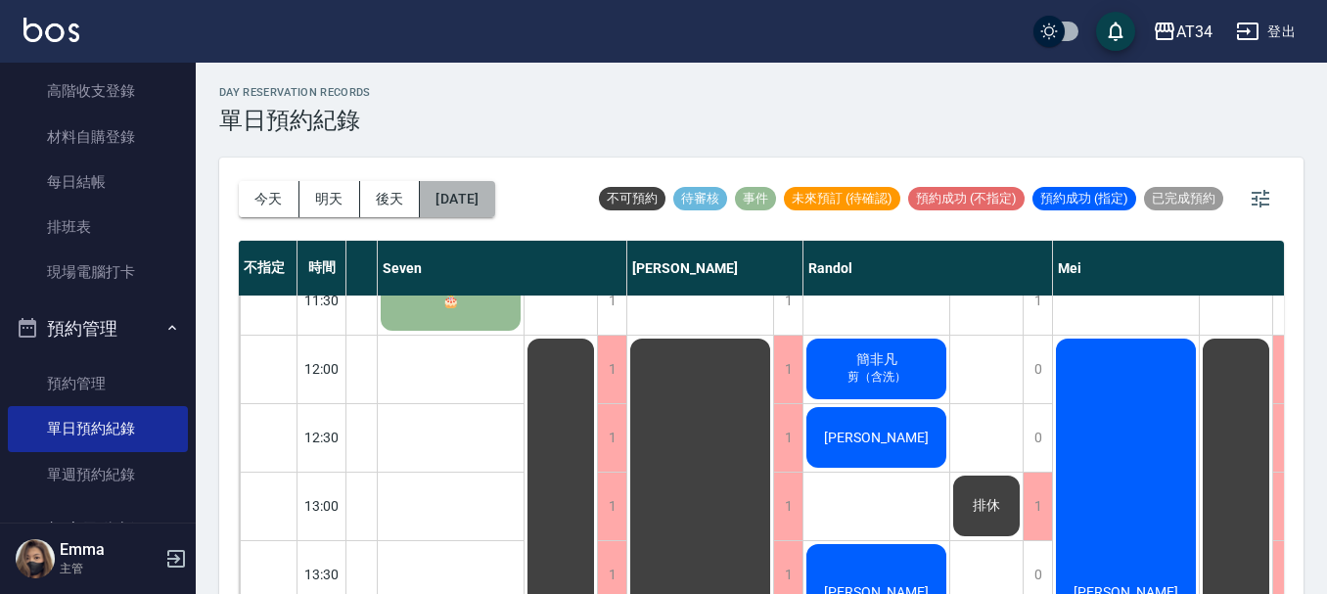
click at [494, 195] on button "[DATE]" at bounding box center [457, 199] width 74 height 36
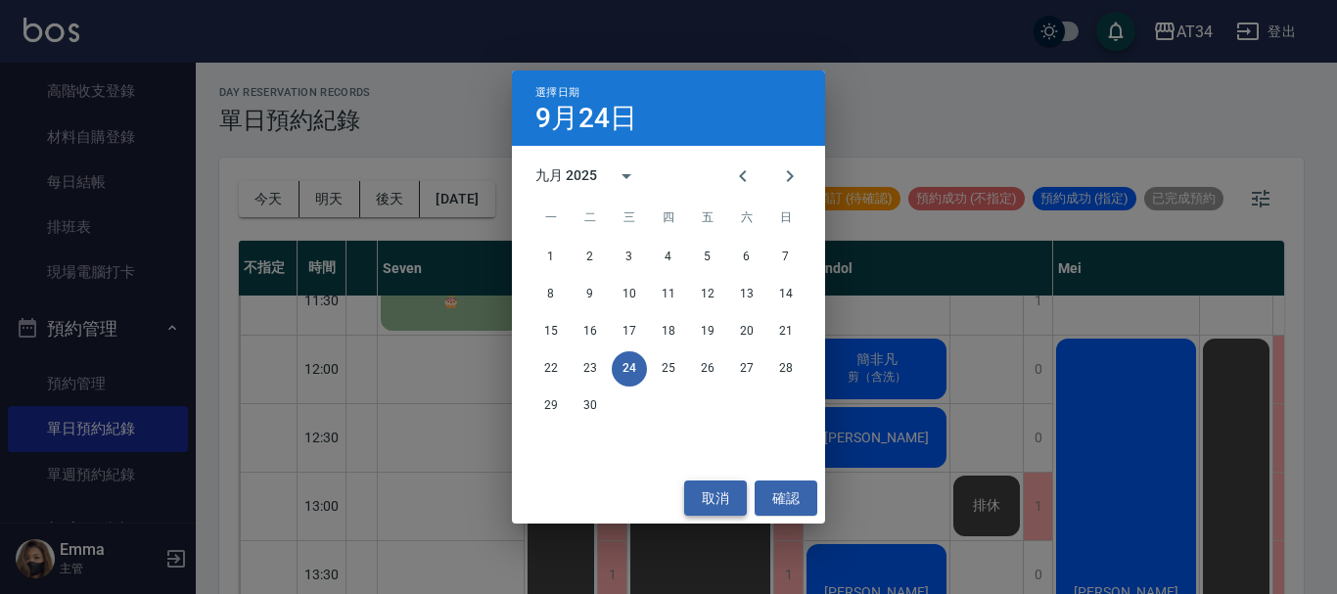
click at [736, 486] on button "取消" at bounding box center [715, 499] width 63 height 36
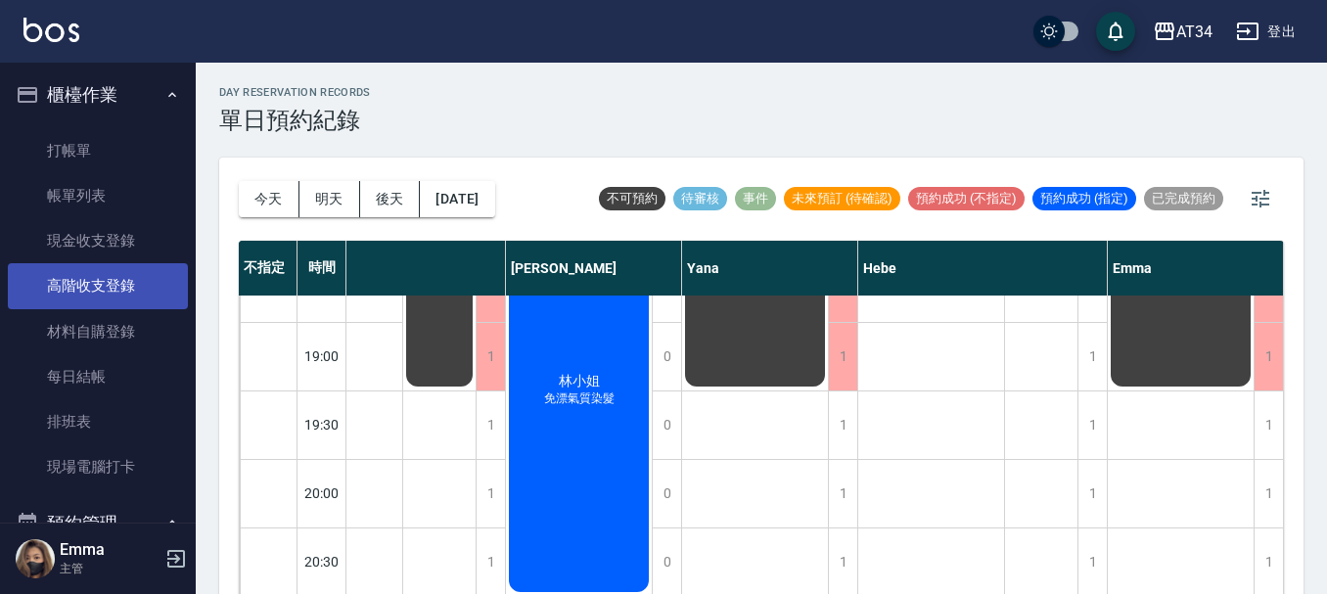
scroll to position [0, 0]
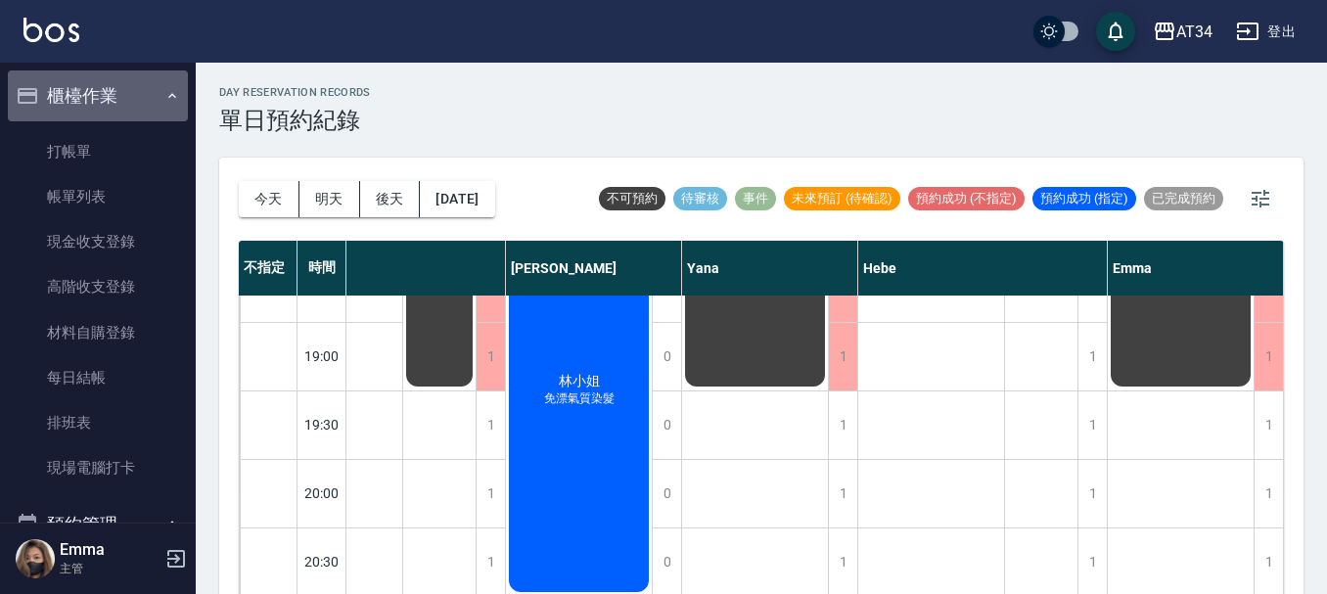
click at [151, 86] on button "櫃檯作業" at bounding box center [98, 95] width 180 height 51
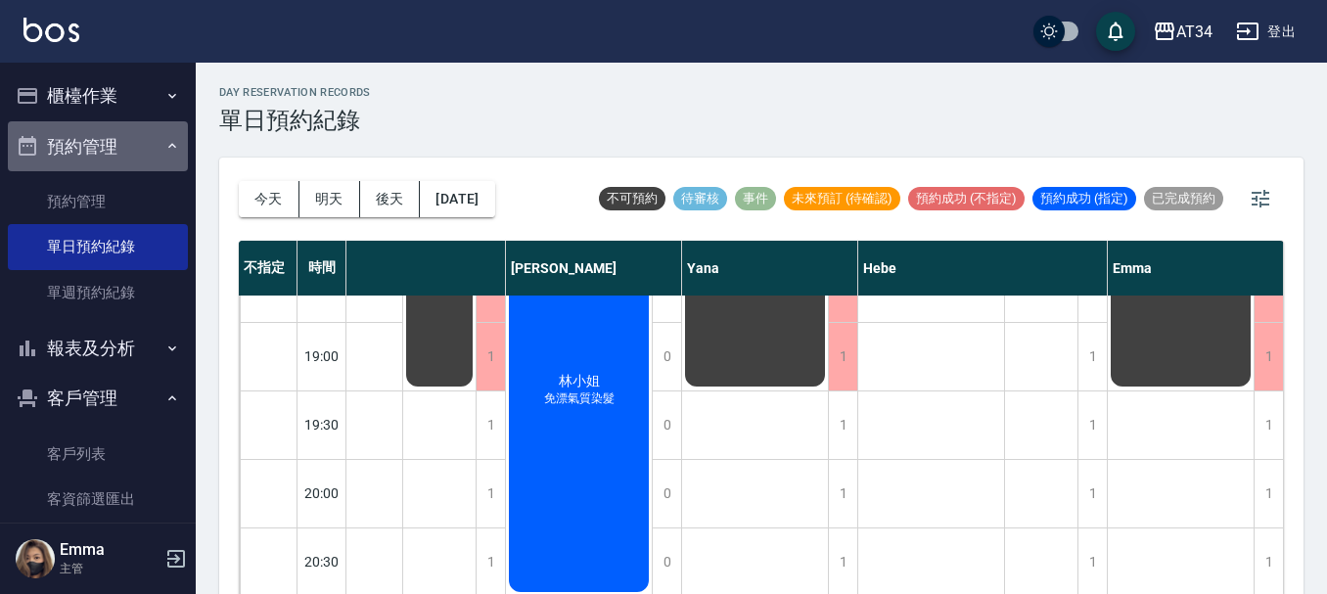
click at [151, 146] on button "預約管理" at bounding box center [98, 146] width 180 height 51
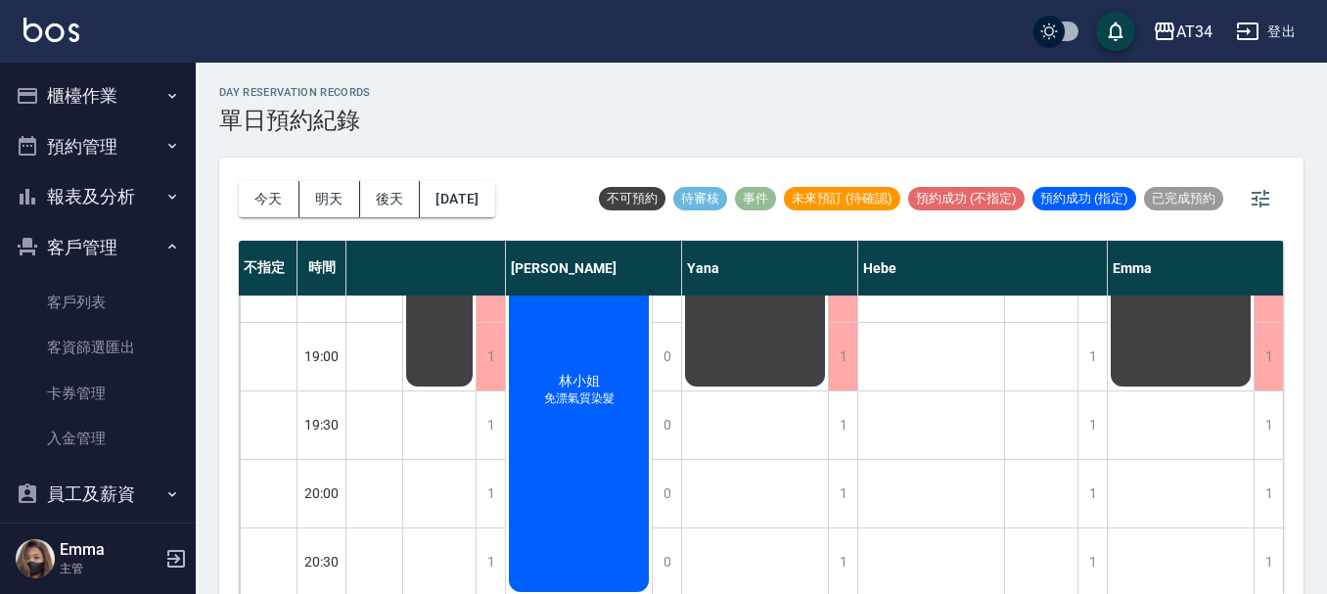
click at [130, 240] on button "客戶管理" at bounding box center [98, 247] width 180 height 51
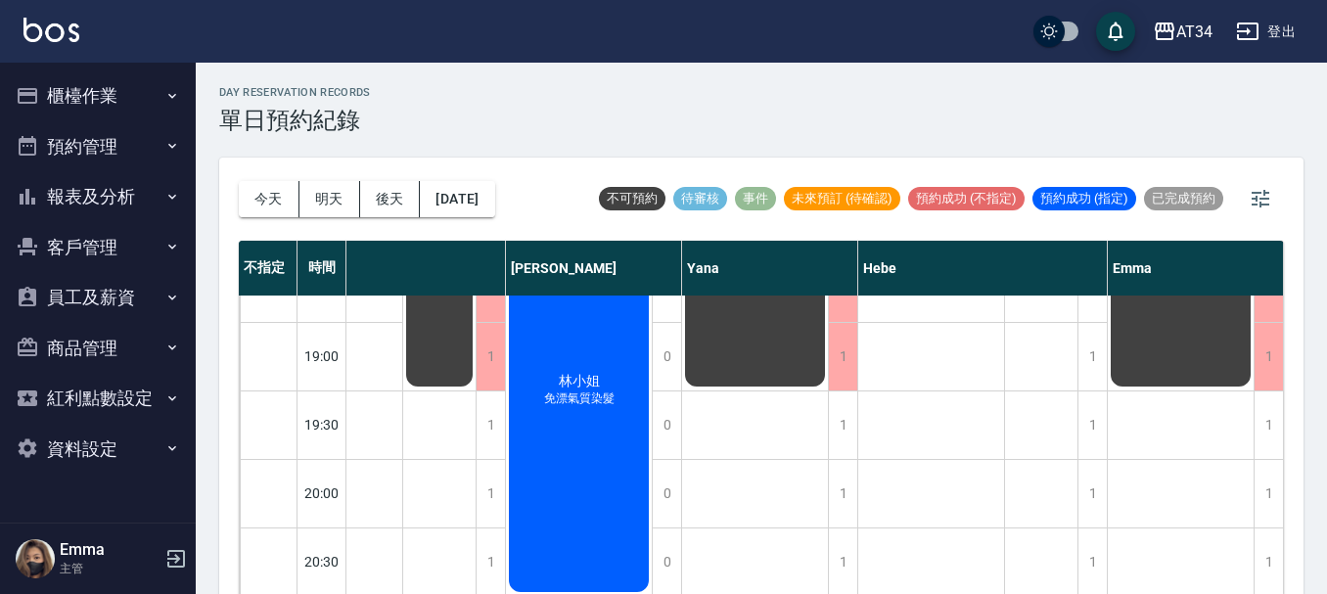
click at [147, 237] on button "客戶管理" at bounding box center [98, 247] width 180 height 51
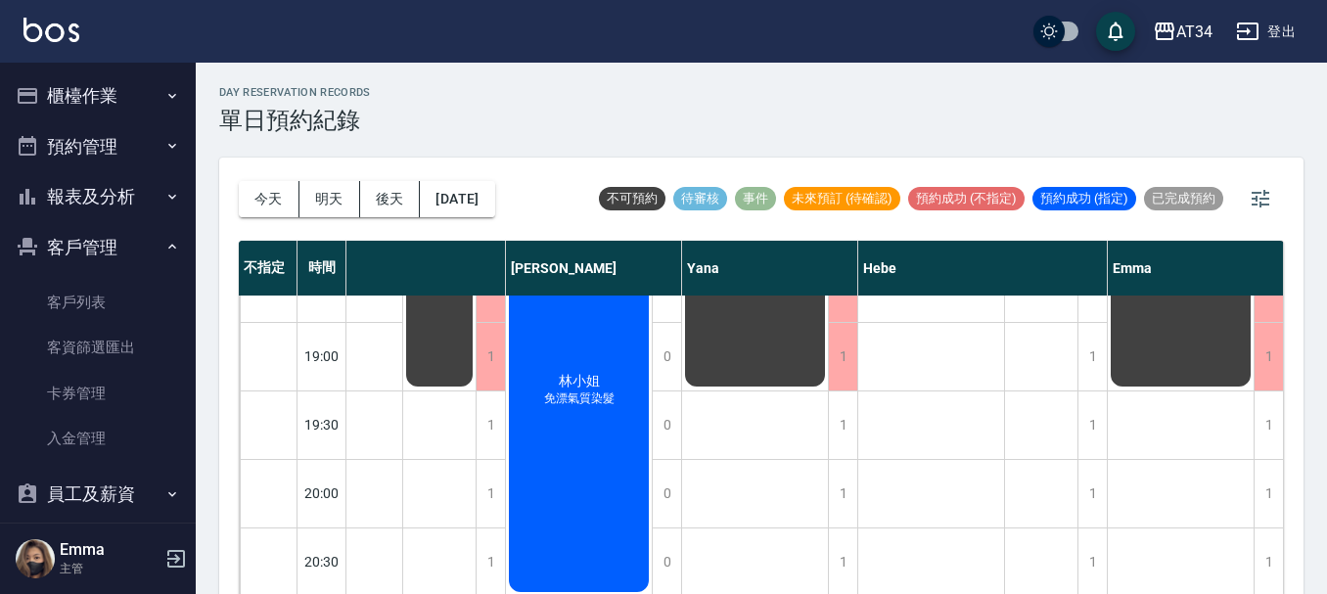
click at [146, 279] on ul "客戶列表 客資篩選匯出 卡券管理 入金管理" at bounding box center [98, 370] width 180 height 197
click at [145, 296] on link "客戶列表" at bounding box center [98, 302] width 180 height 45
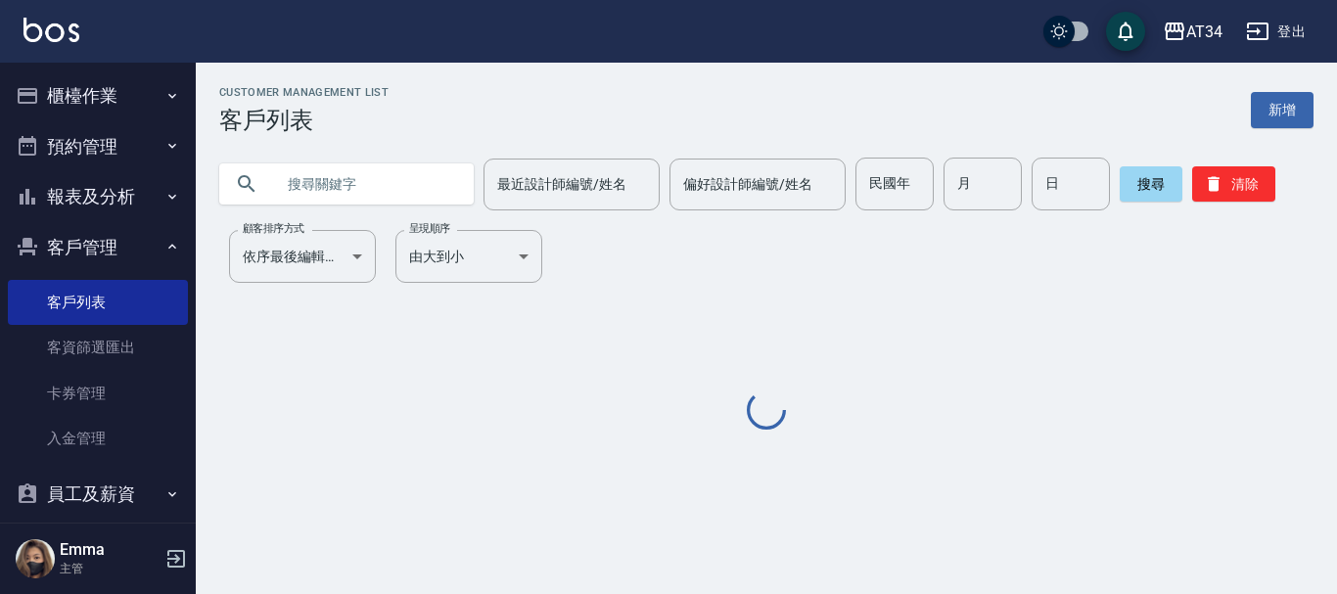
click at [319, 194] on input "text" at bounding box center [366, 184] width 184 height 53
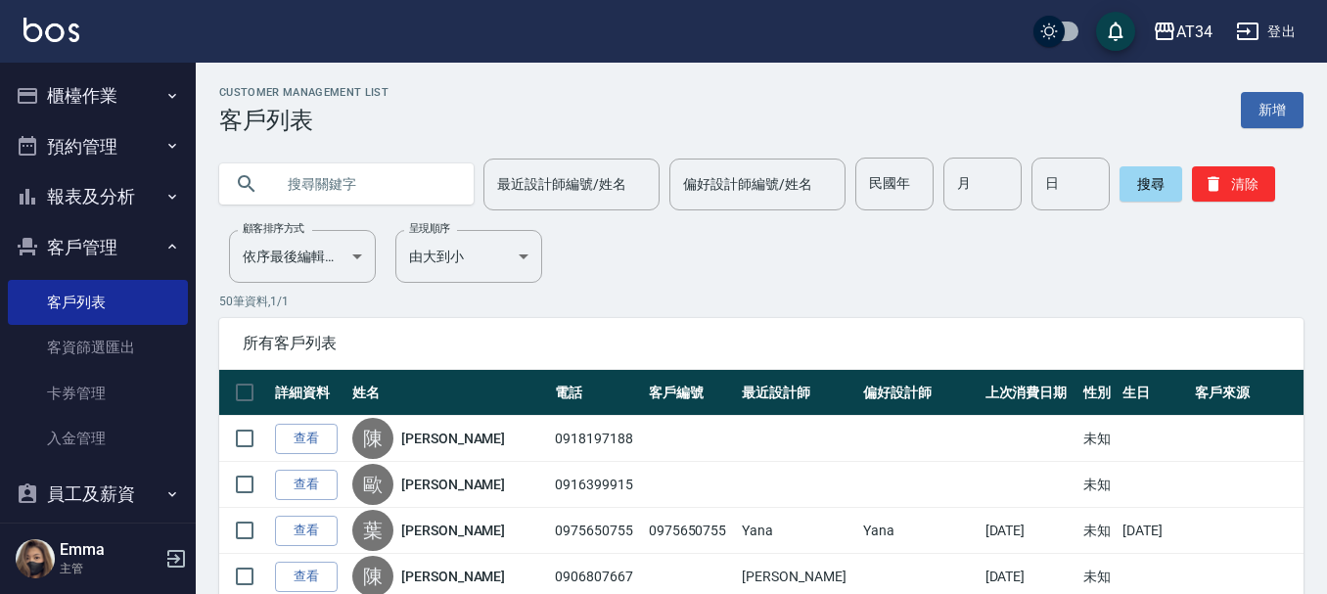
type input "ㄕ"
type input "ㄍ"
type input "[PERSON_NAME]"
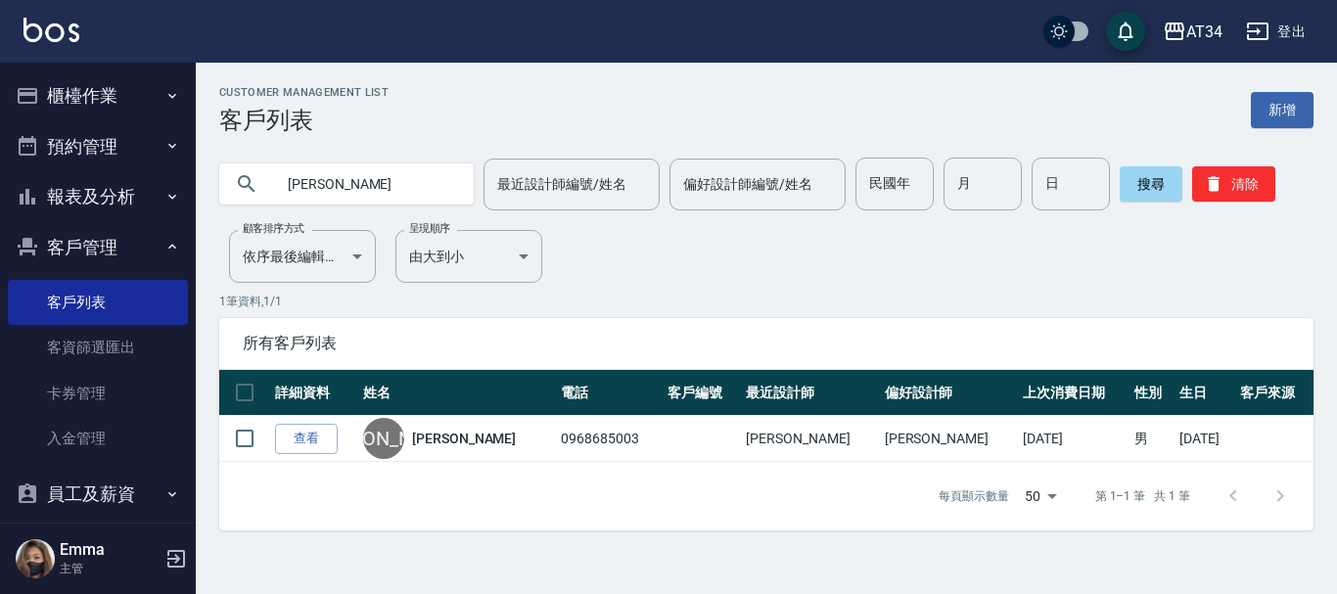
click at [78, 140] on button "預約管理" at bounding box center [98, 146] width 180 height 51
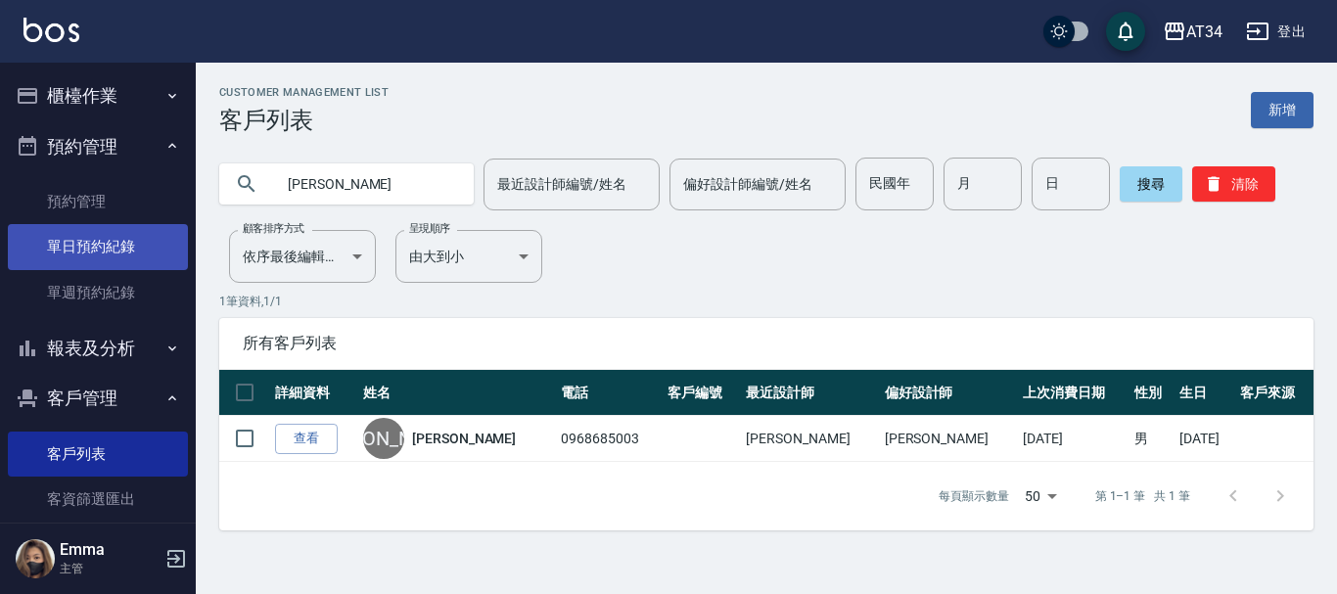
click at [130, 251] on link "單日預約紀錄" at bounding box center [98, 246] width 180 height 45
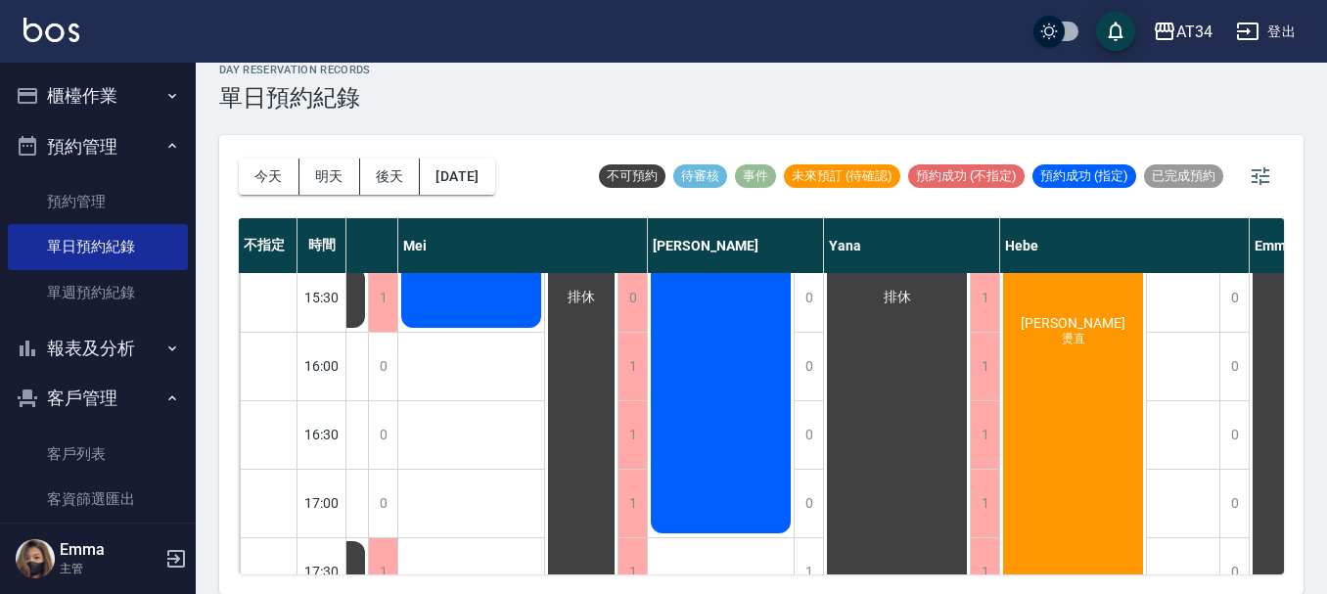
scroll to position [595, 1020]
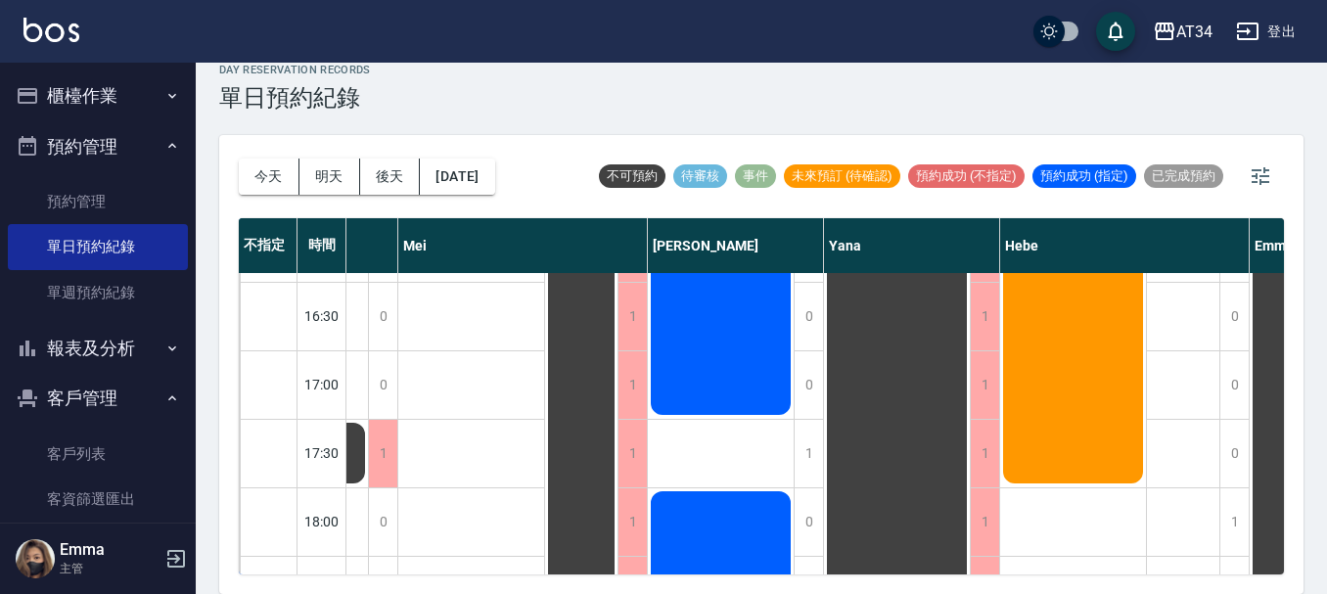
drag, startPoint x: 888, startPoint y: 558, endPoint x: 875, endPoint y: 566, distance: 14.9
click at [880, 562] on div "不指定 時間 [PERSON_NAME] [PERSON_NAME] Seven [PERSON_NAME] [PERSON_NAME] [PERSON_NA…" at bounding box center [761, 396] width 1045 height 356
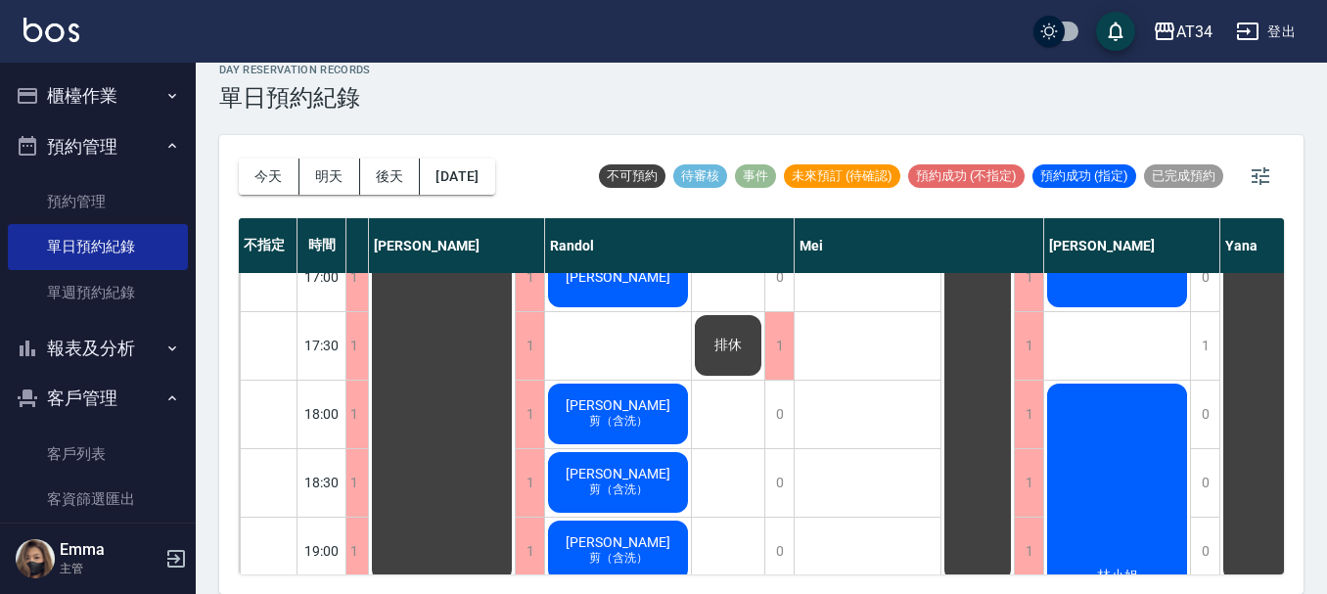
scroll to position [951, 624]
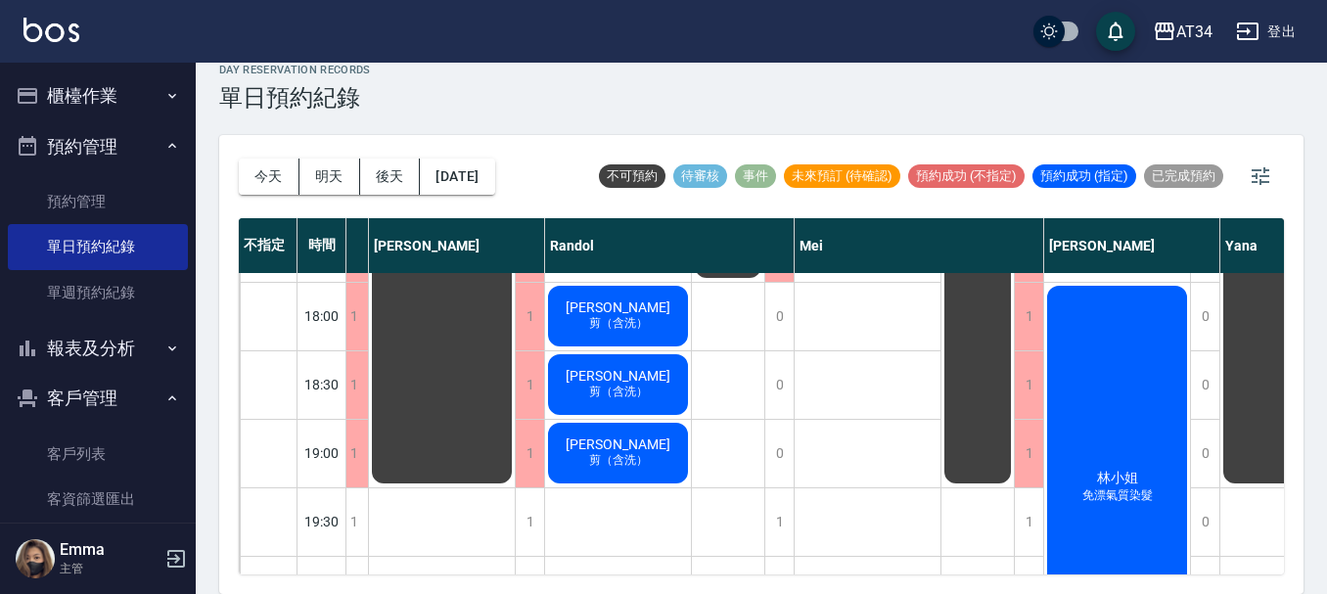
click at [799, 35] on div "AT34 登出" at bounding box center [663, 31] width 1327 height 63
click at [791, 74] on div "day Reservation records 單日預約紀錄" at bounding box center [761, 88] width 1085 height 48
click at [82, 106] on button "櫃檯作業" at bounding box center [98, 95] width 180 height 51
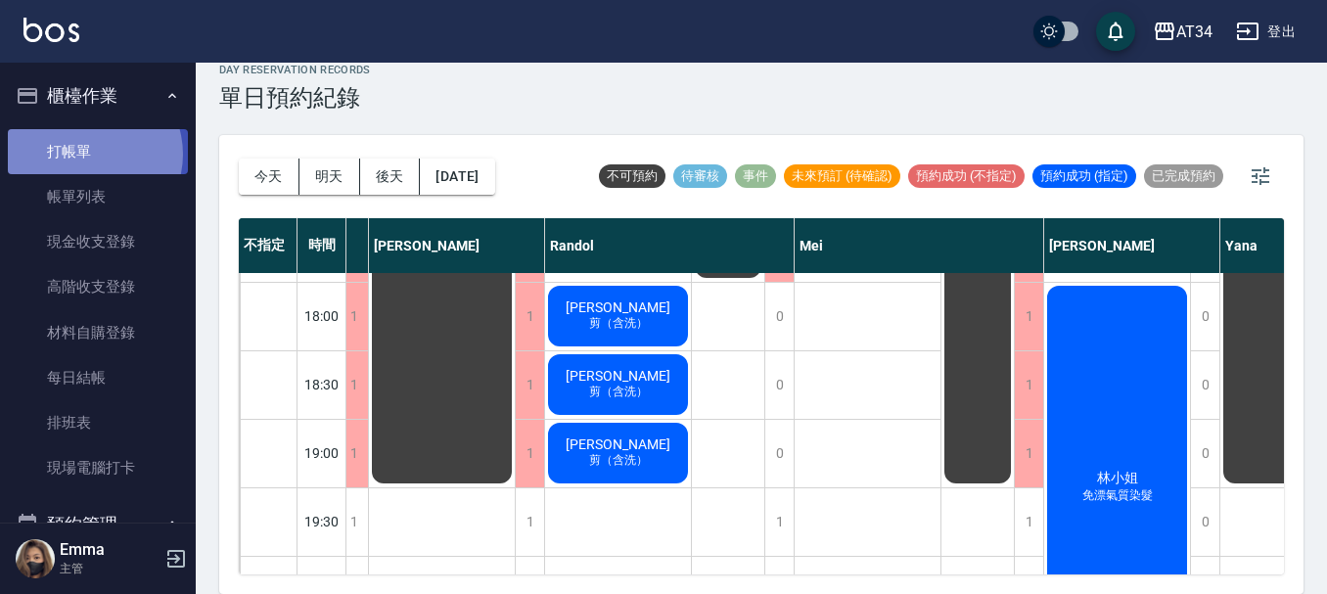
click at [88, 154] on link "打帳單" at bounding box center [98, 151] width 180 height 45
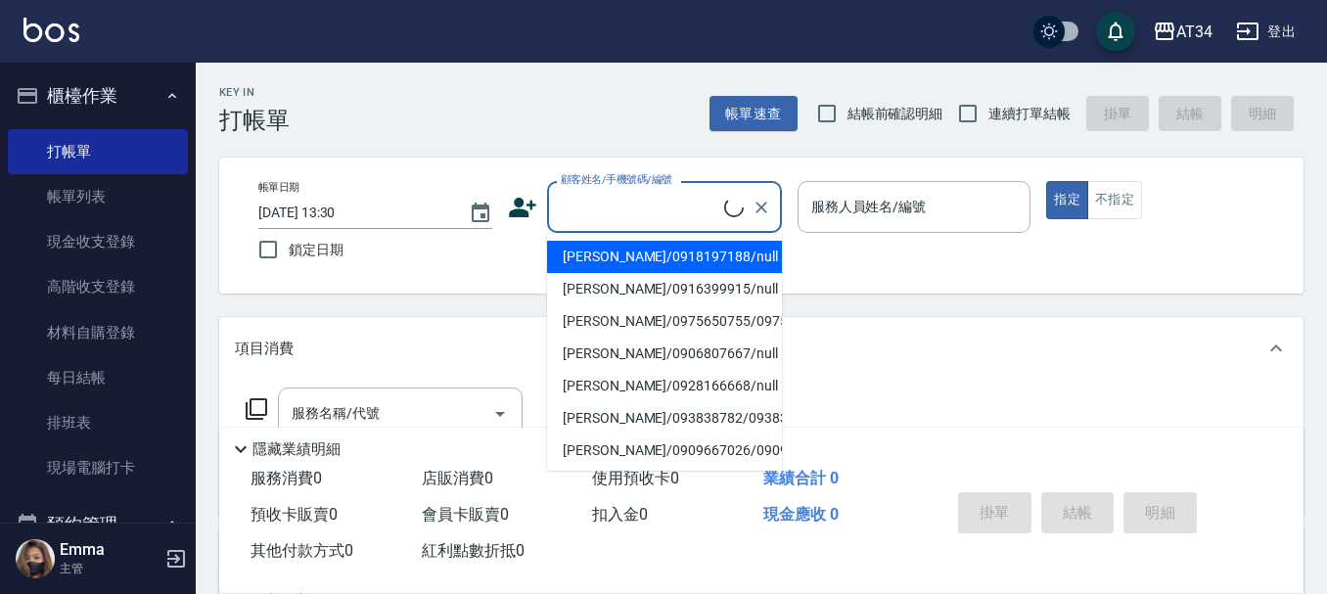
click at [608, 220] on input "顧客姓名/手機號碼/編號" at bounding box center [640, 207] width 168 height 34
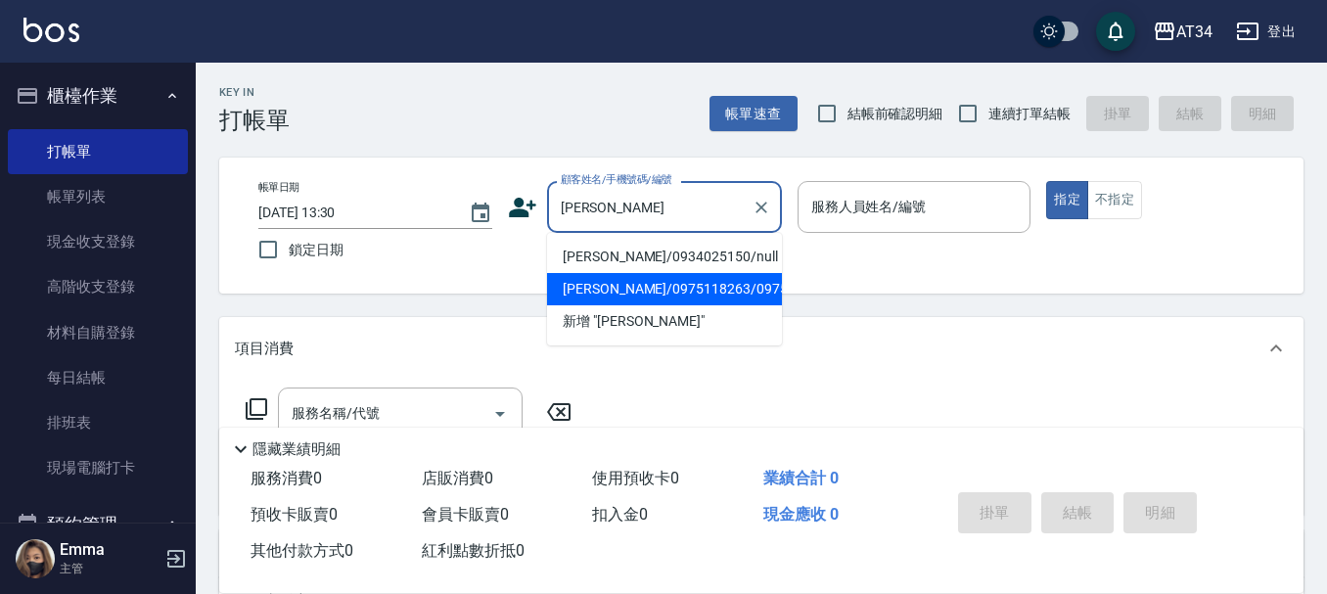
click at [636, 297] on li "[PERSON_NAME]/0975118263/0975118263" at bounding box center [664, 289] width 235 height 32
type input "[PERSON_NAME]/0975118263/0975118263"
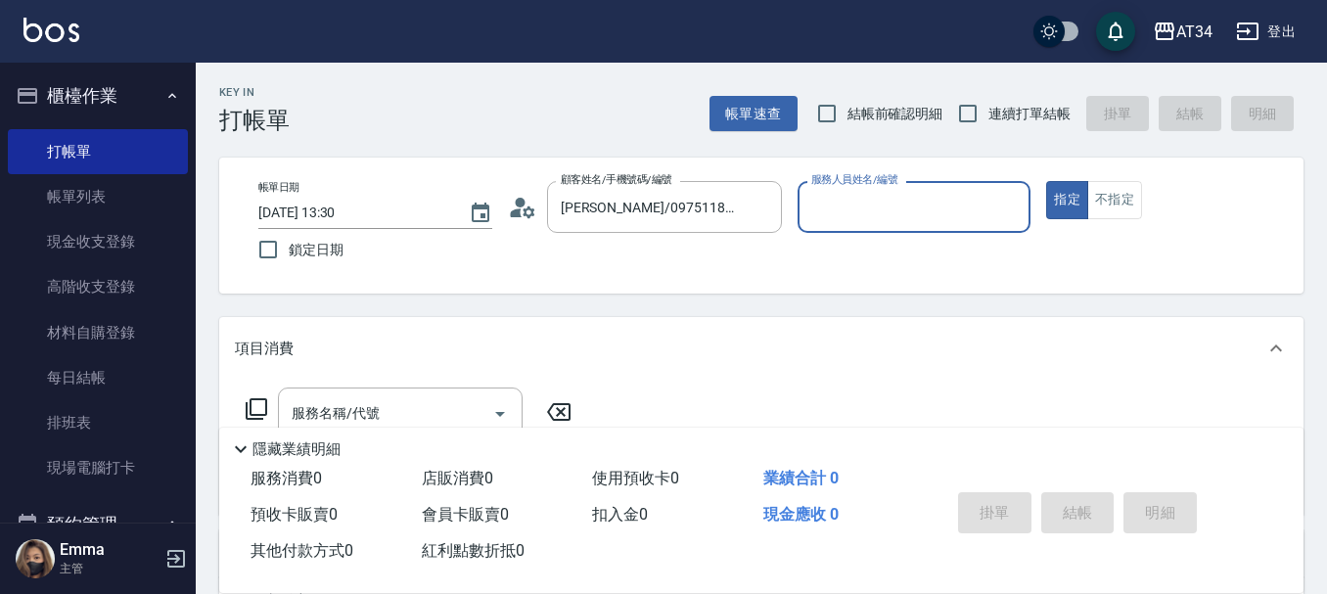
type input "[PERSON_NAME]-02"
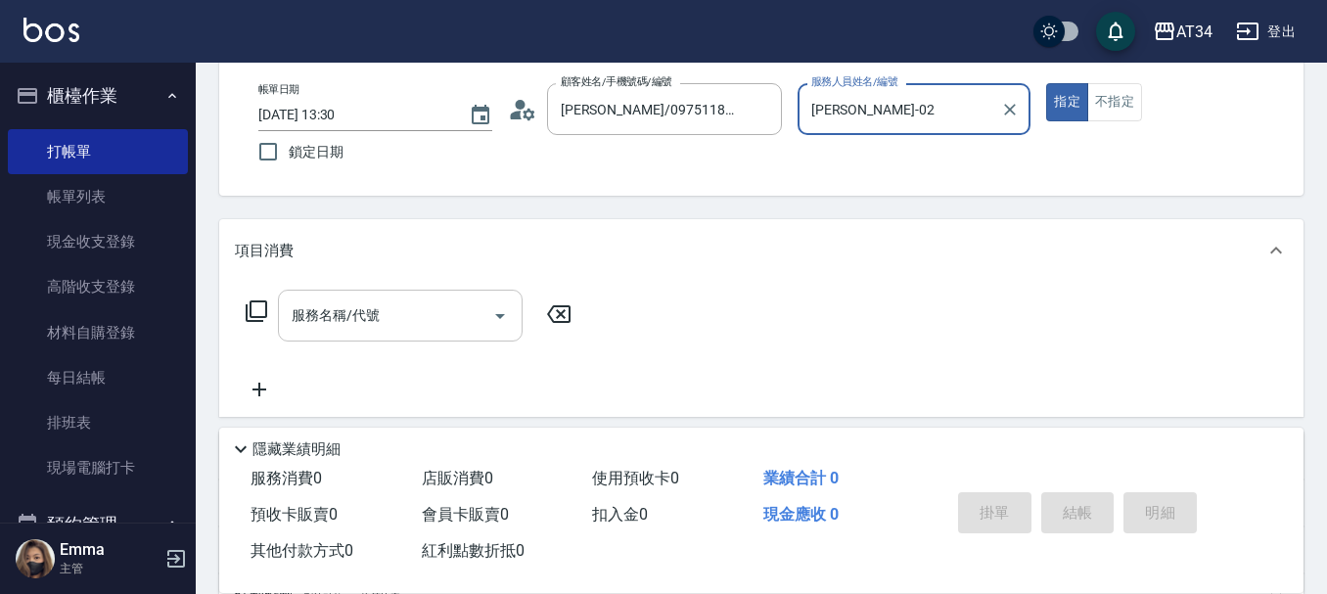
click at [395, 309] on input "服務名稱/代號" at bounding box center [386, 316] width 198 height 34
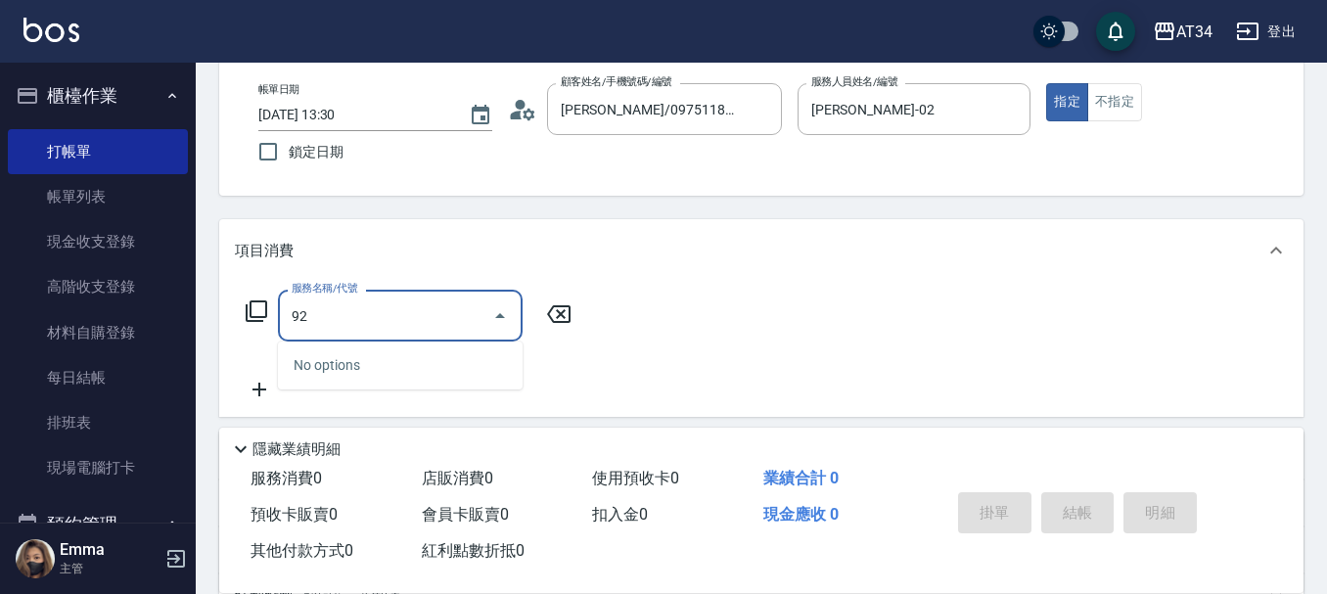
type input "921"
type input "90"
type input "洗+ab劑+精油(921)"
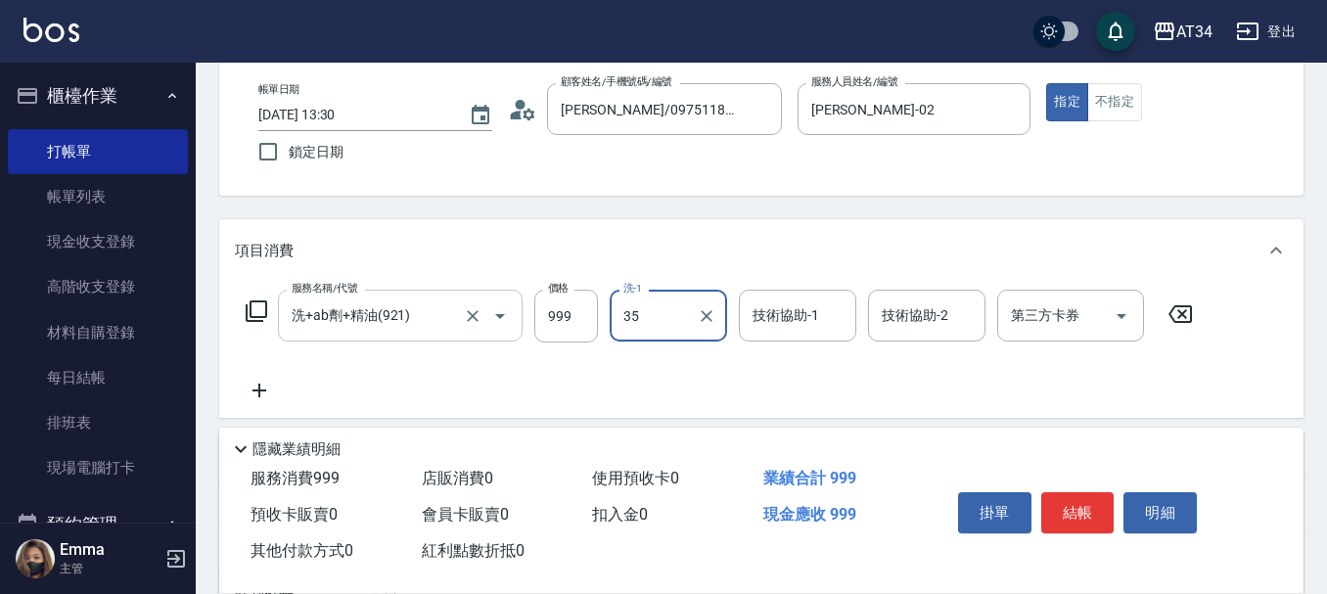
type input "拉拉-35"
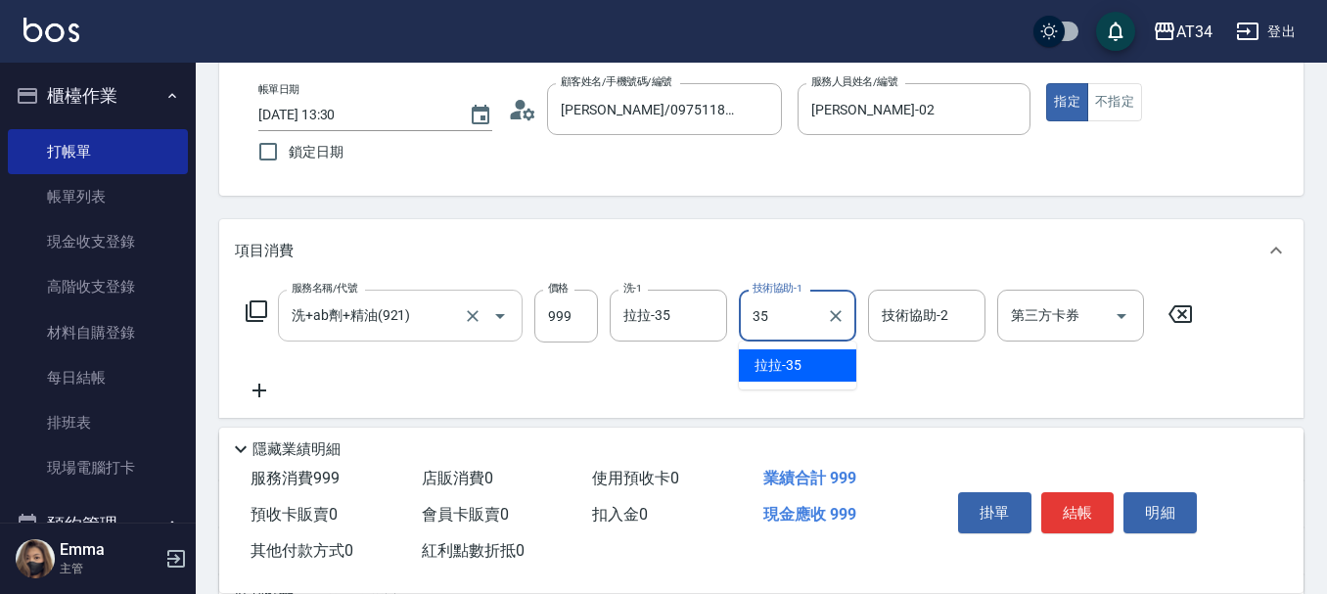
type input "拉拉-35"
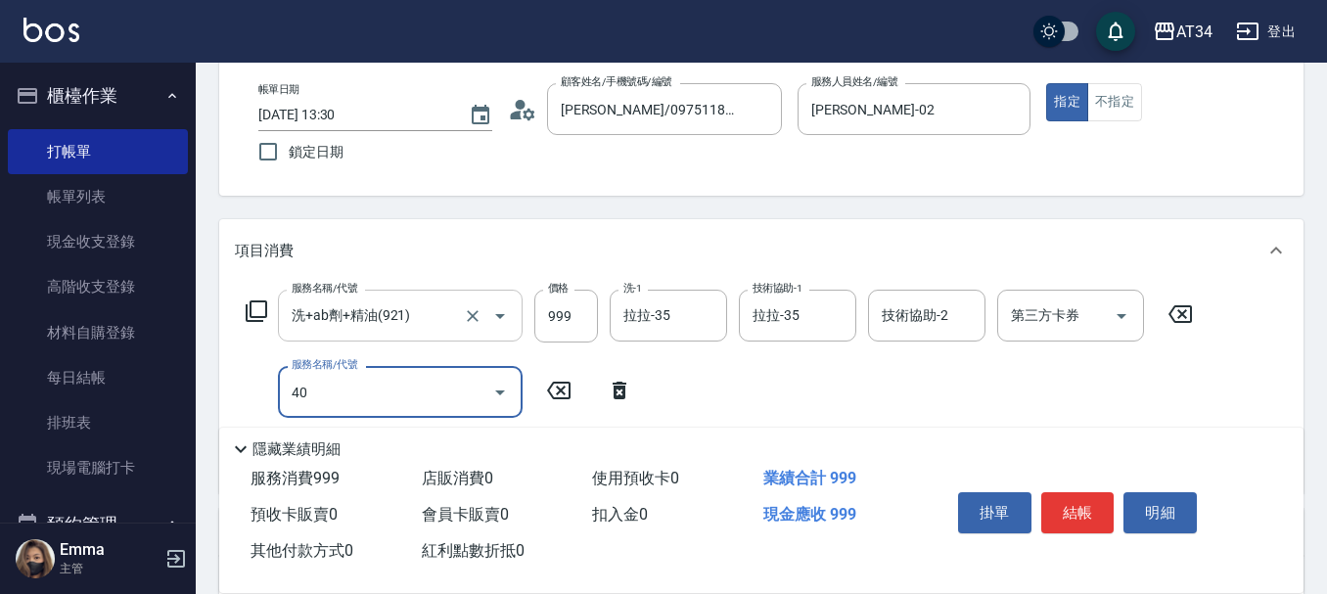
type input "401"
type input "120"
type input "剪髮(401)"
type input "100"
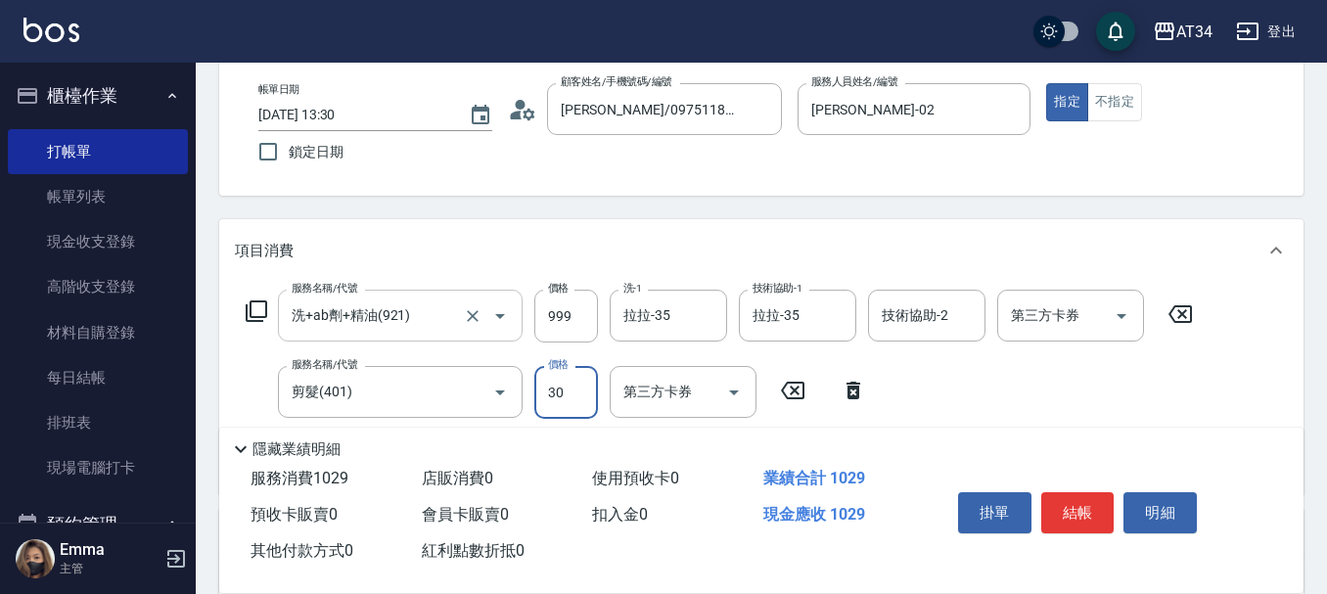
type input "300"
type input "120"
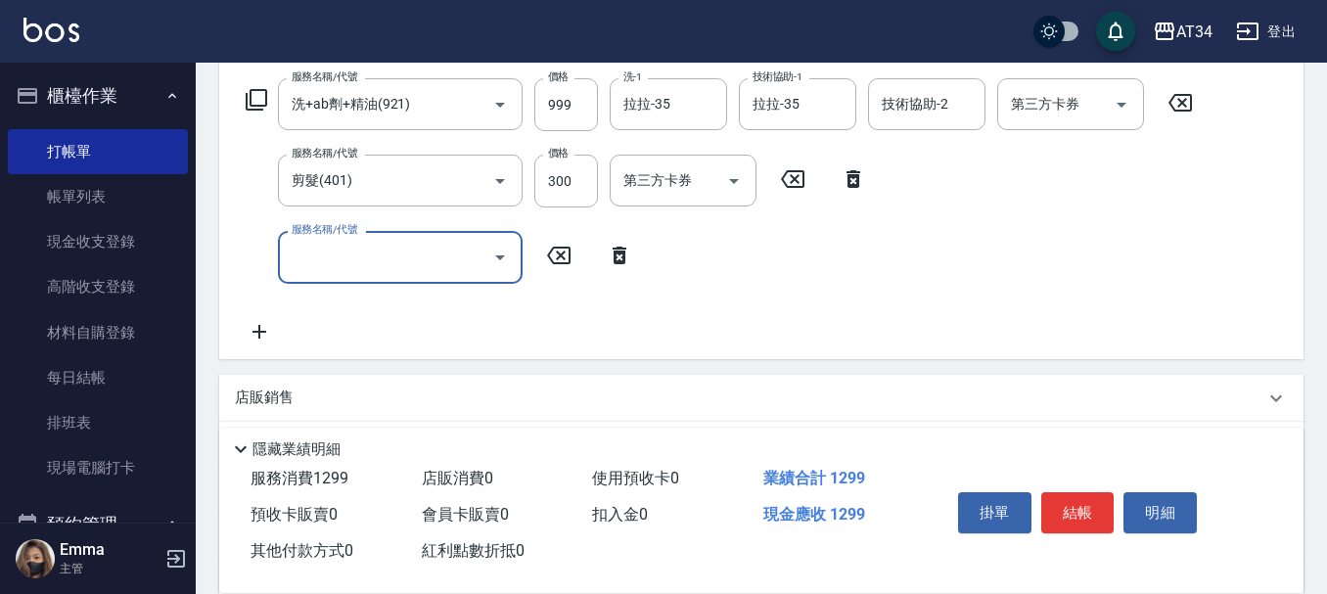
scroll to position [294, 0]
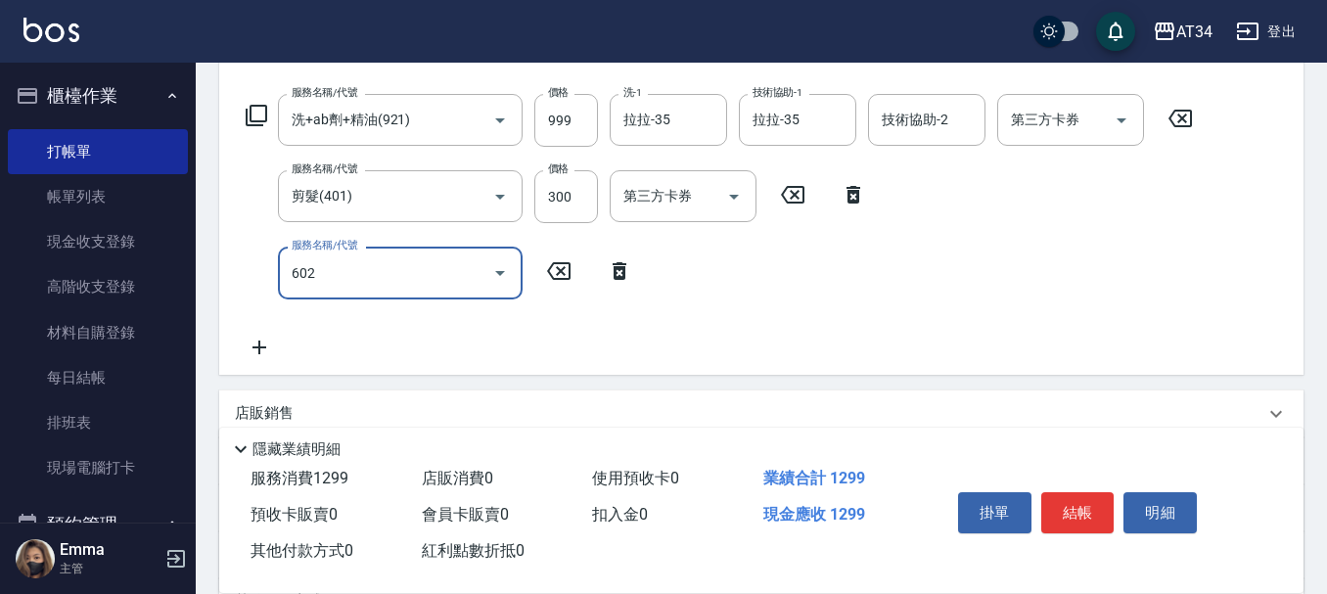
type input "602"
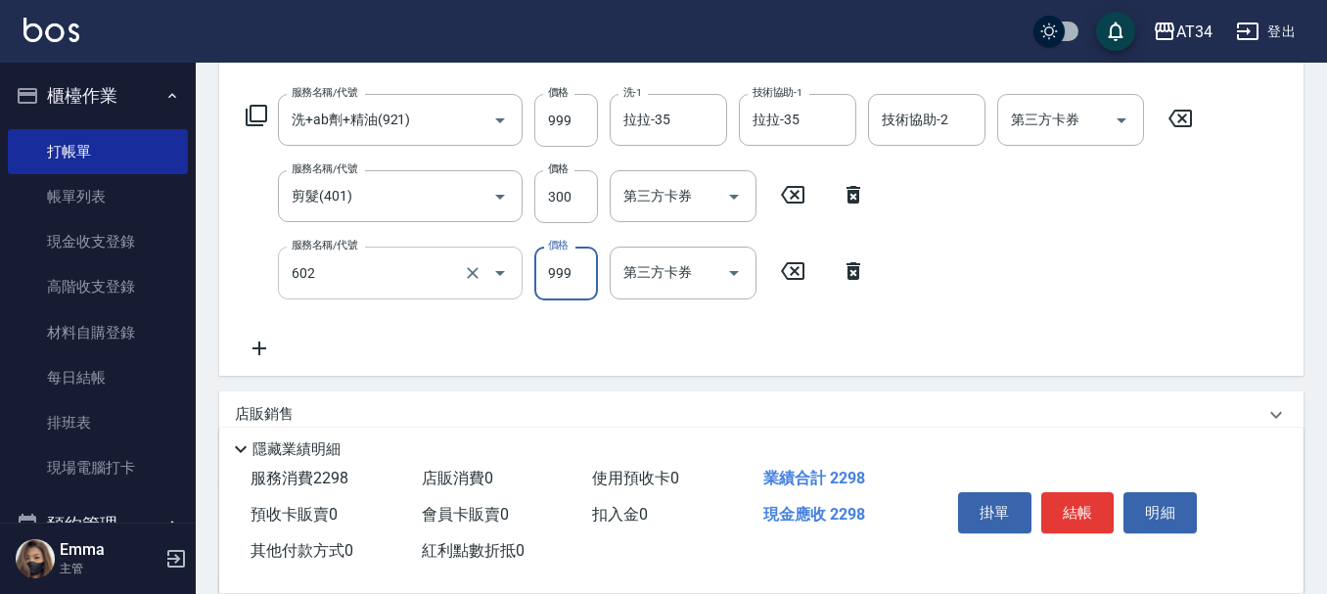
type input "220"
type input "自備鉑金(602)"
type input "2"
type input "130"
type input "20"
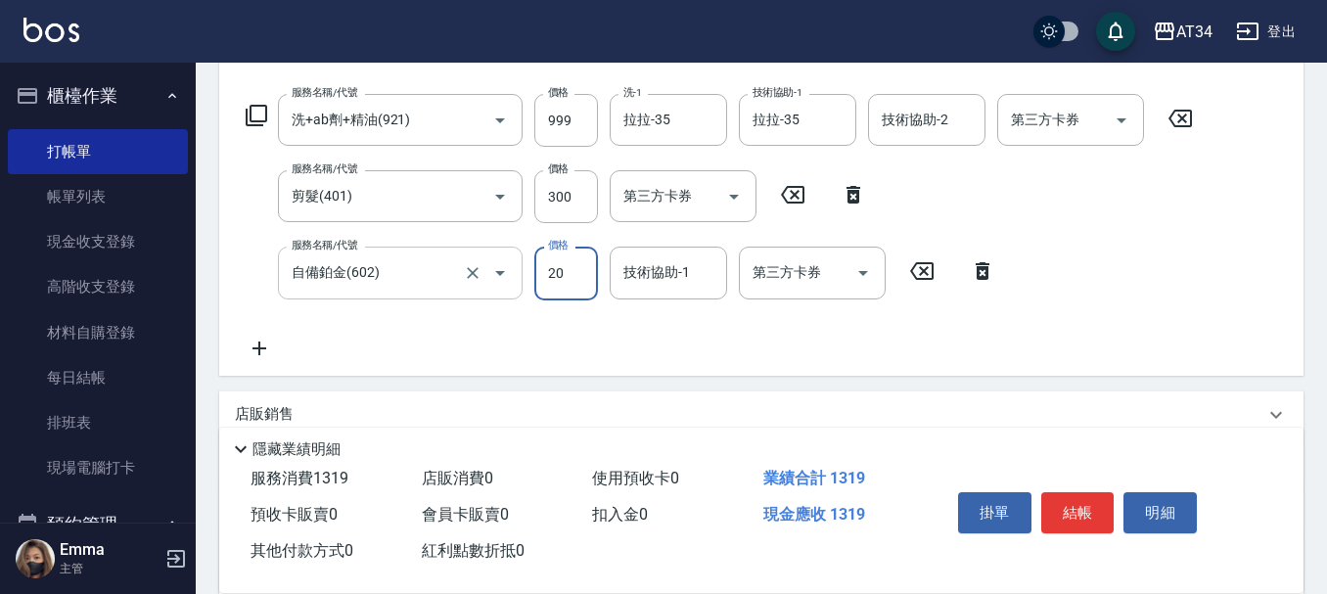
type input "140"
type input "200"
type input "320"
type input "2000"
type input "拉拉-35"
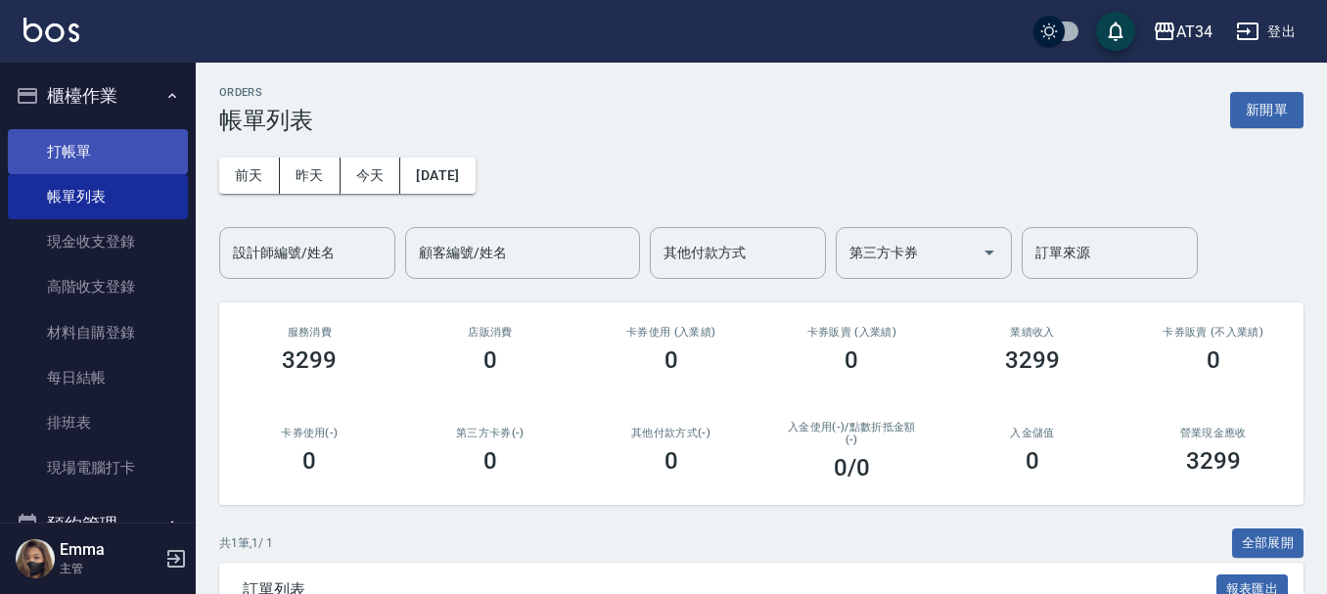
click at [89, 137] on link "打帳單" at bounding box center [98, 151] width 180 height 45
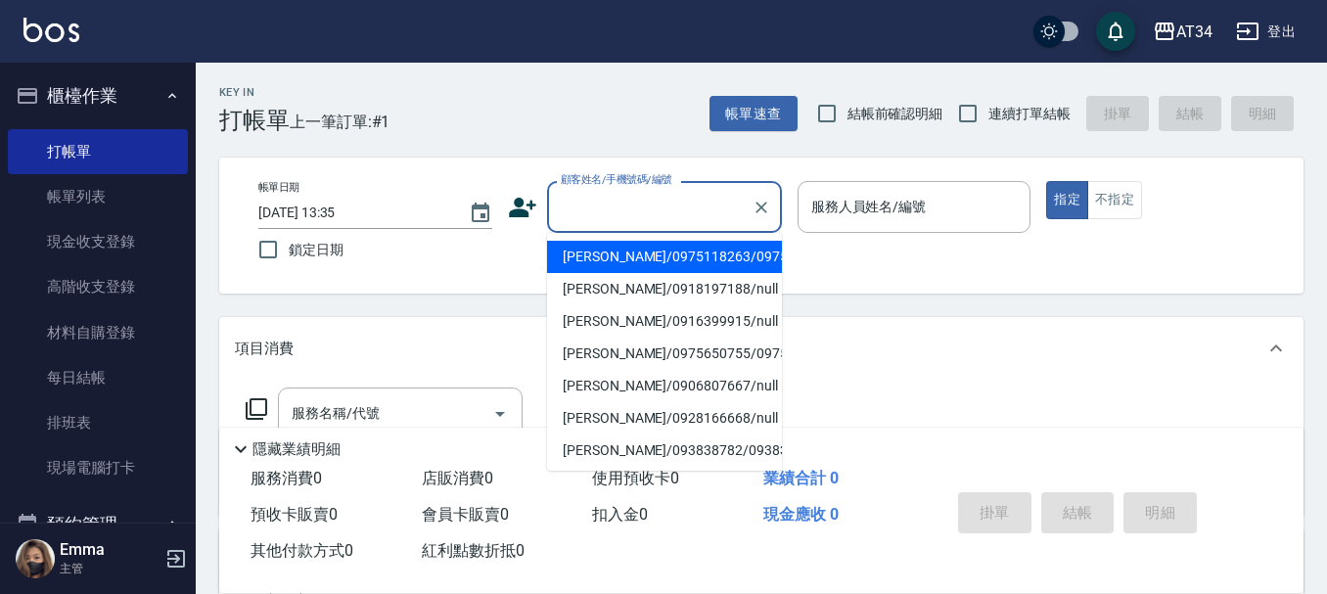
click at [657, 218] on input "顧客姓名/手機號碼/編號" at bounding box center [650, 207] width 188 height 34
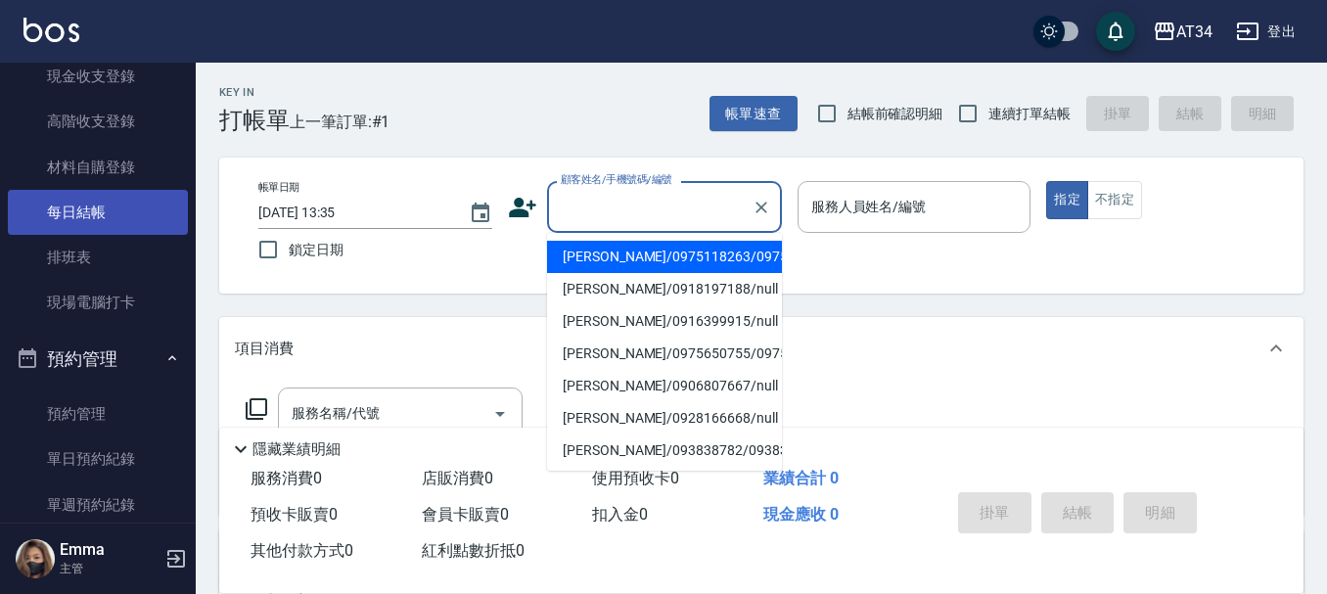
scroll to position [196, 0]
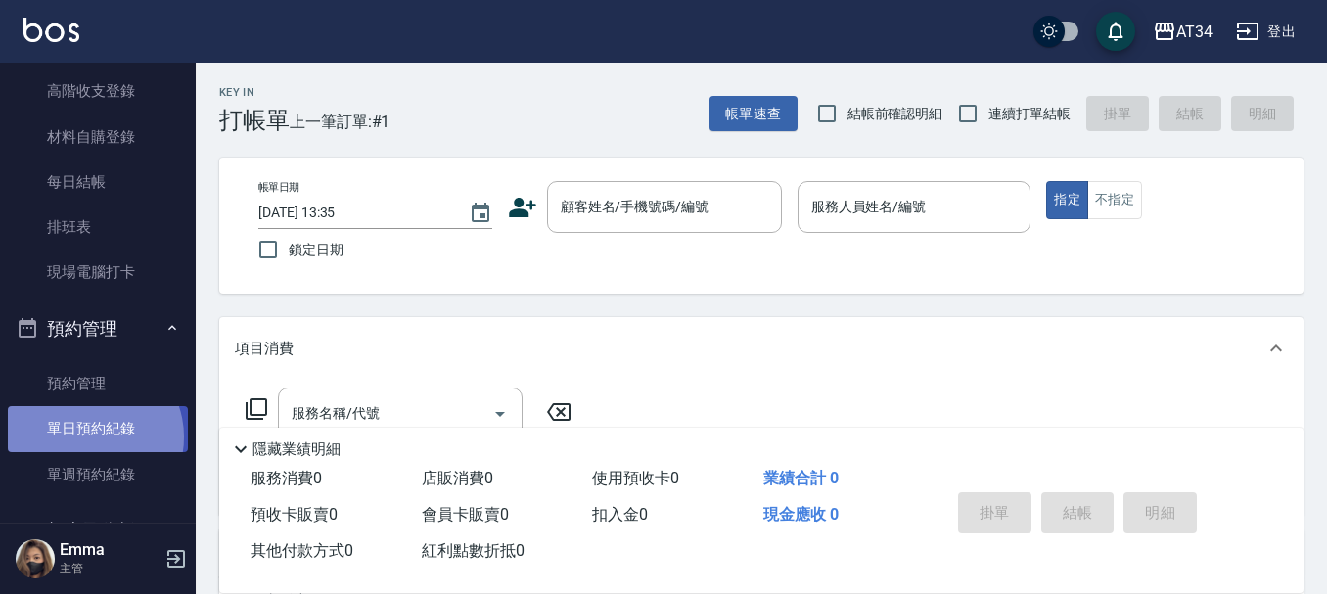
click at [90, 437] on link "單日預約紀錄" at bounding box center [98, 428] width 180 height 45
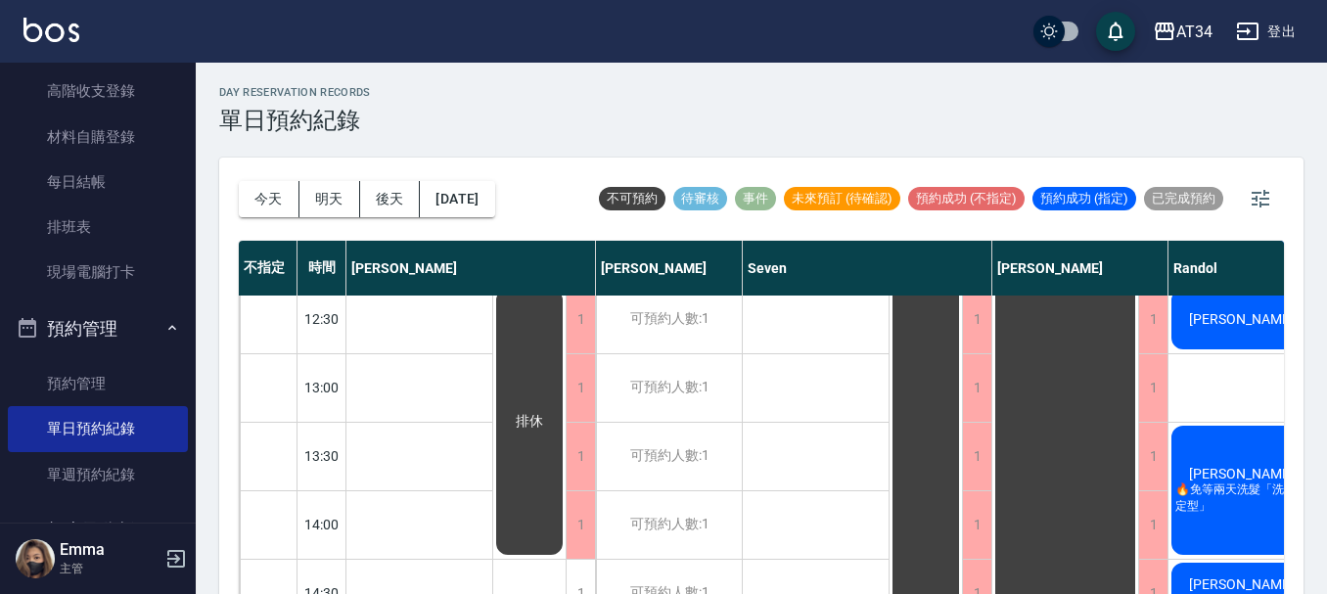
scroll to position [98, 0]
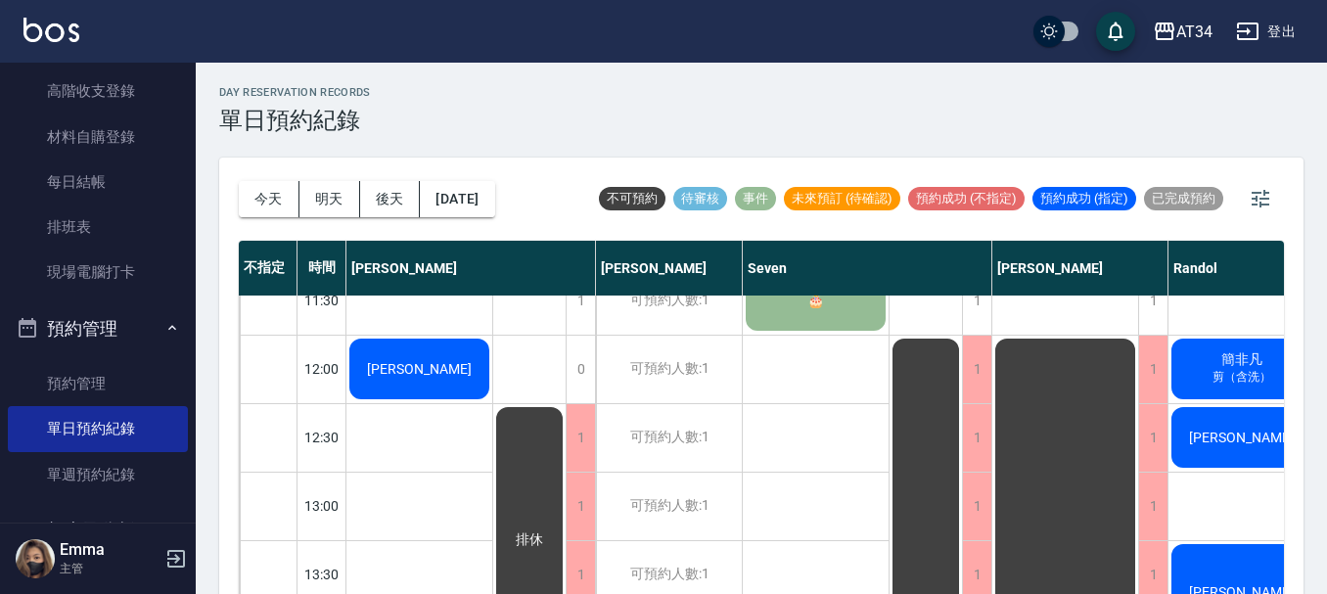
click at [388, 389] on div "[PERSON_NAME]" at bounding box center [420, 369] width 146 height 67
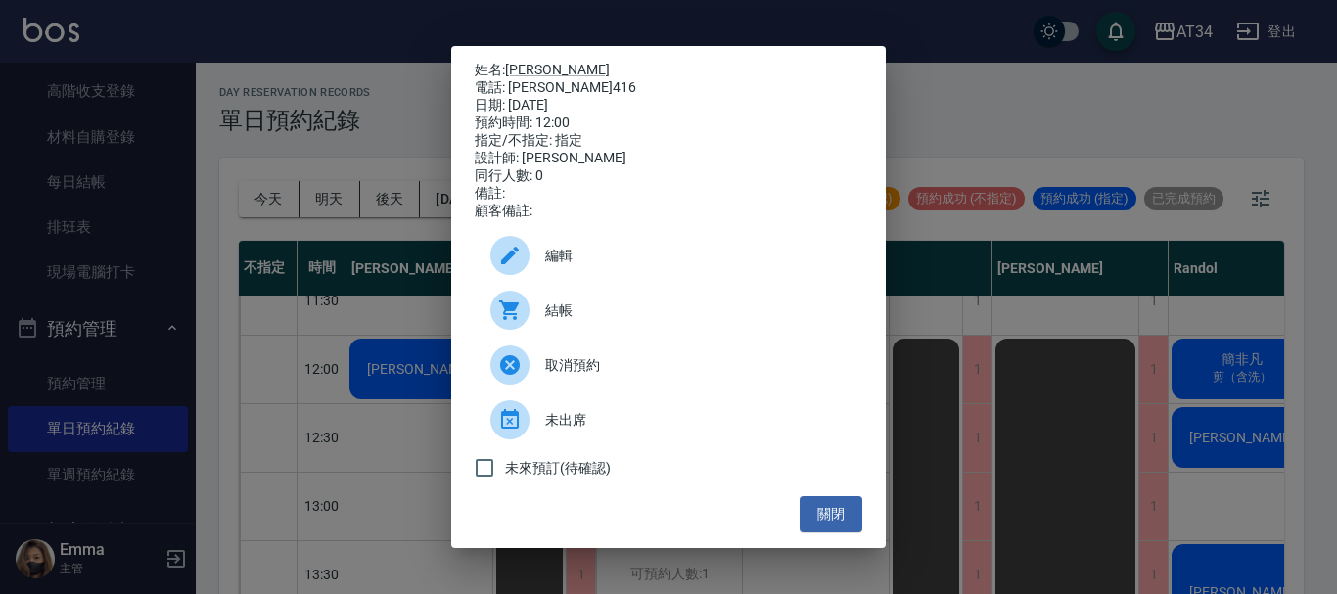
click at [560, 321] on span "結帳" at bounding box center [696, 311] width 302 height 21
click at [848, 525] on button "關閉" at bounding box center [831, 514] width 63 height 36
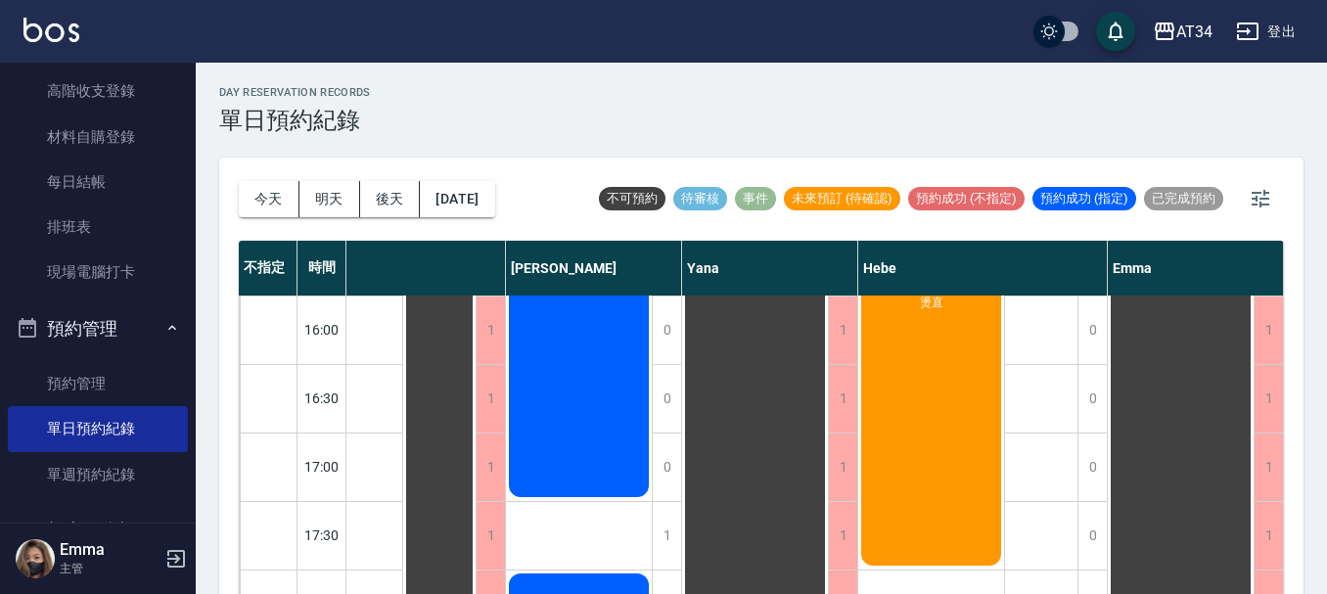
scroll to position [587, 1172]
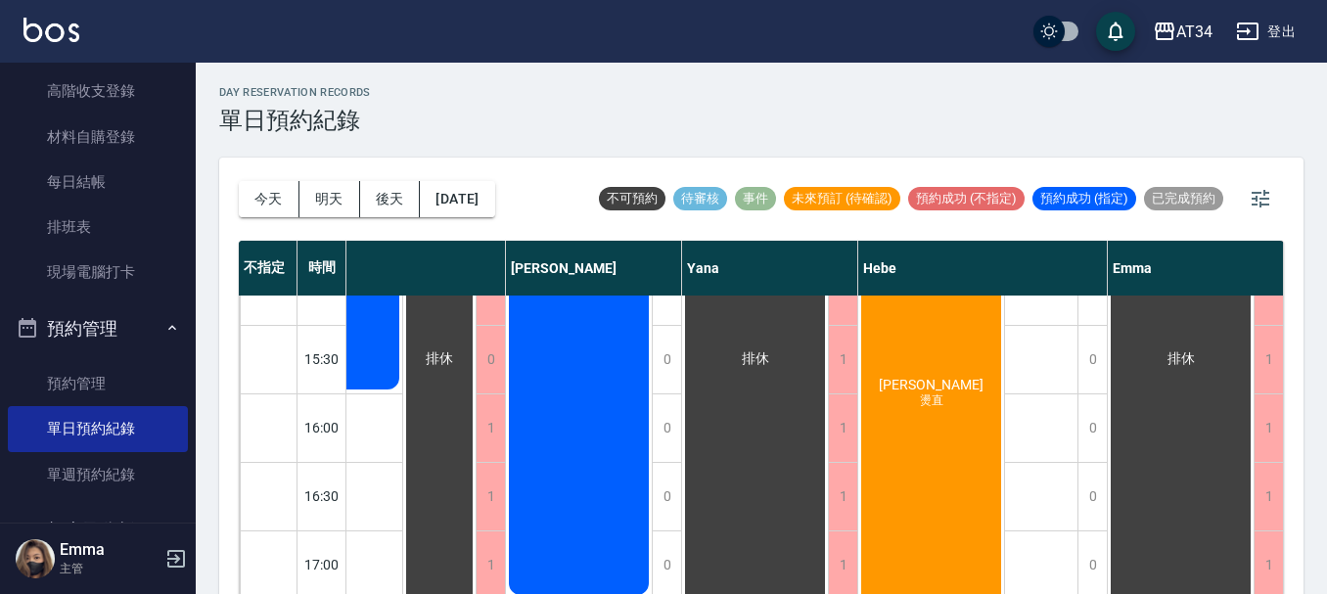
click at [916, 549] on div "[PERSON_NAME] [PERSON_NAME]" at bounding box center [932, 393] width 146 height 546
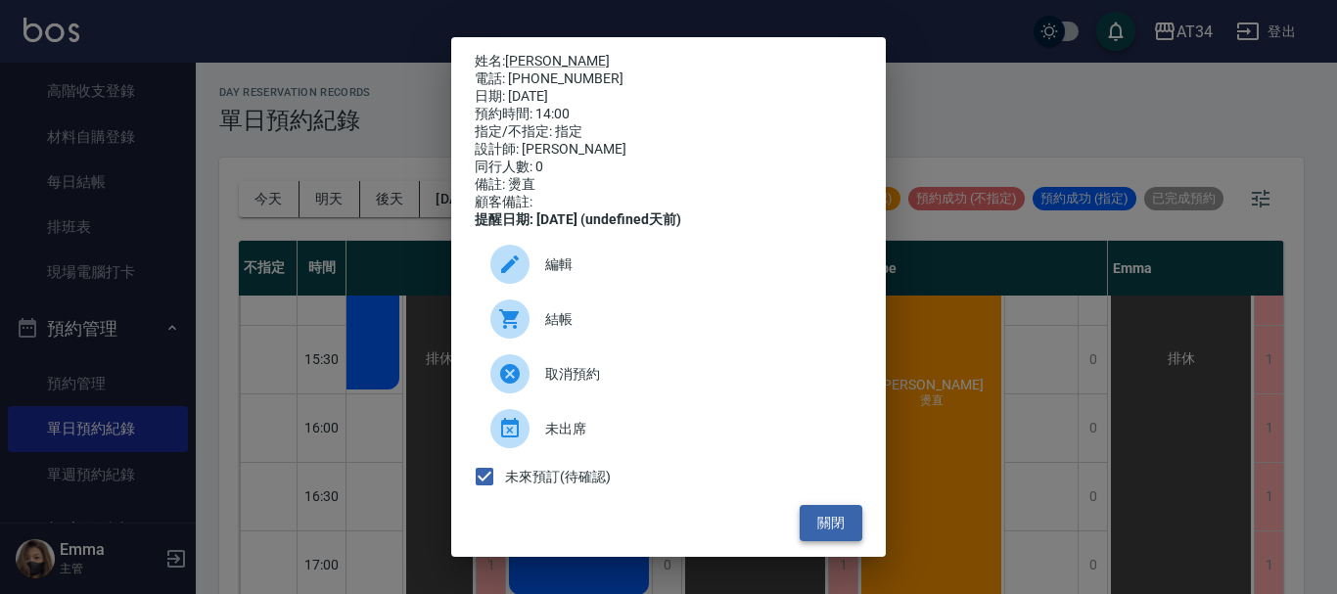
click at [814, 534] on button "關閉" at bounding box center [831, 523] width 63 height 36
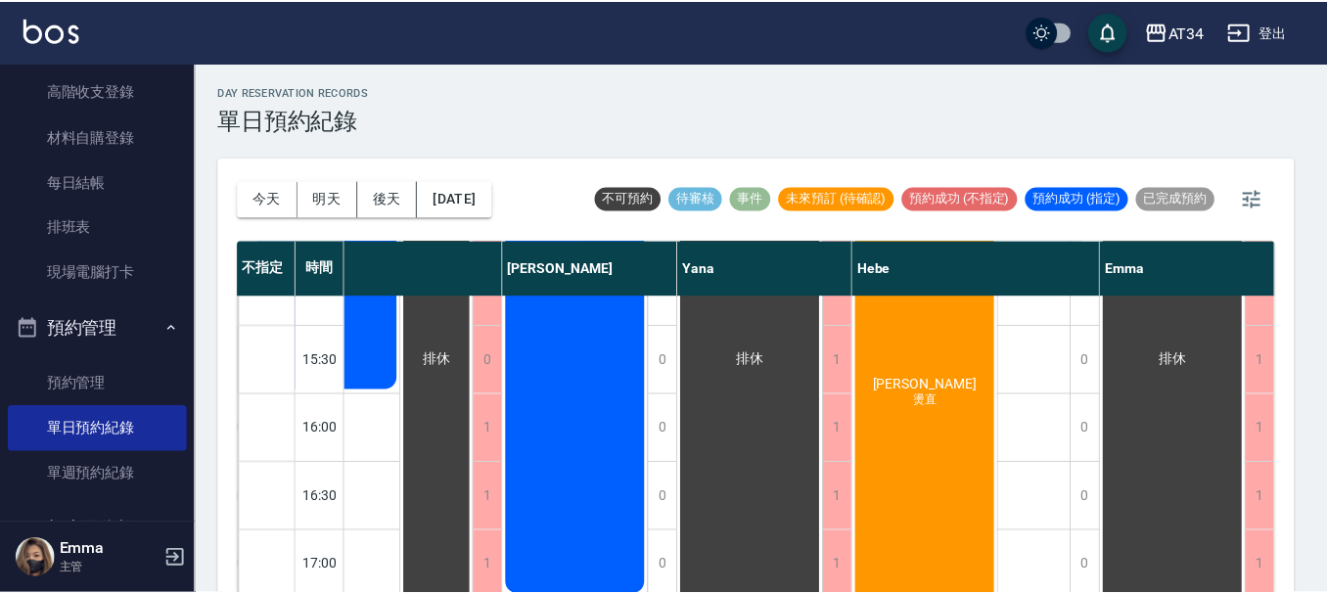
scroll to position [587, 1162]
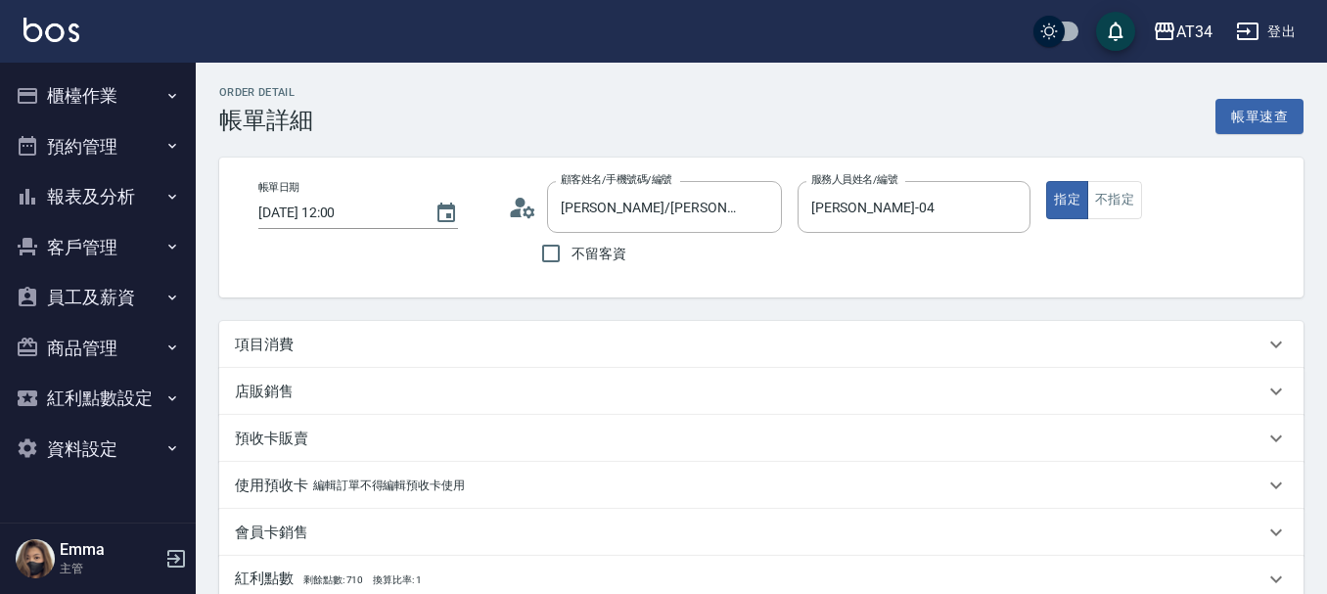
click at [522, 210] on icon at bounding box center [522, 207] width 29 height 29
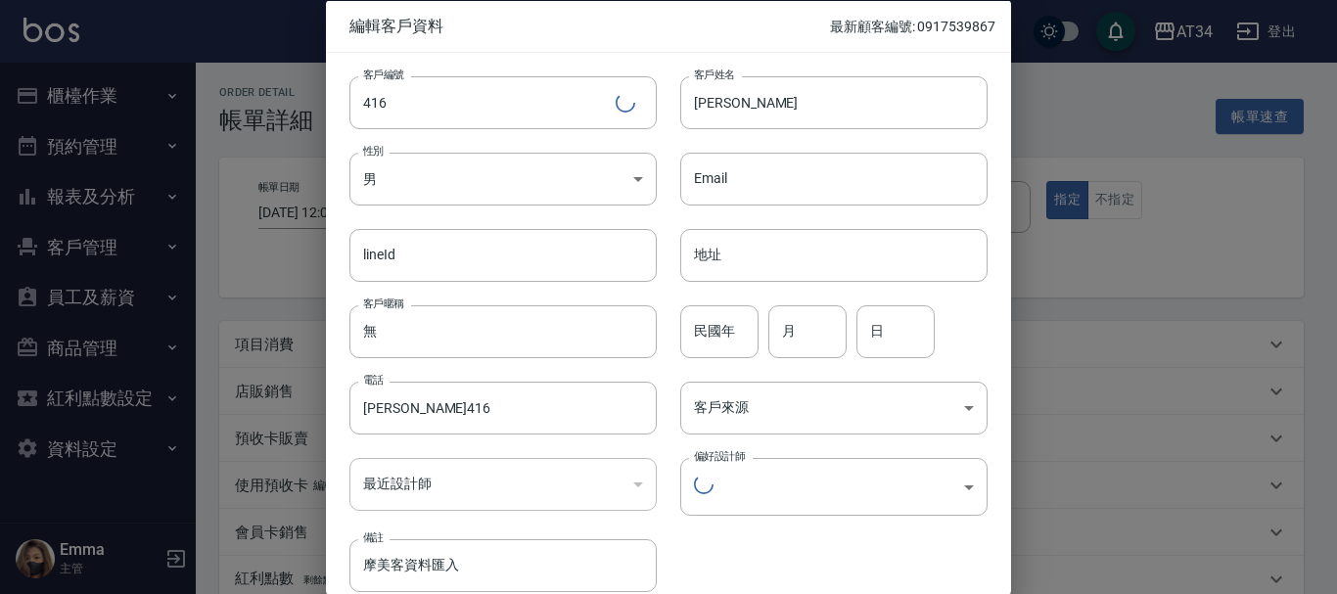
type input "6674c277-c90f-415e-95f7-1263b47f0ddc"
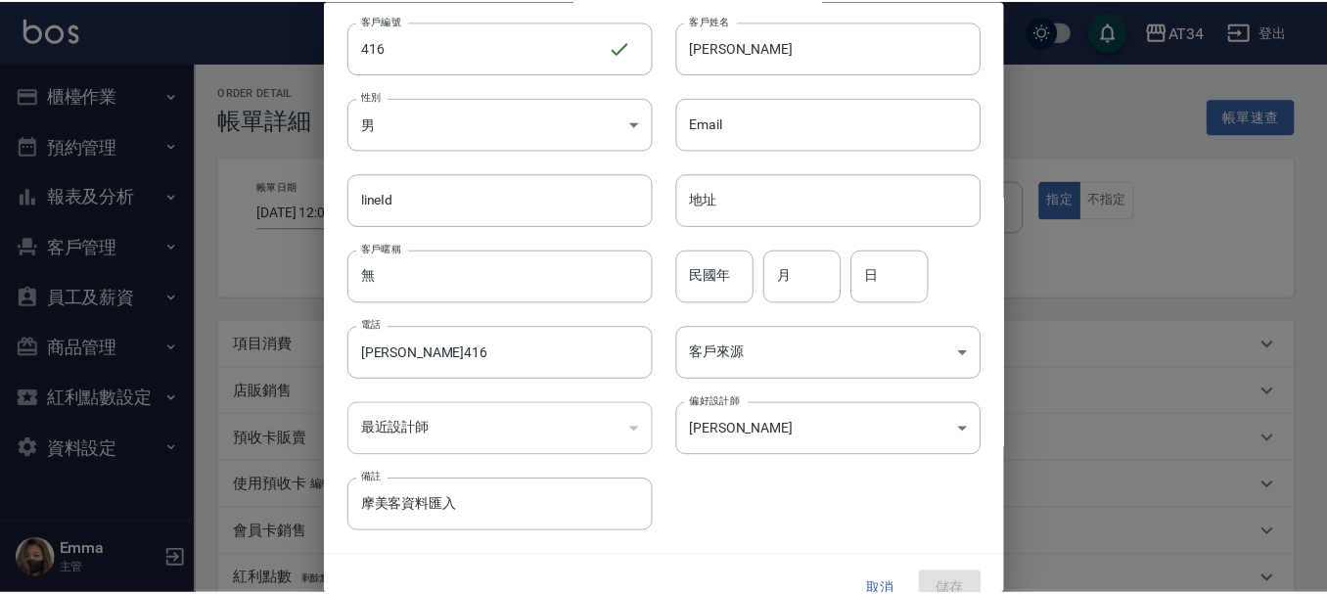
scroll to position [84, 0]
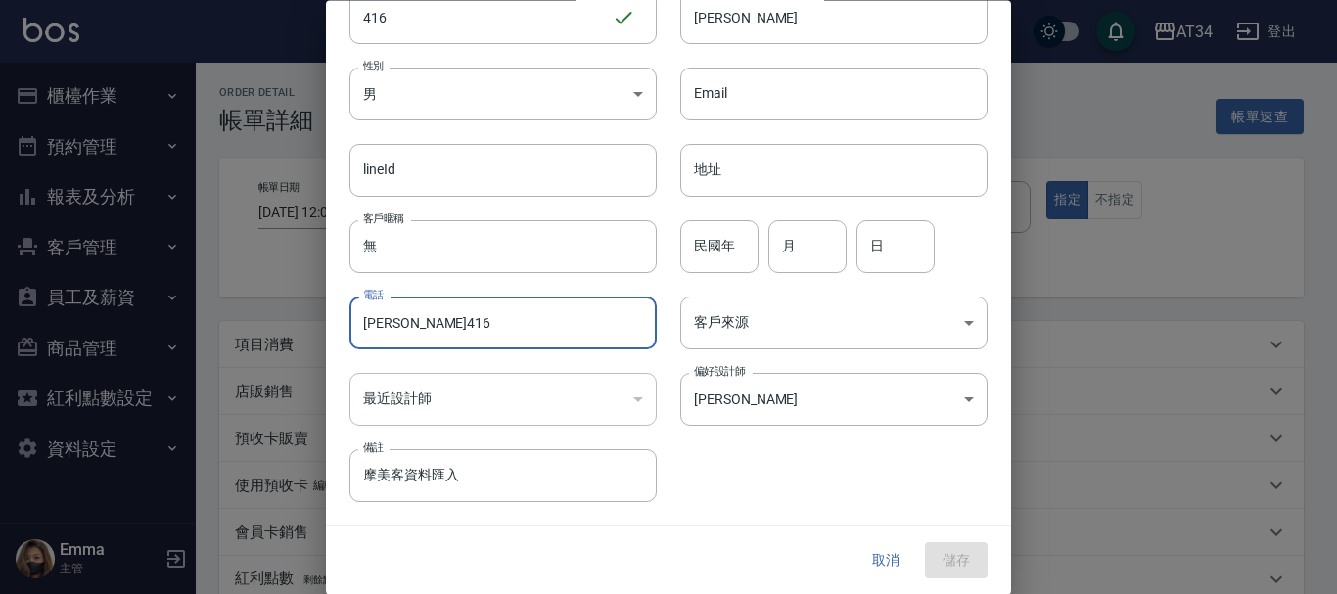
click at [465, 325] on input "林育輝416" at bounding box center [502, 324] width 307 height 53
click at [871, 560] on button "取消" at bounding box center [886, 561] width 63 height 36
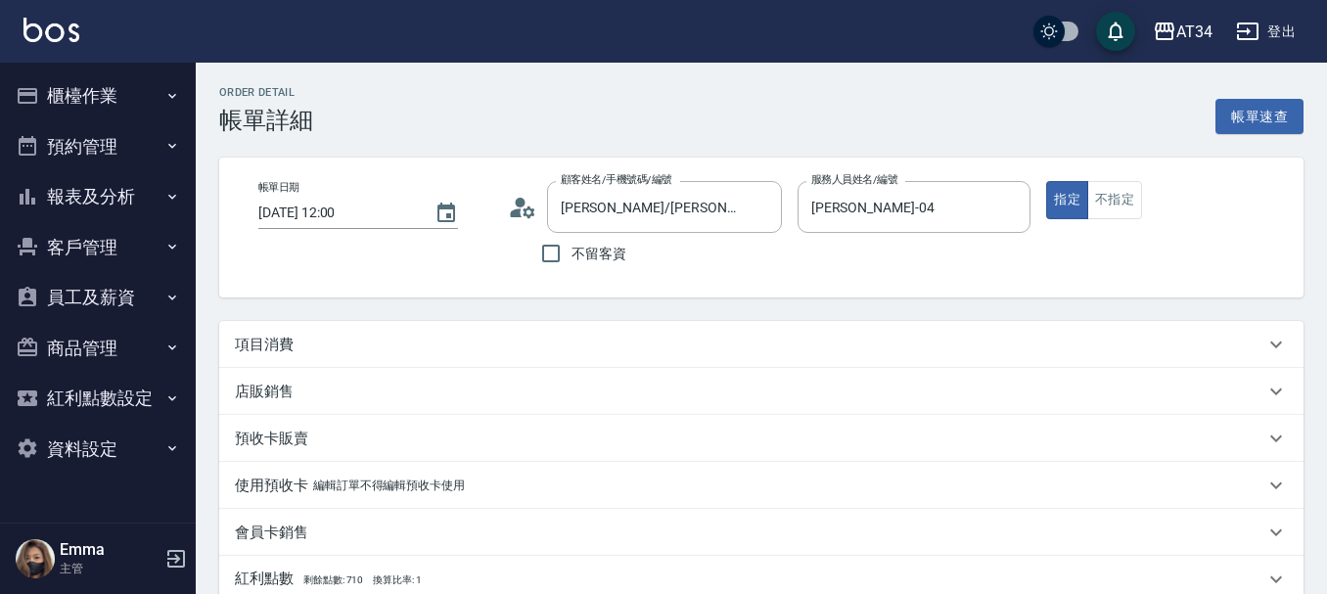
click at [294, 345] on div "項目消費" at bounding box center [750, 345] width 1030 height 21
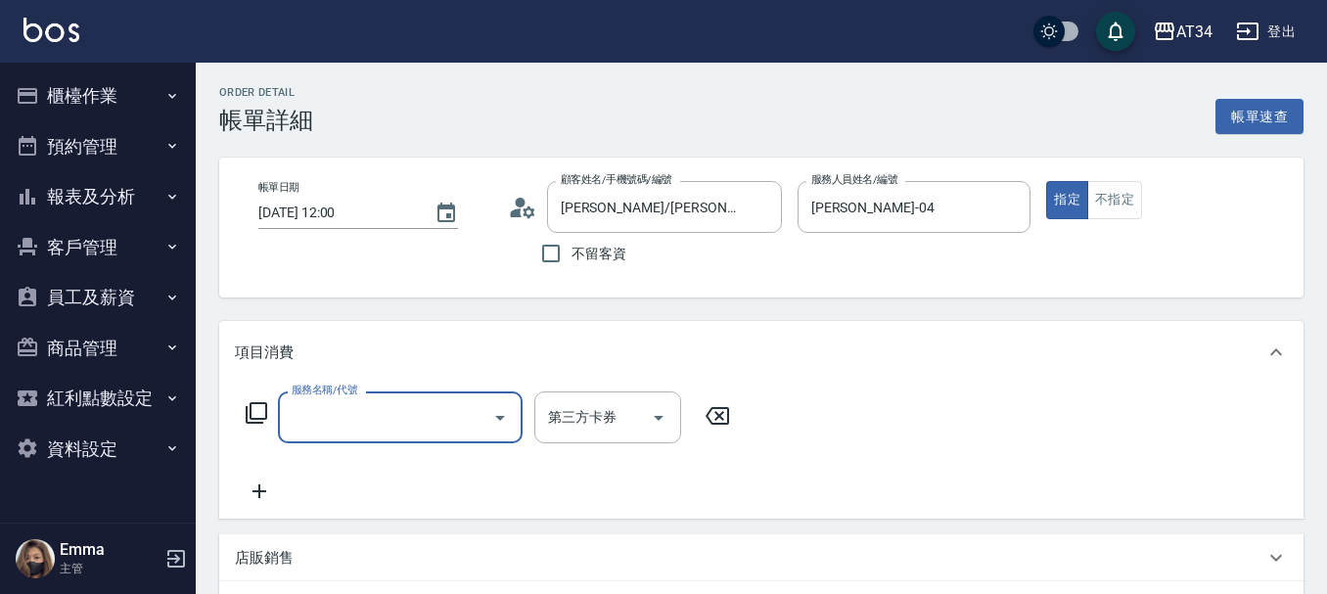
scroll to position [0, 0]
click at [307, 427] on input "服務名稱/代號" at bounding box center [386, 417] width 198 height 34
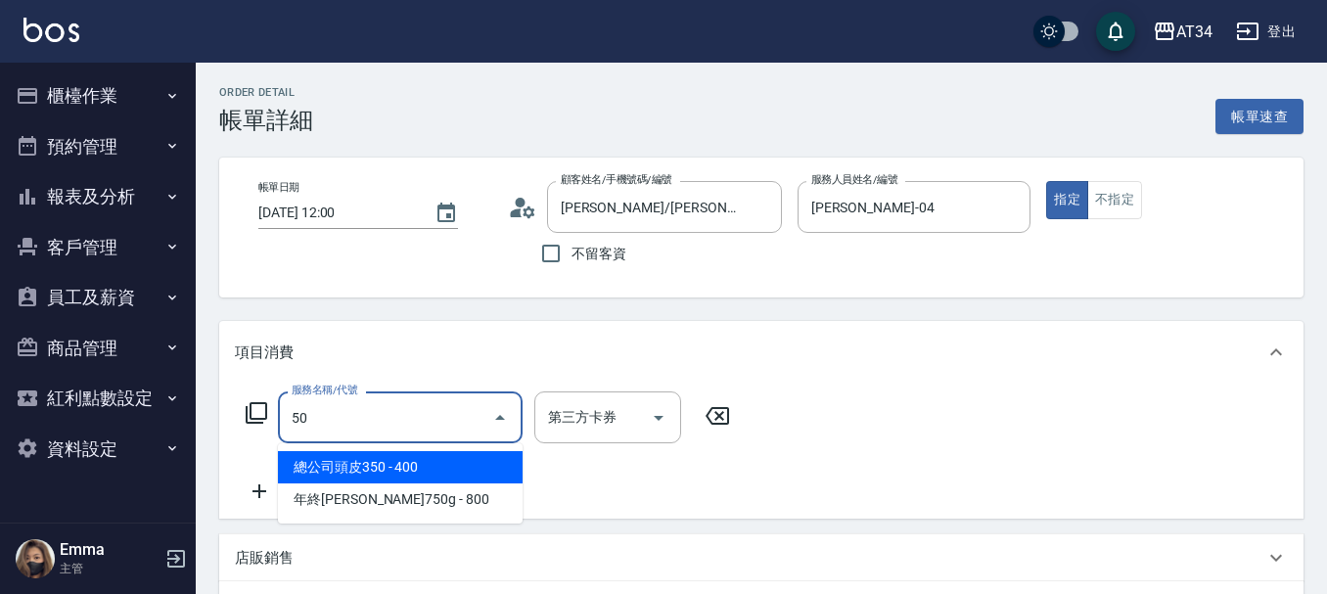
type input "503"
type input "90"
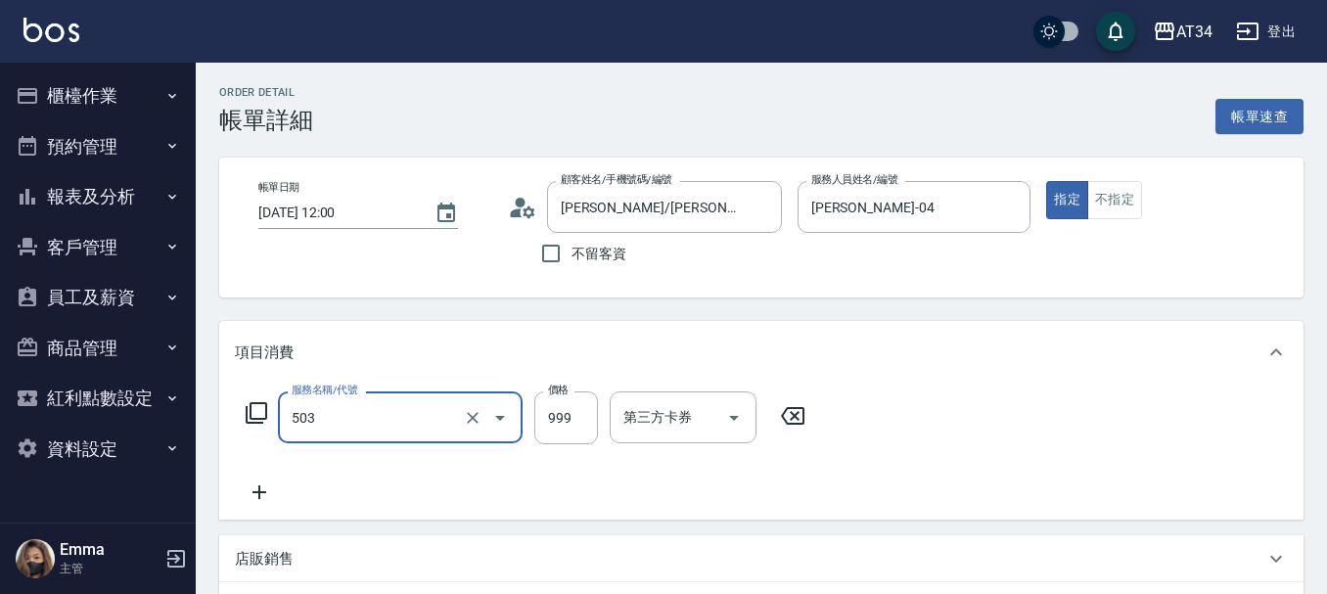
type input "局部髮(503)"
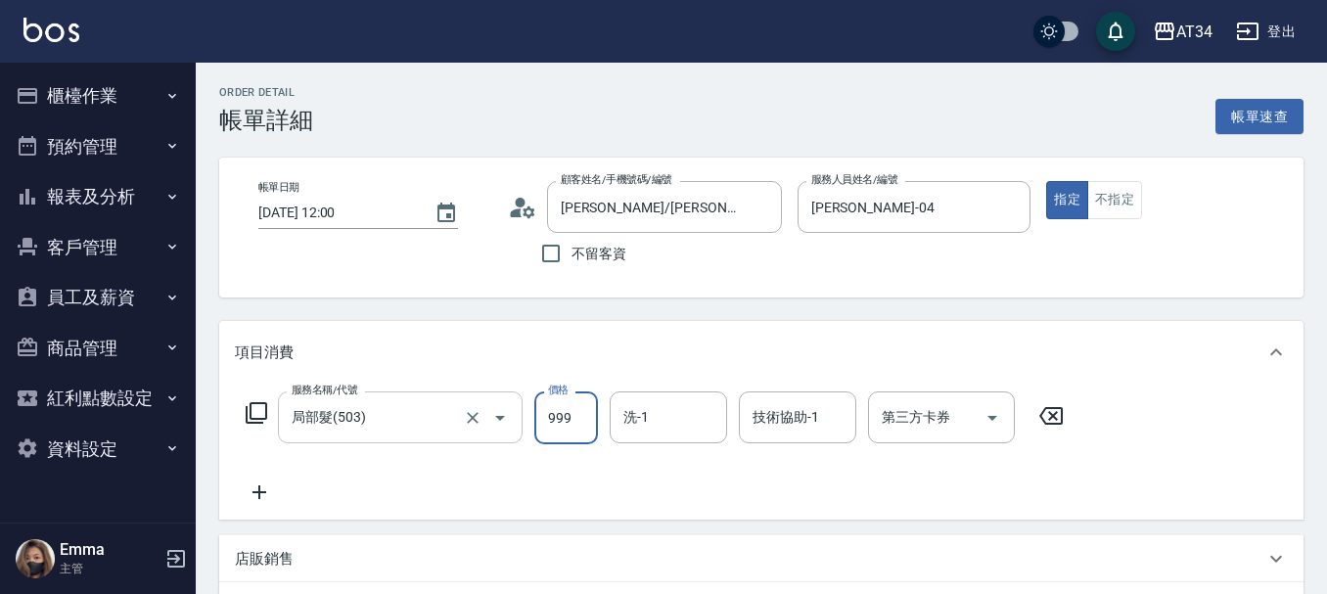
type input "0"
type input "16"
type input "10"
type input "1600"
type input "160"
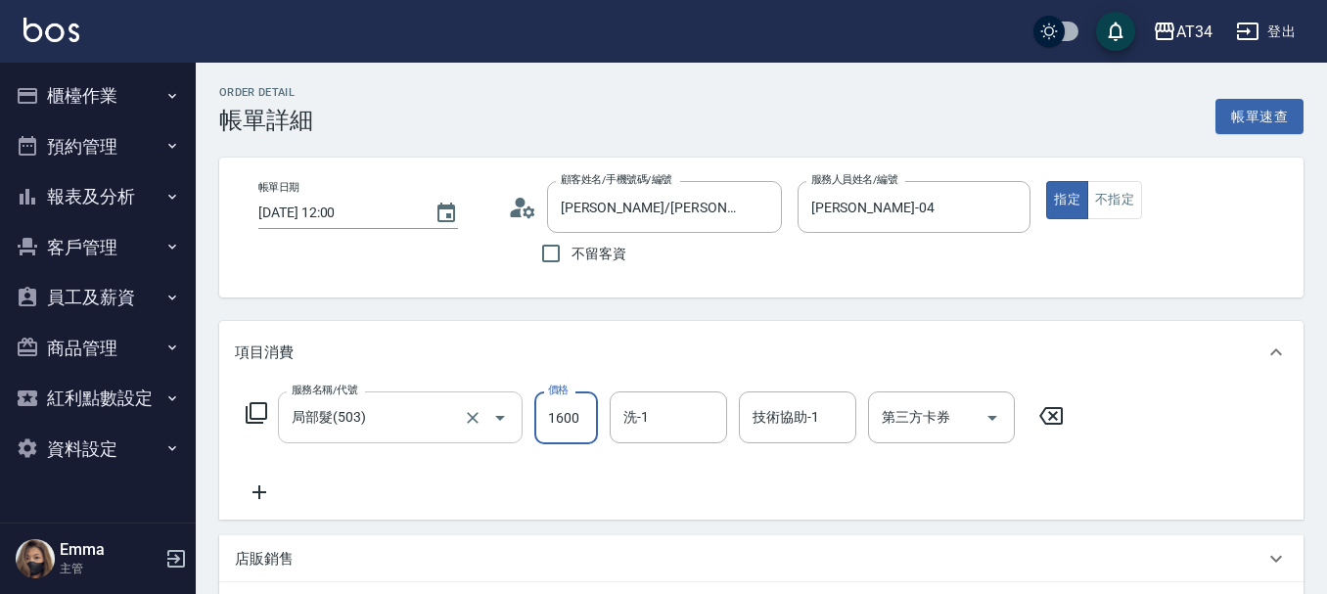
type input "1600"
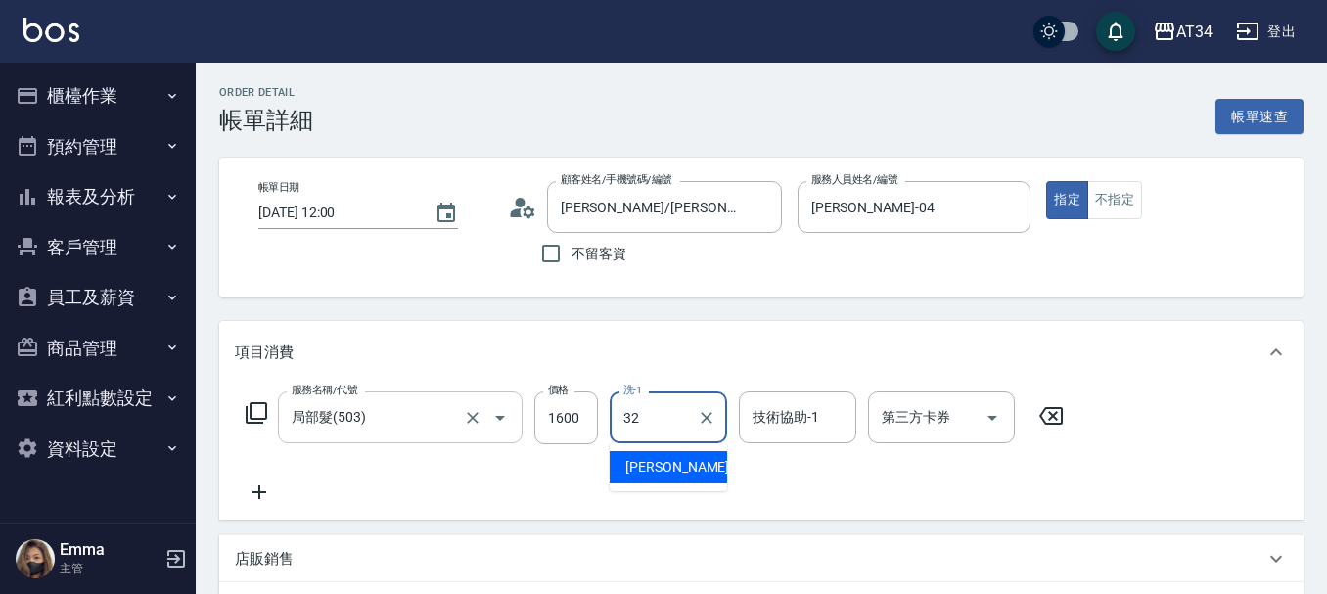
type input "阿源-32"
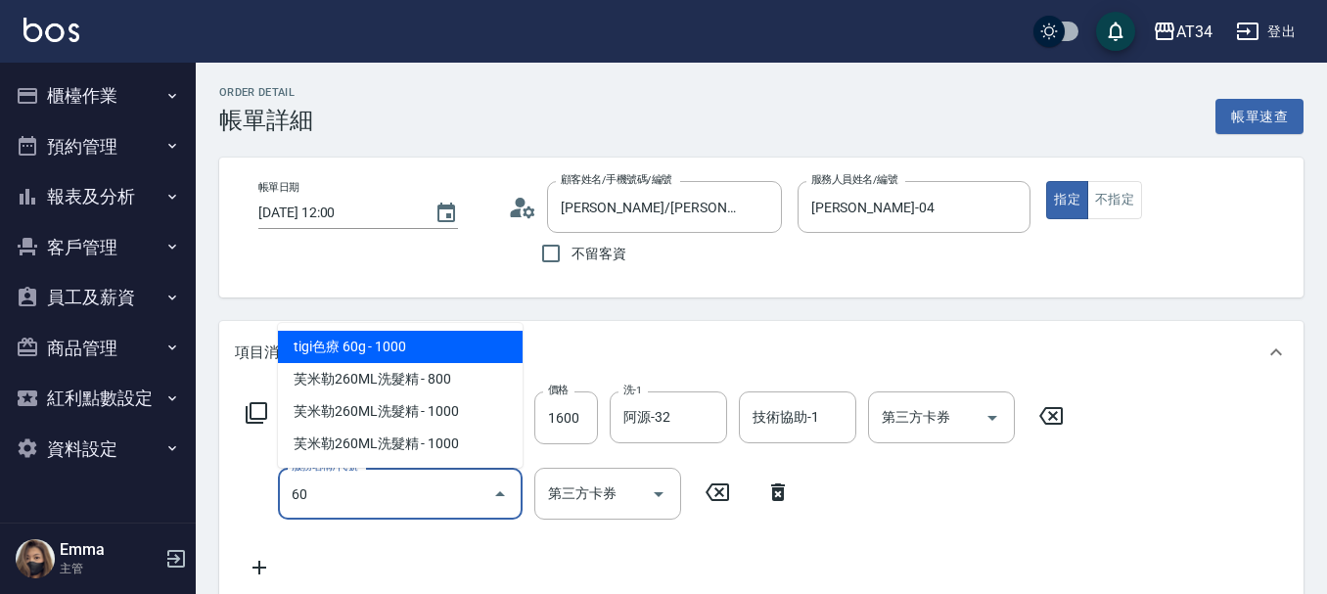
type input "602"
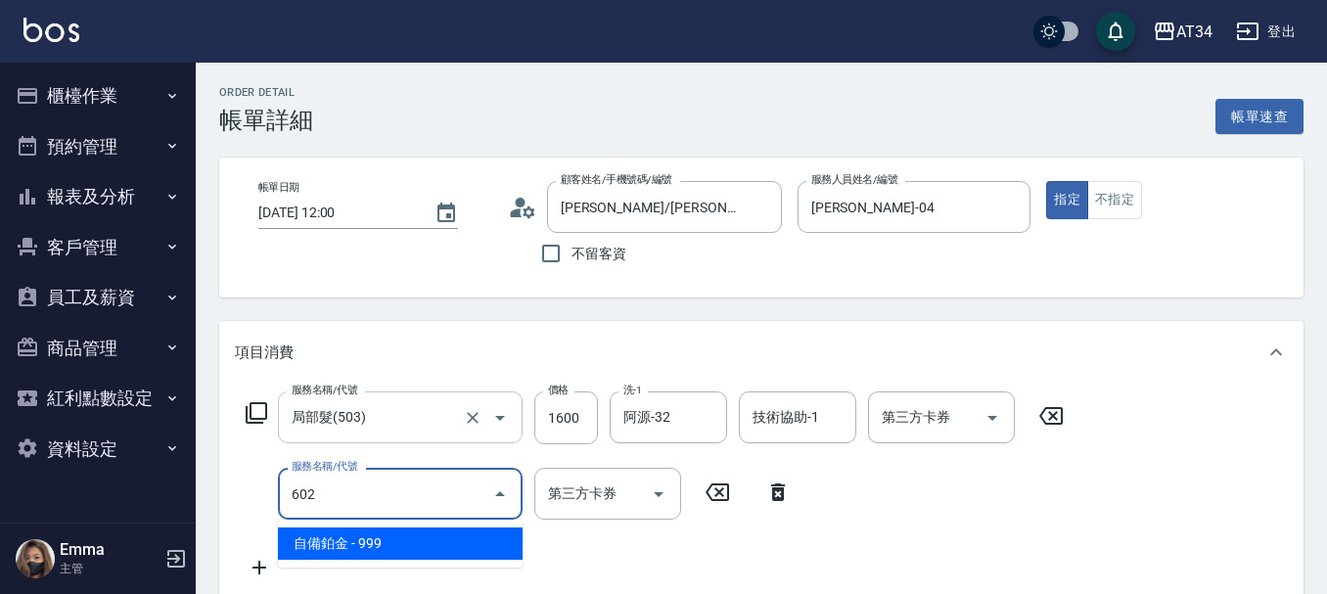
type input "250"
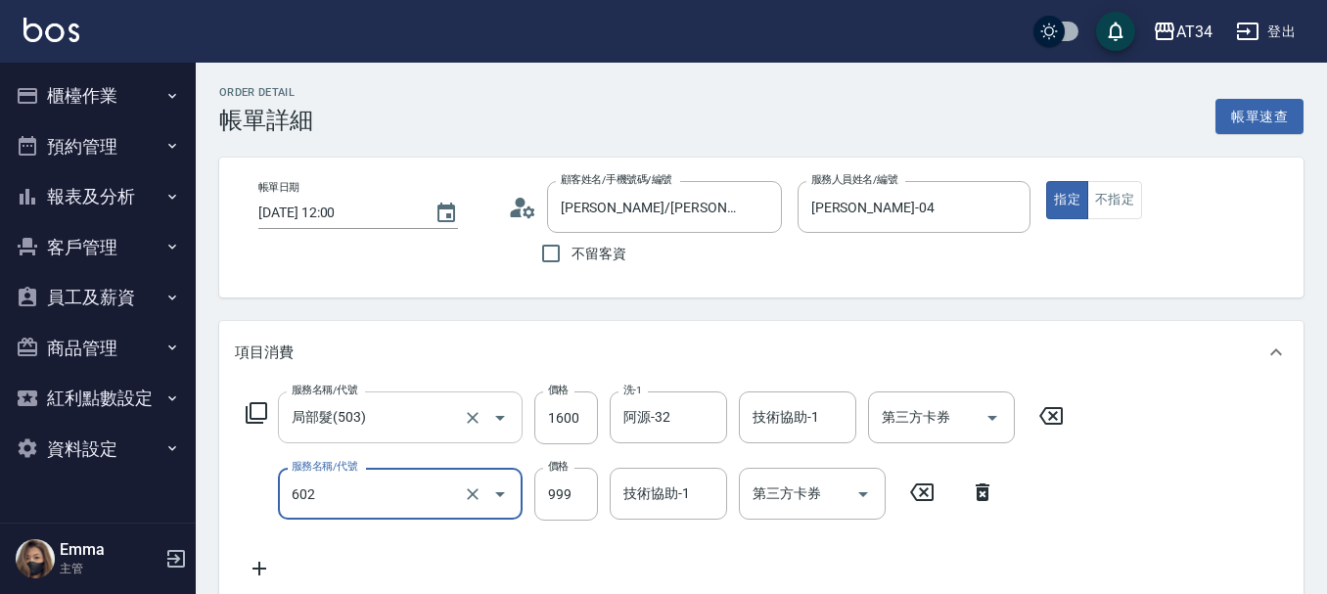
type input "自備鉑金(602)"
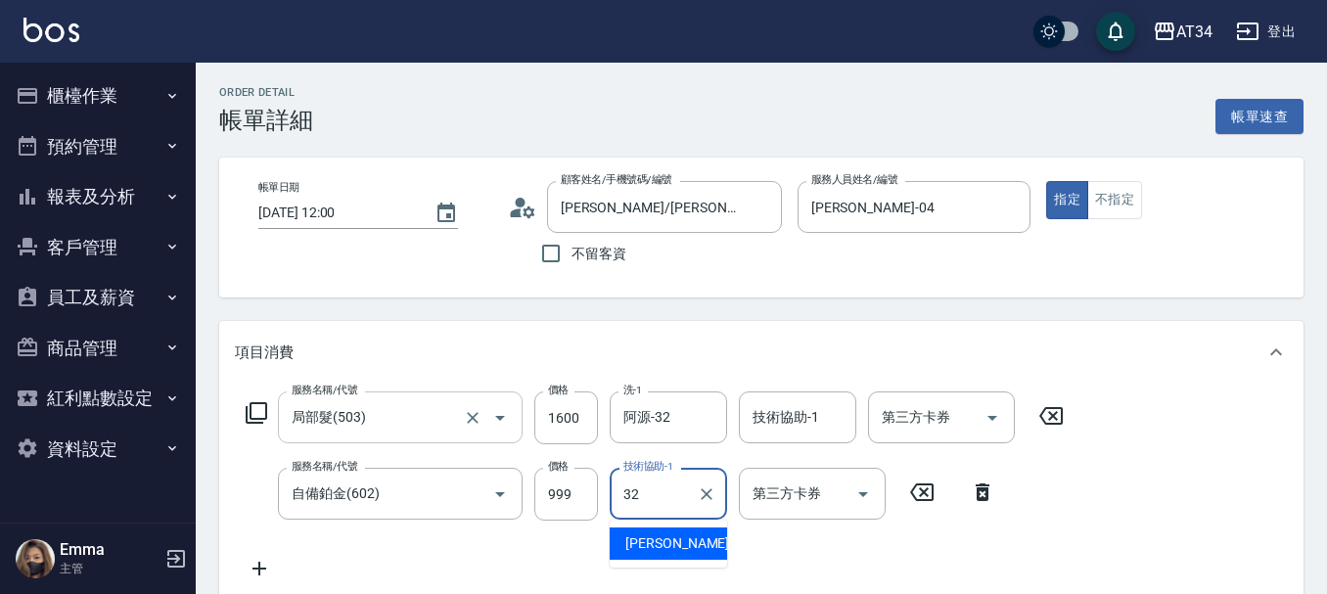
type input "阿源-32"
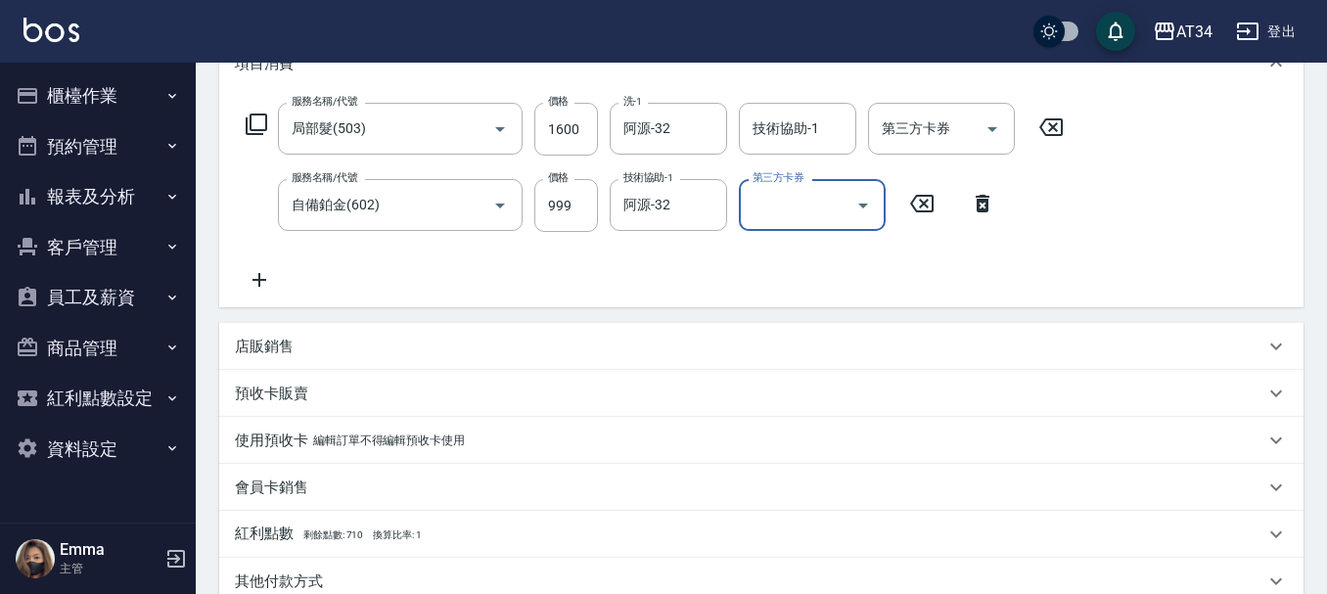
scroll to position [558, 0]
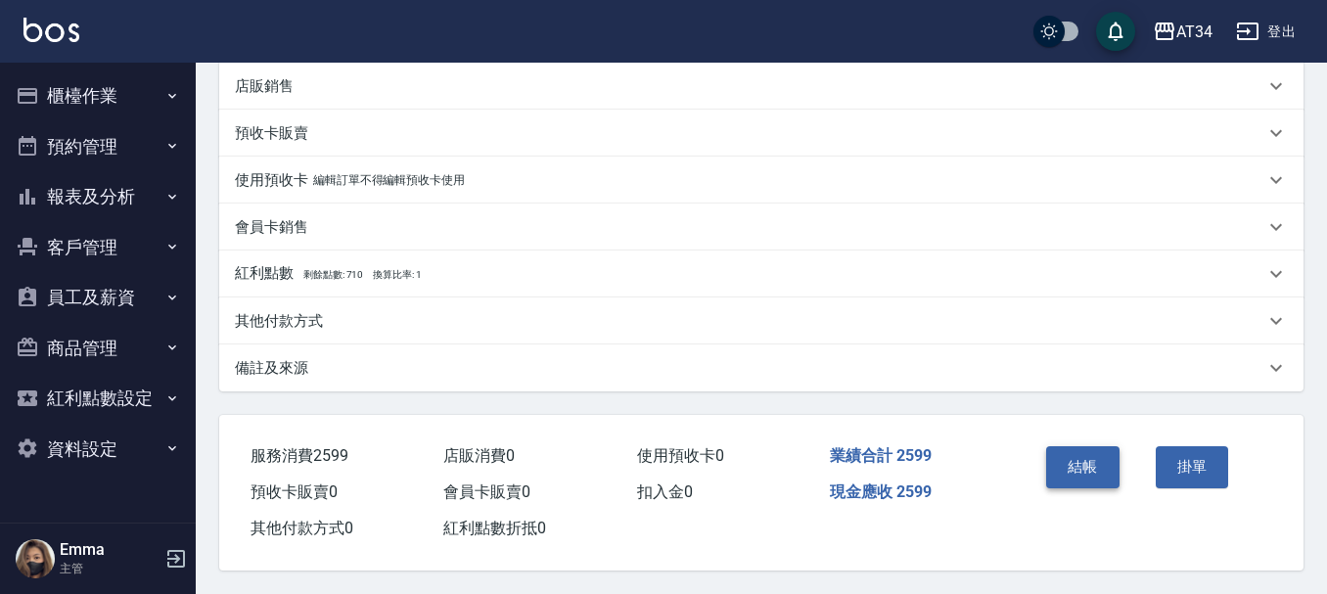
click at [1070, 462] on button "結帳" at bounding box center [1082, 466] width 73 height 41
